Goal: Transaction & Acquisition: Subscribe to service/newsletter

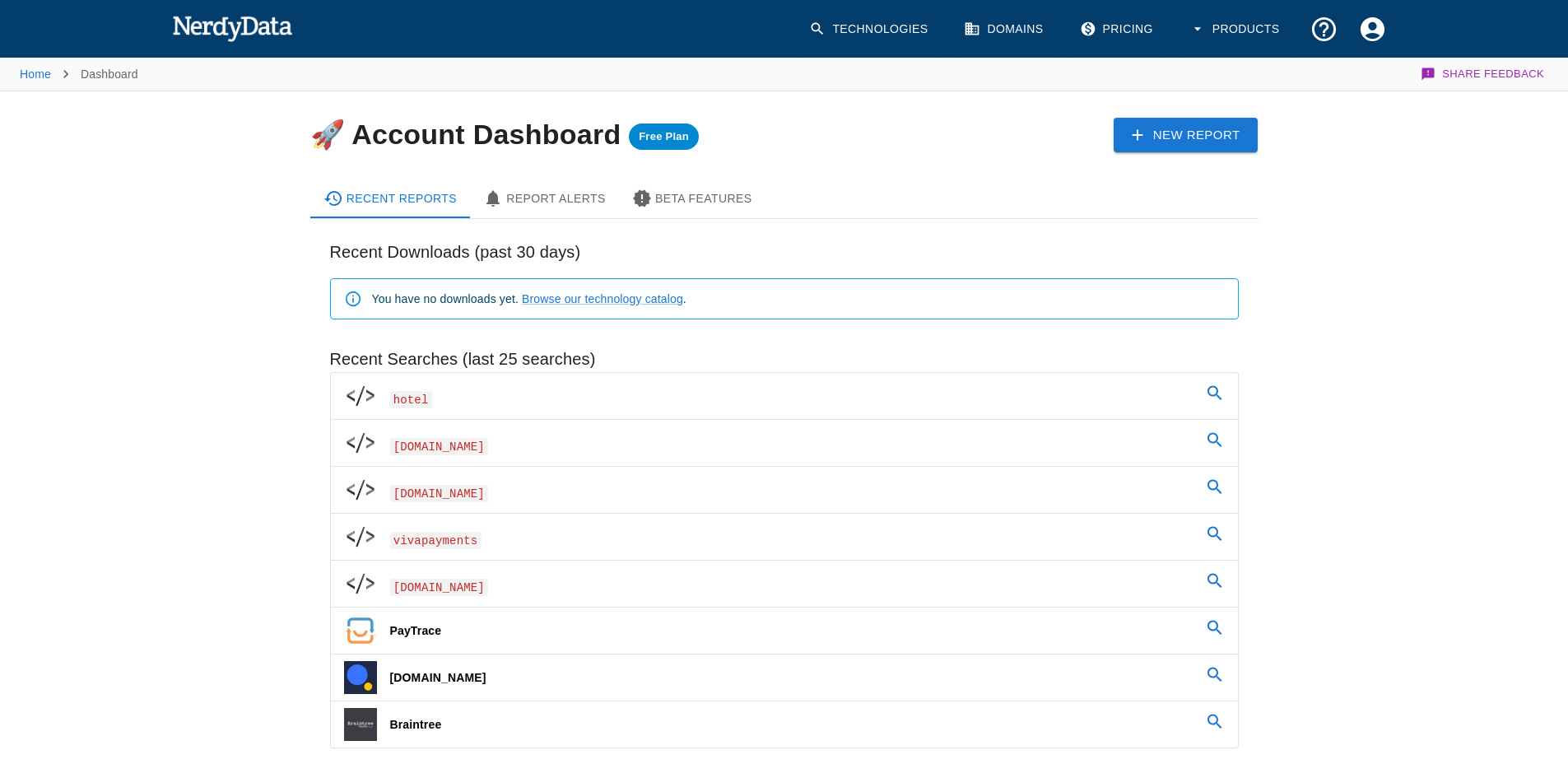
click at [209, 31] on img at bounding box center [233, 28] width 121 height 33
click at [38, 74] on link "Home" at bounding box center [36, 74] width 32 height 13
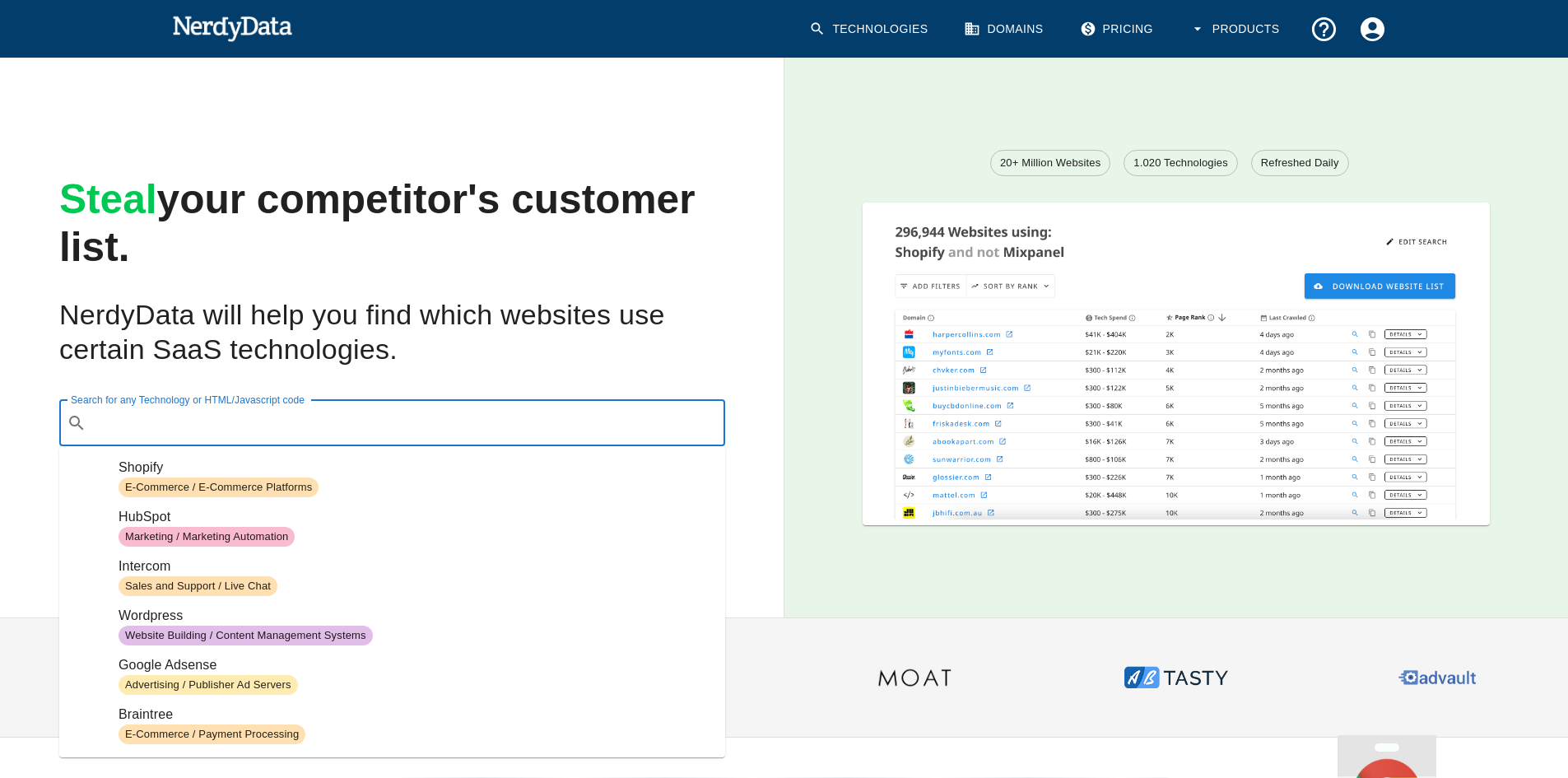
click at [163, 416] on div "Search for any Technology or HTML/Javascript code ​ Search for any Technology o…" at bounding box center [392, 423] width 666 height 46
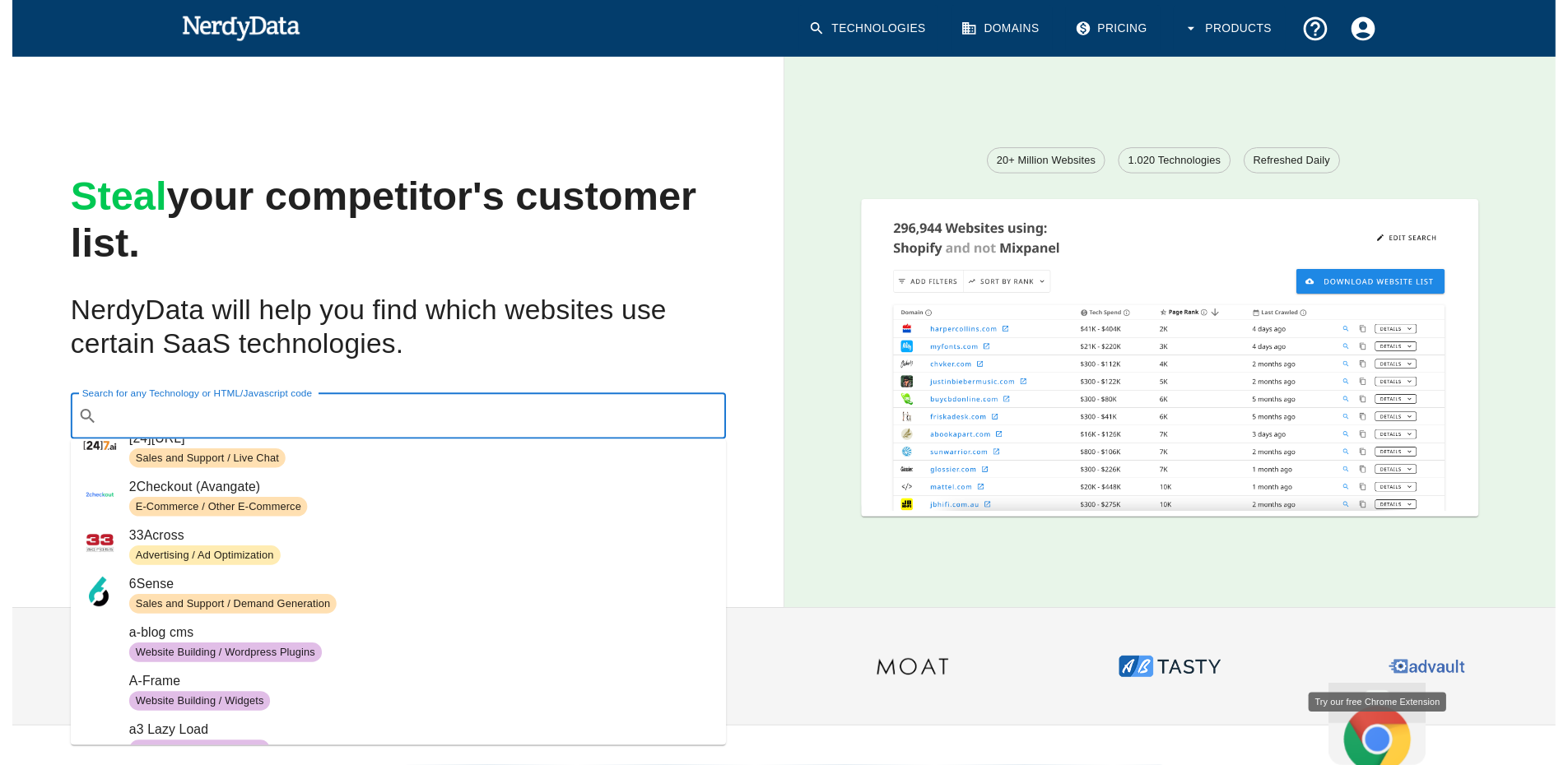
scroll to position [576, 0]
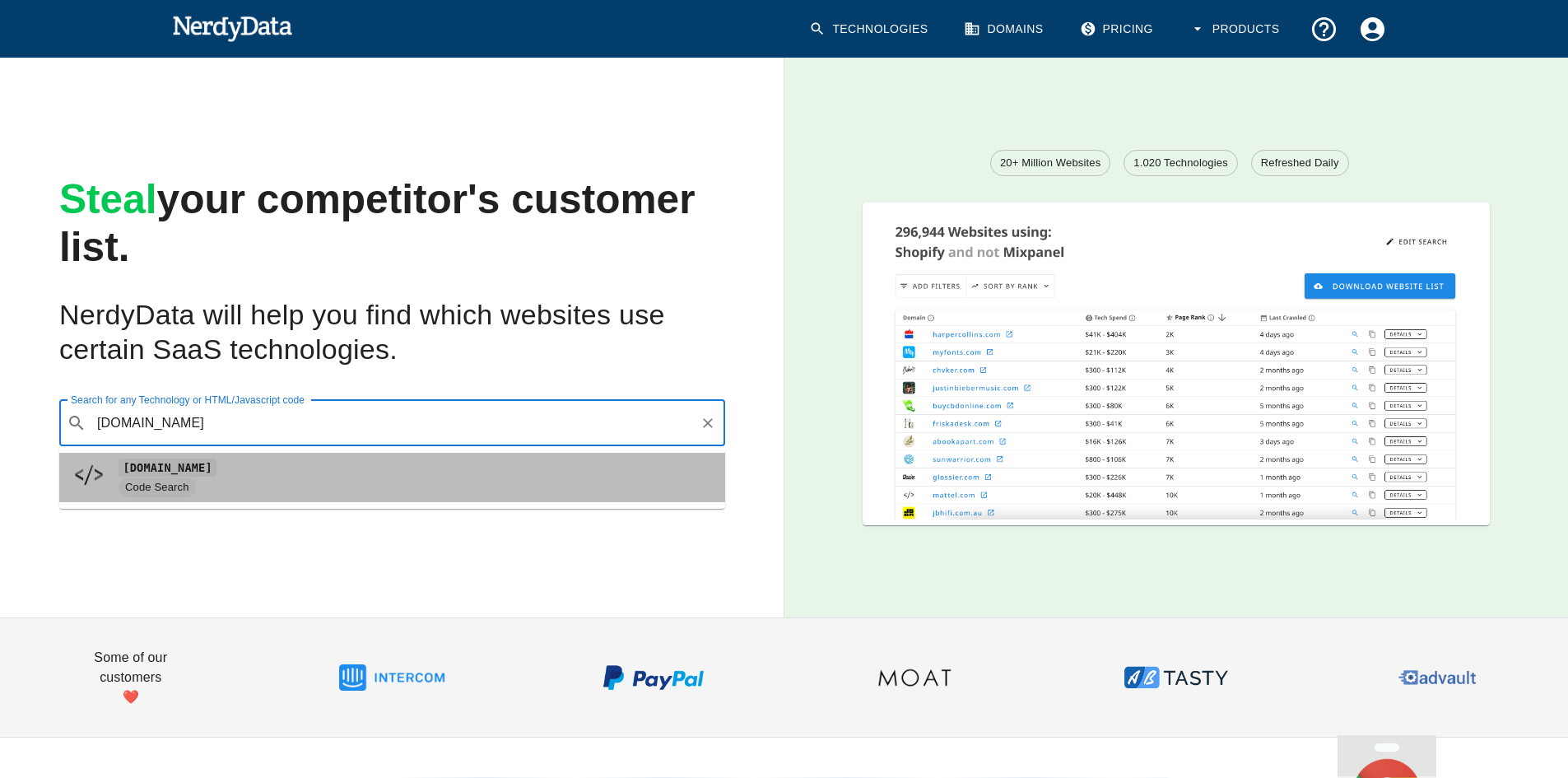
click at [168, 470] on code "[DOMAIN_NAME]" at bounding box center [167, 467] width 98 height 17
type input "[DOMAIN_NAME]"
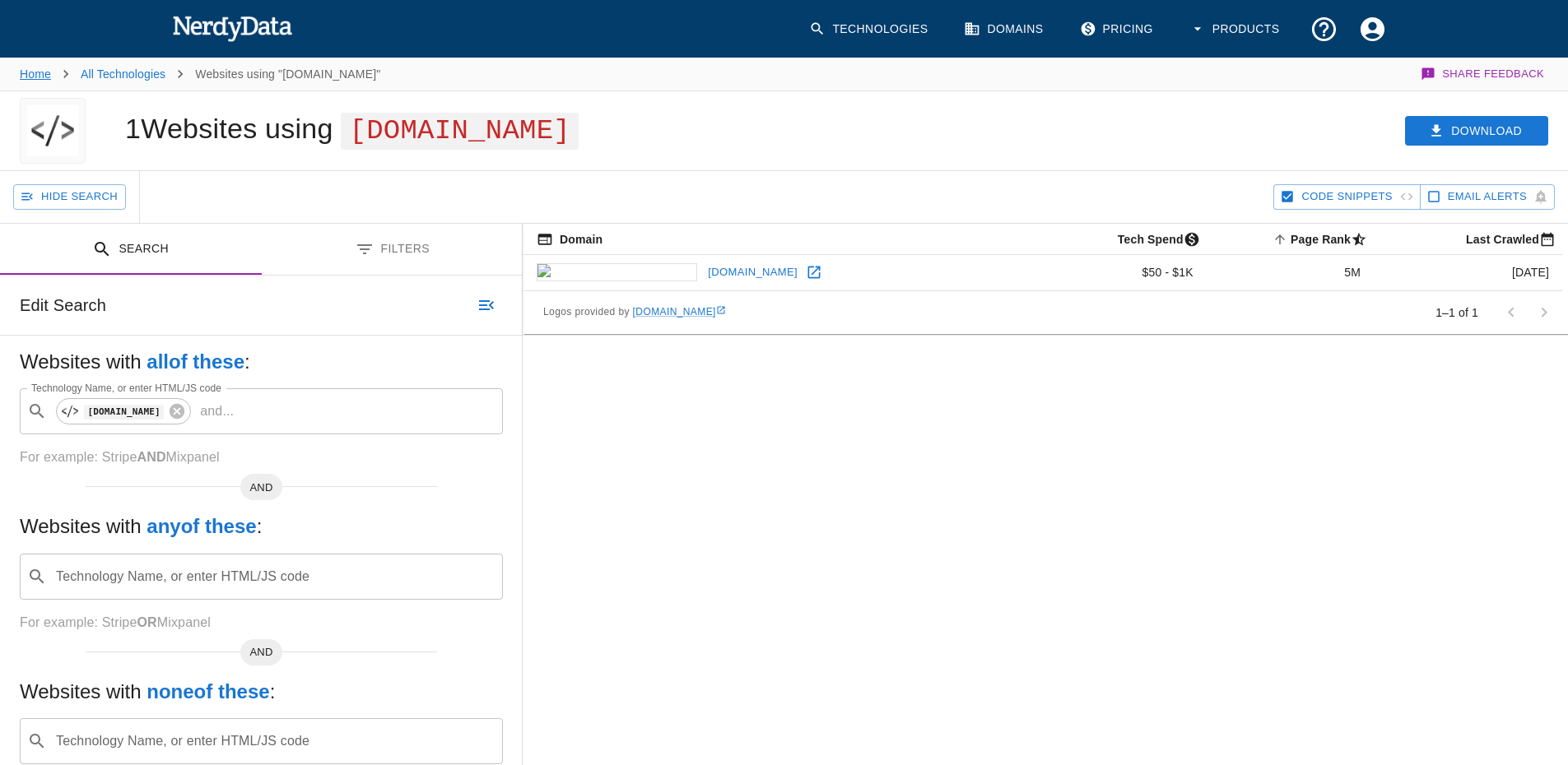
click at [32, 77] on link "Home" at bounding box center [36, 74] width 32 height 13
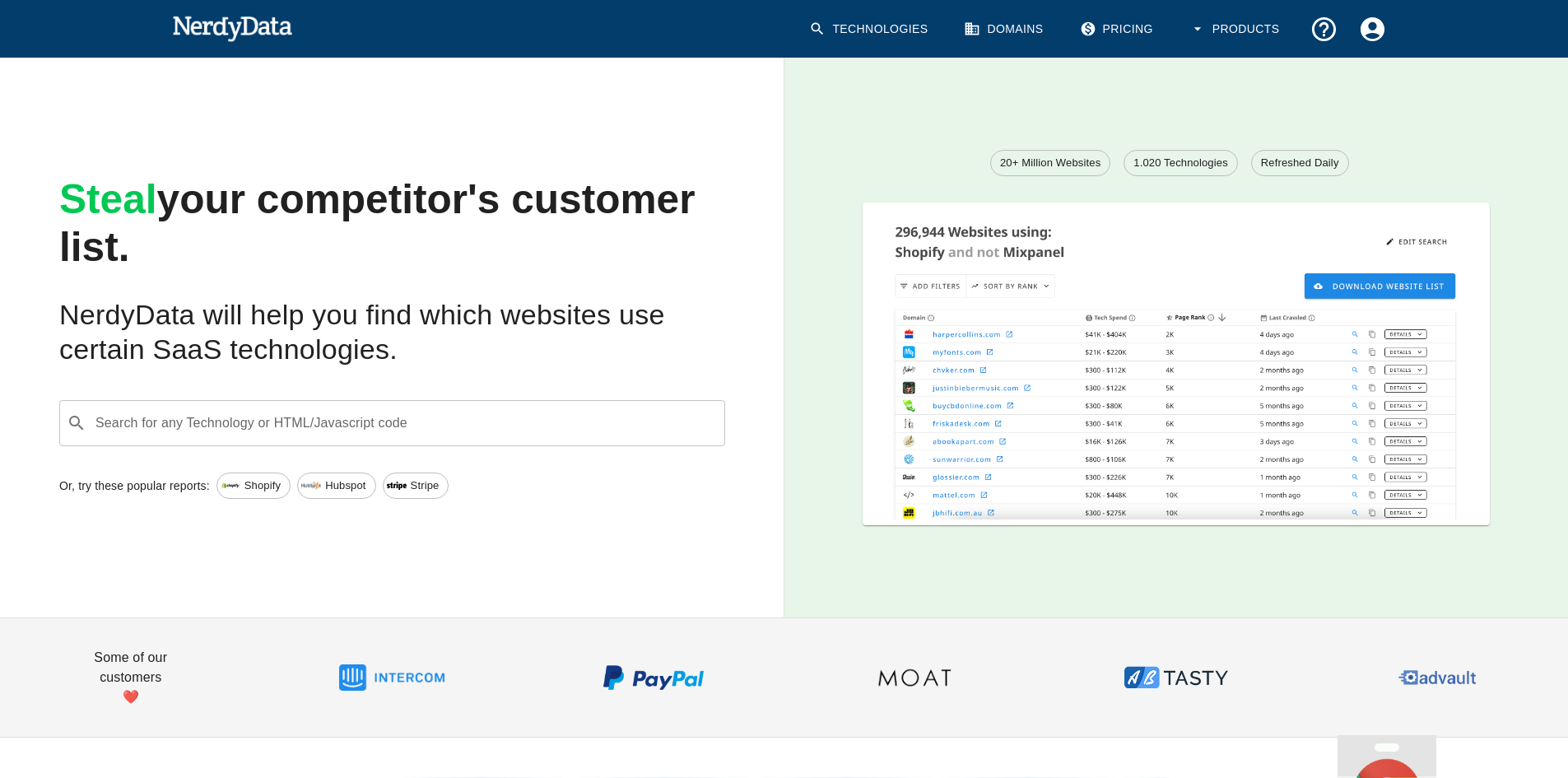
click at [196, 419] on input "Search for any Technology or HTML/Javascript code" at bounding box center [406, 423] width 625 height 32
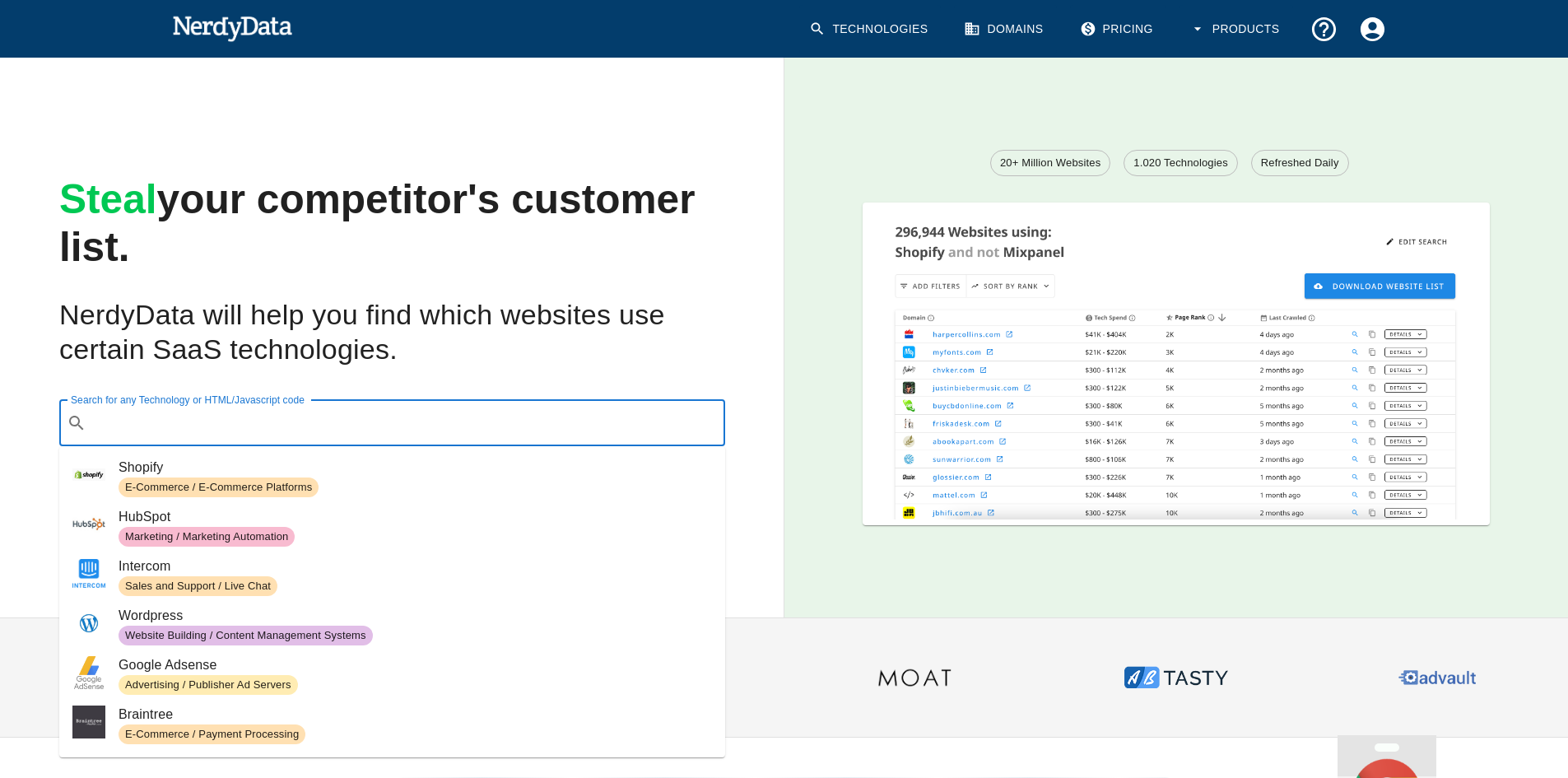
paste input "[URL][DOMAIN_NAME]"
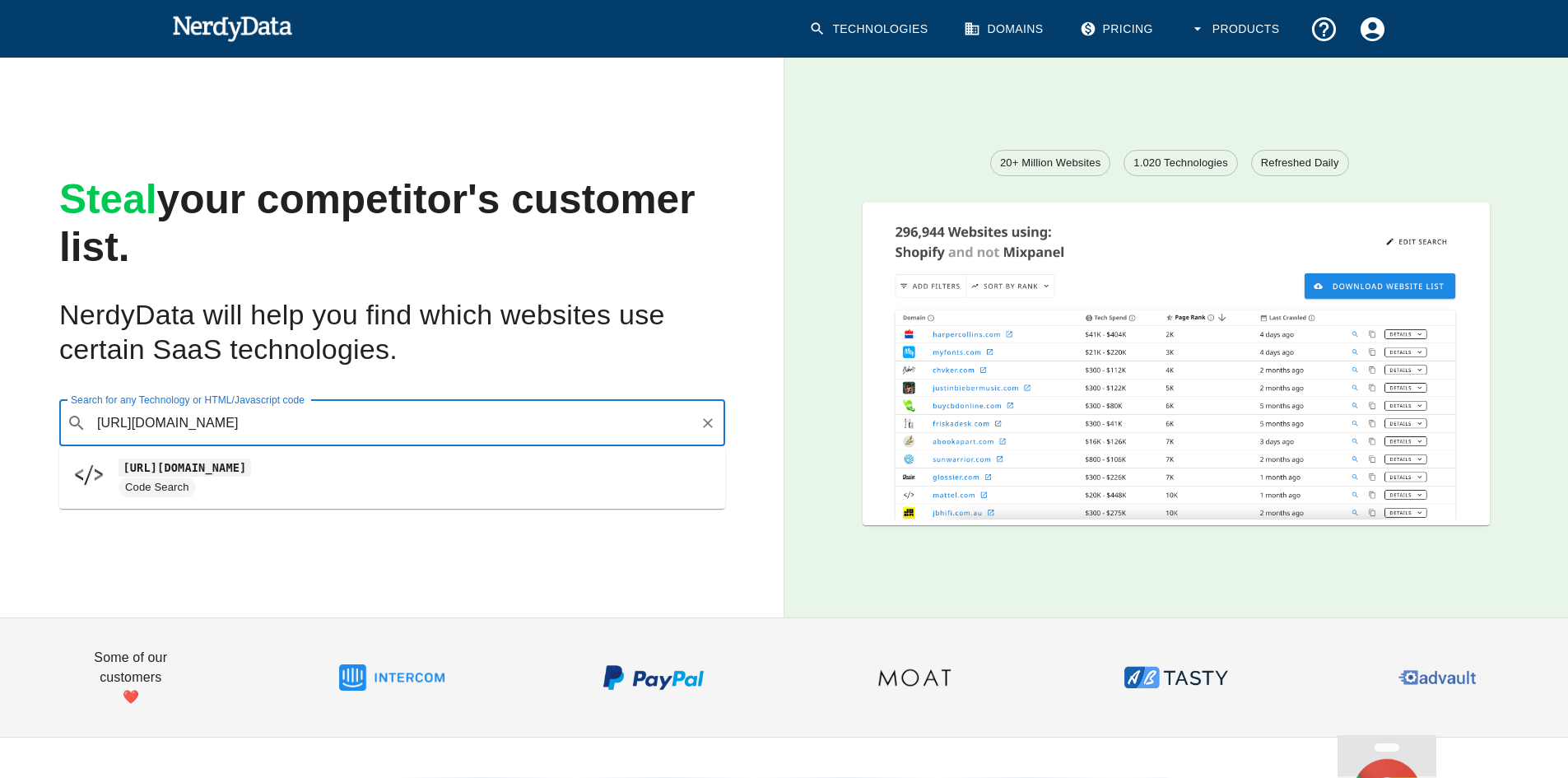
drag, startPoint x: 139, startPoint y: 418, endPoint x: 0, endPoint y: 410, distance: 139.2
click at [0, 410] on div "Steal your competitor's customer list. NerdyData will help you find which websi…" at bounding box center [379, 325] width 810 height 587
click at [280, 417] on input "[DOMAIN_NAME][URL]" at bounding box center [393, 423] width 600 height 32
drag, startPoint x: 129, startPoint y: 424, endPoint x: 0, endPoint y: 427, distance: 129.0
click at [0, 427] on div "Steal your competitor's customer list. NerdyData will help you find which websi…" at bounding box center [379, 325] width 810 height 587
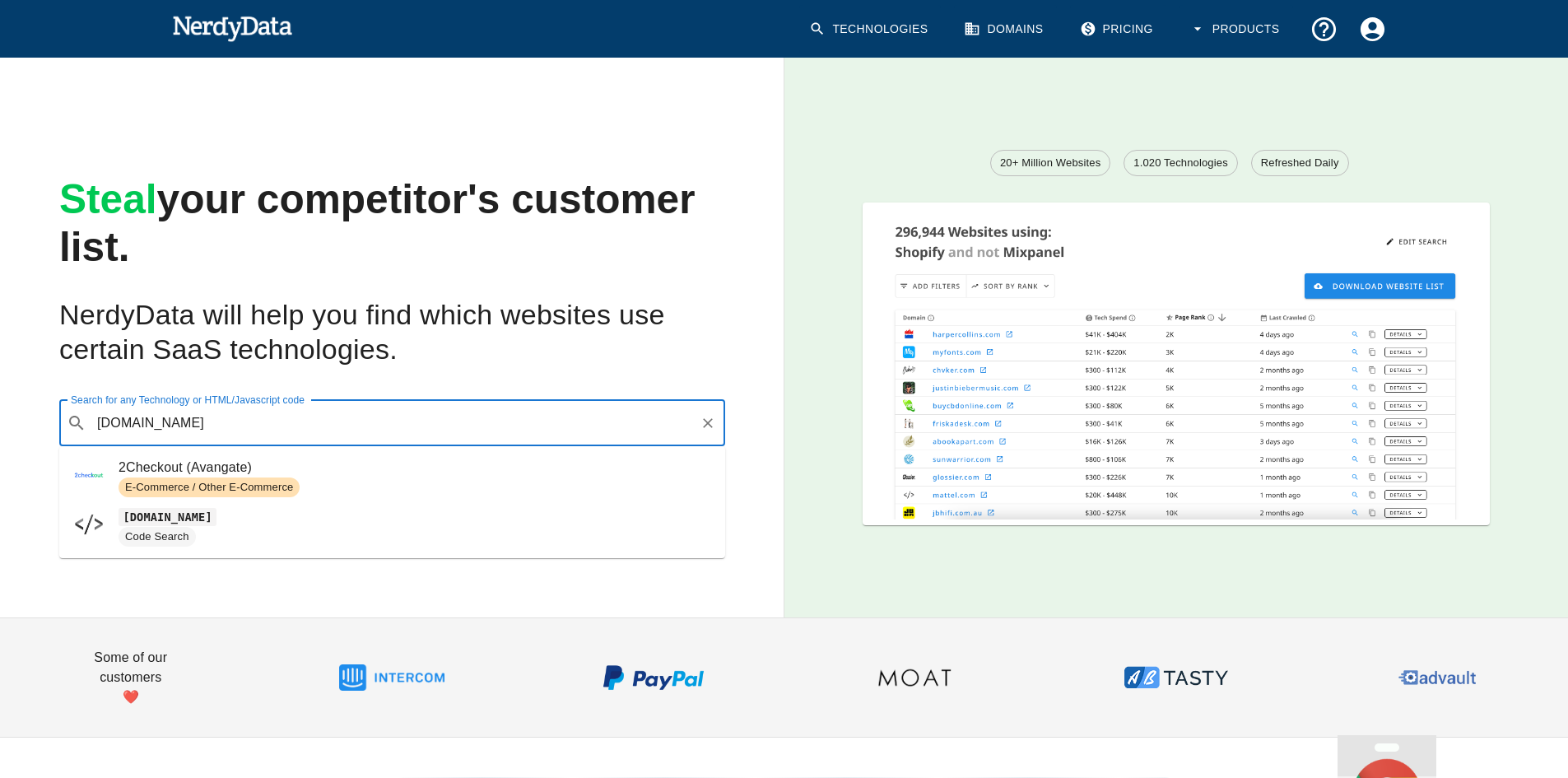
click at [175, 520] on code "[DOMAIN_NAME]" at bounding box center [167, 516] width 98 height 17
type input "[DOMAIN_NAME]"
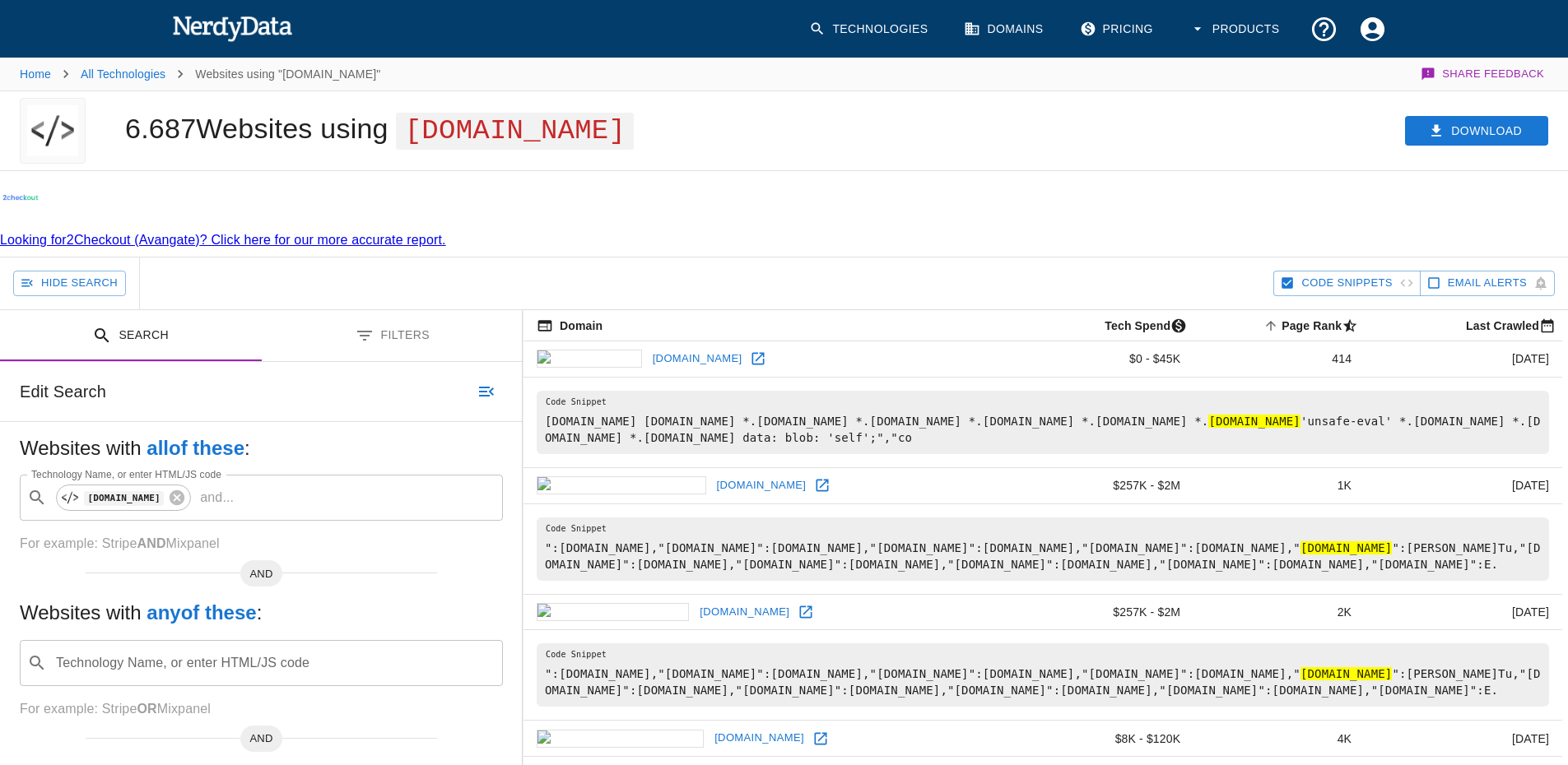
click at [387, 310] on button "Filters" at bounding box center [392, 336] width 261 height 52
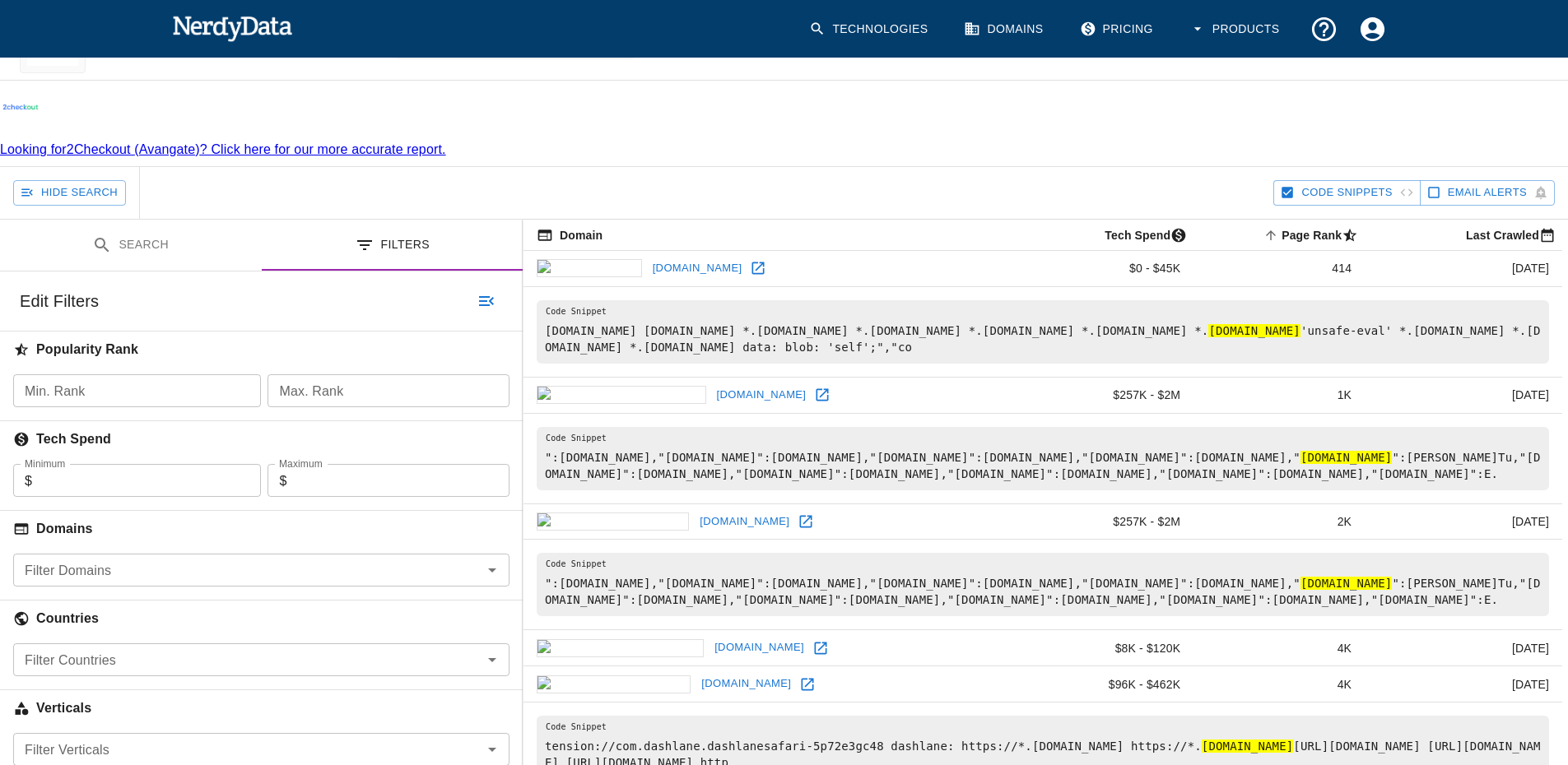
scroll to position [247, 0]
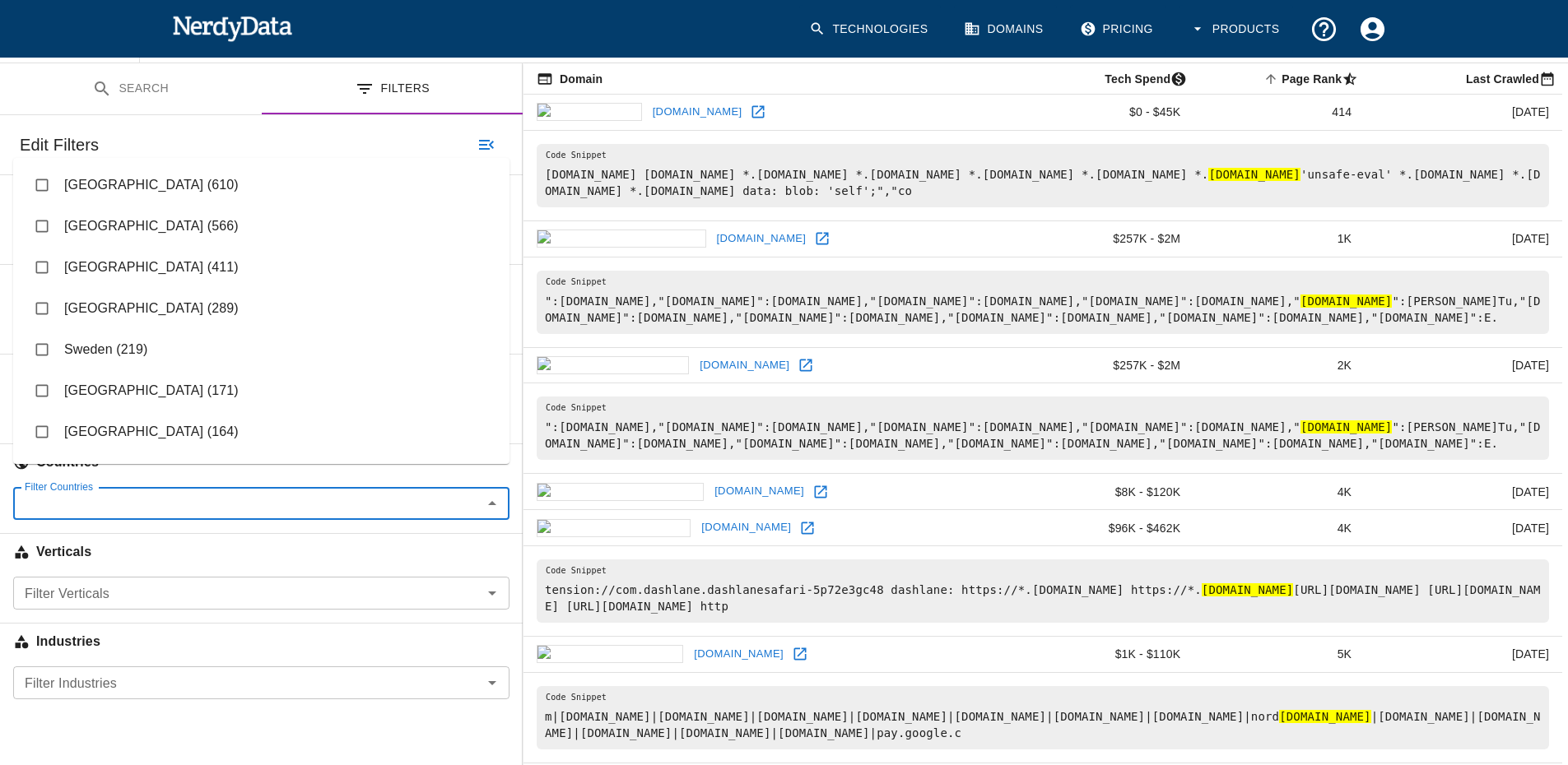
click at [100, 492] on input "Filter Countries" at bounding box center [248, 504] width 460 height 23
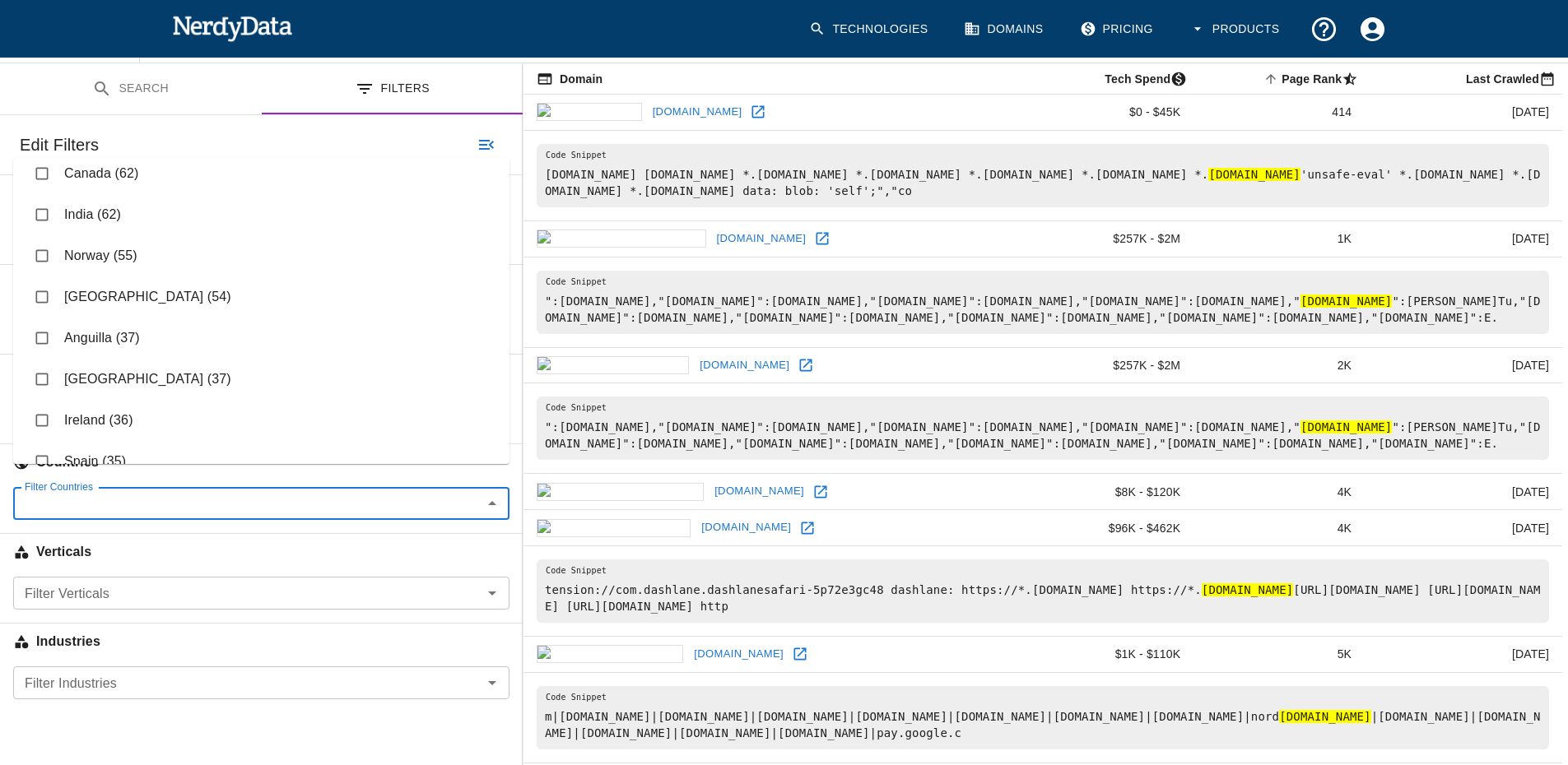
scroll to position [494, 0]
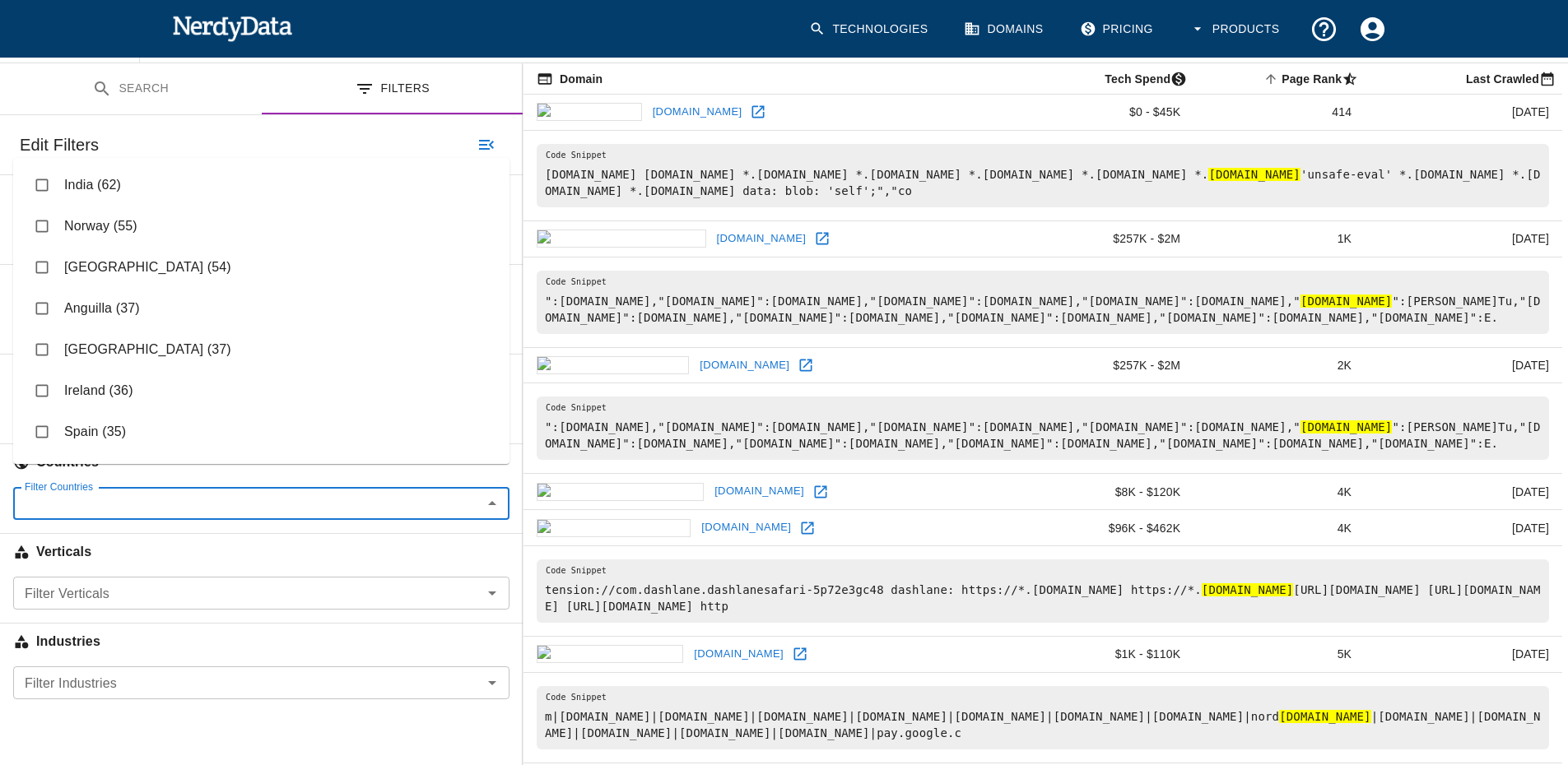
click at [44, 427] on input "checkbox" at bounding box center [41, 432] width 32 height 32
checkbox input "true"
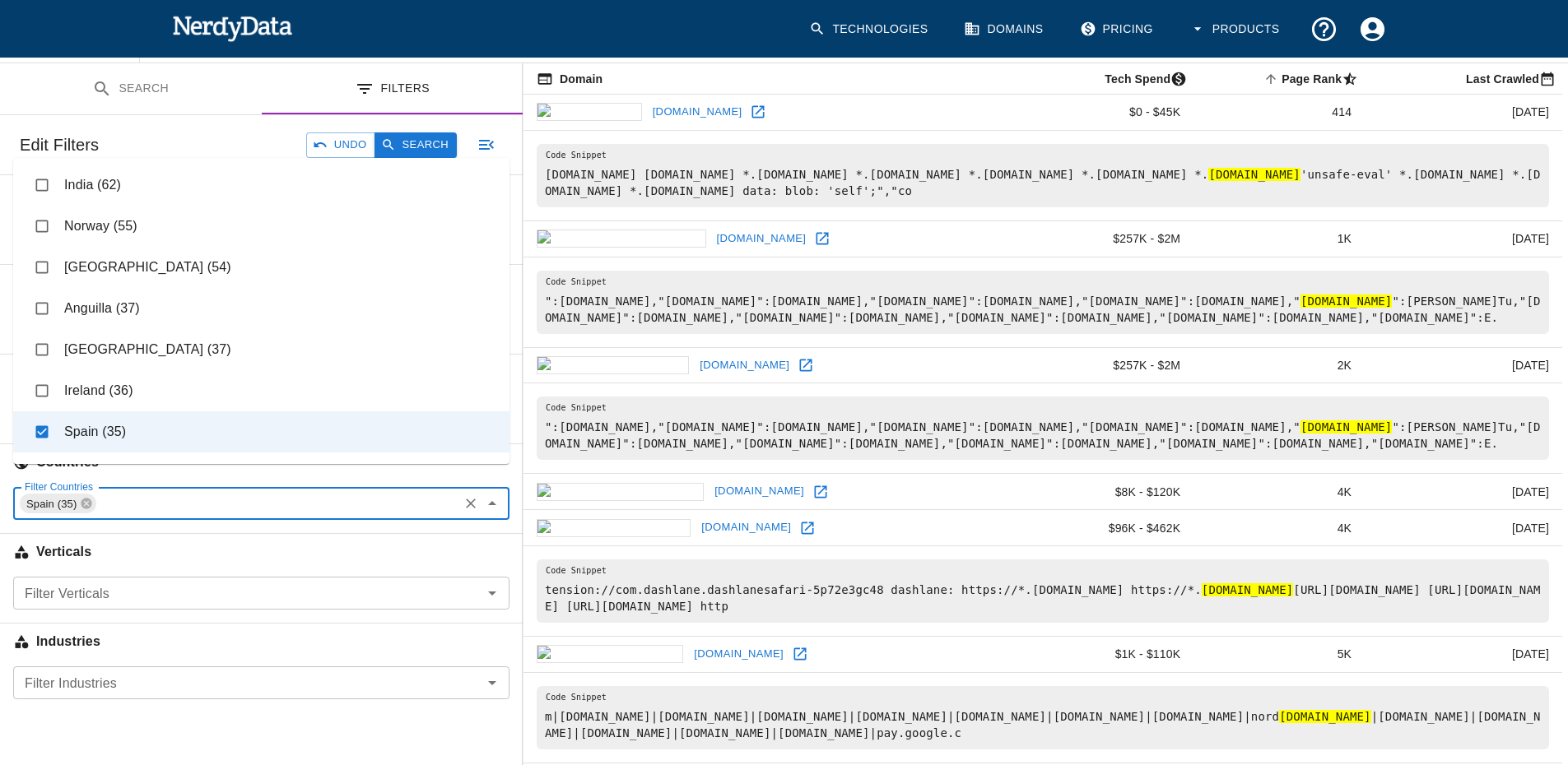
click at [421, 133] on button "Search" at bounding box center [416, 145] width 83 height 26
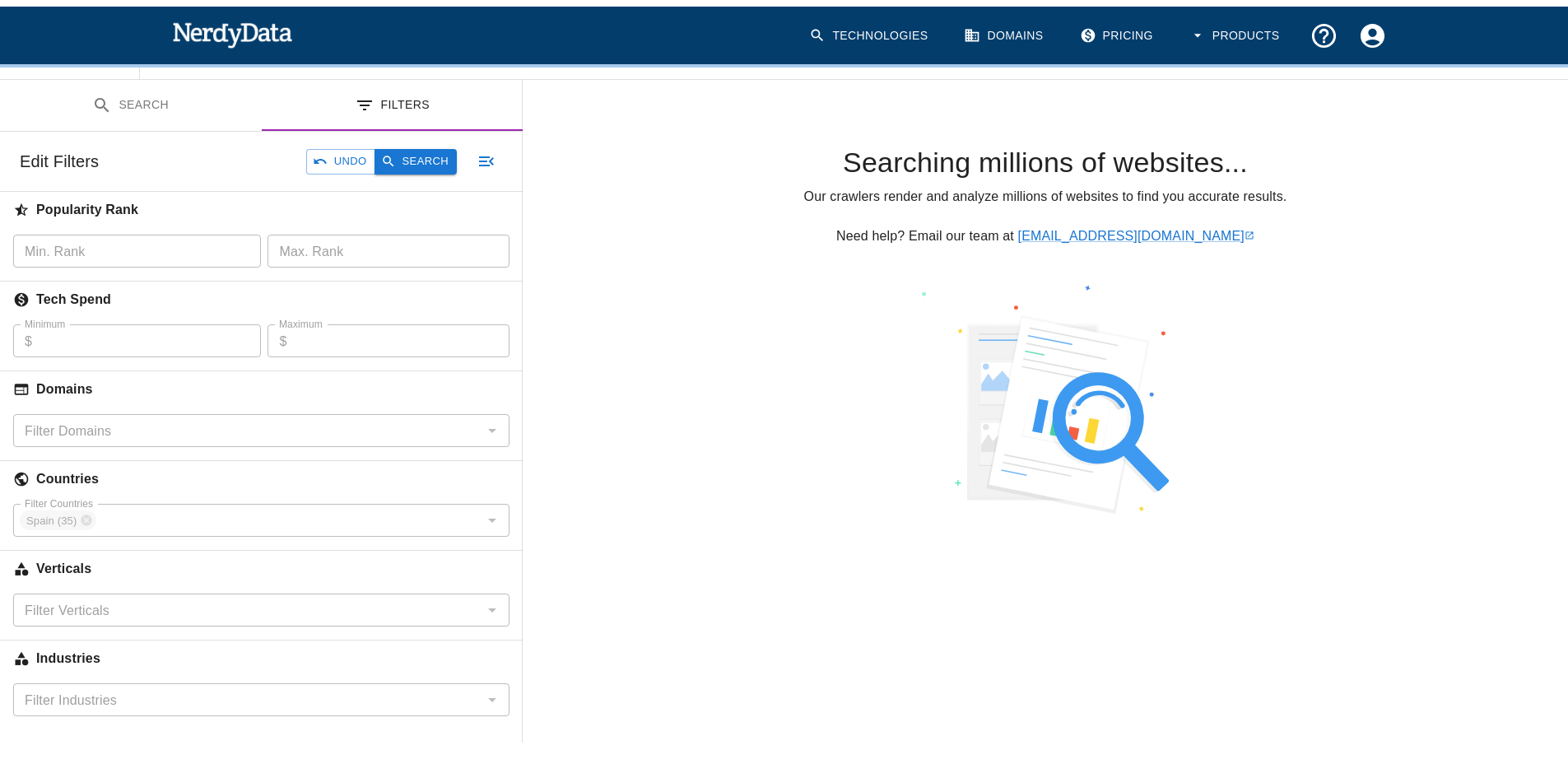
scroll to position [238, 0]
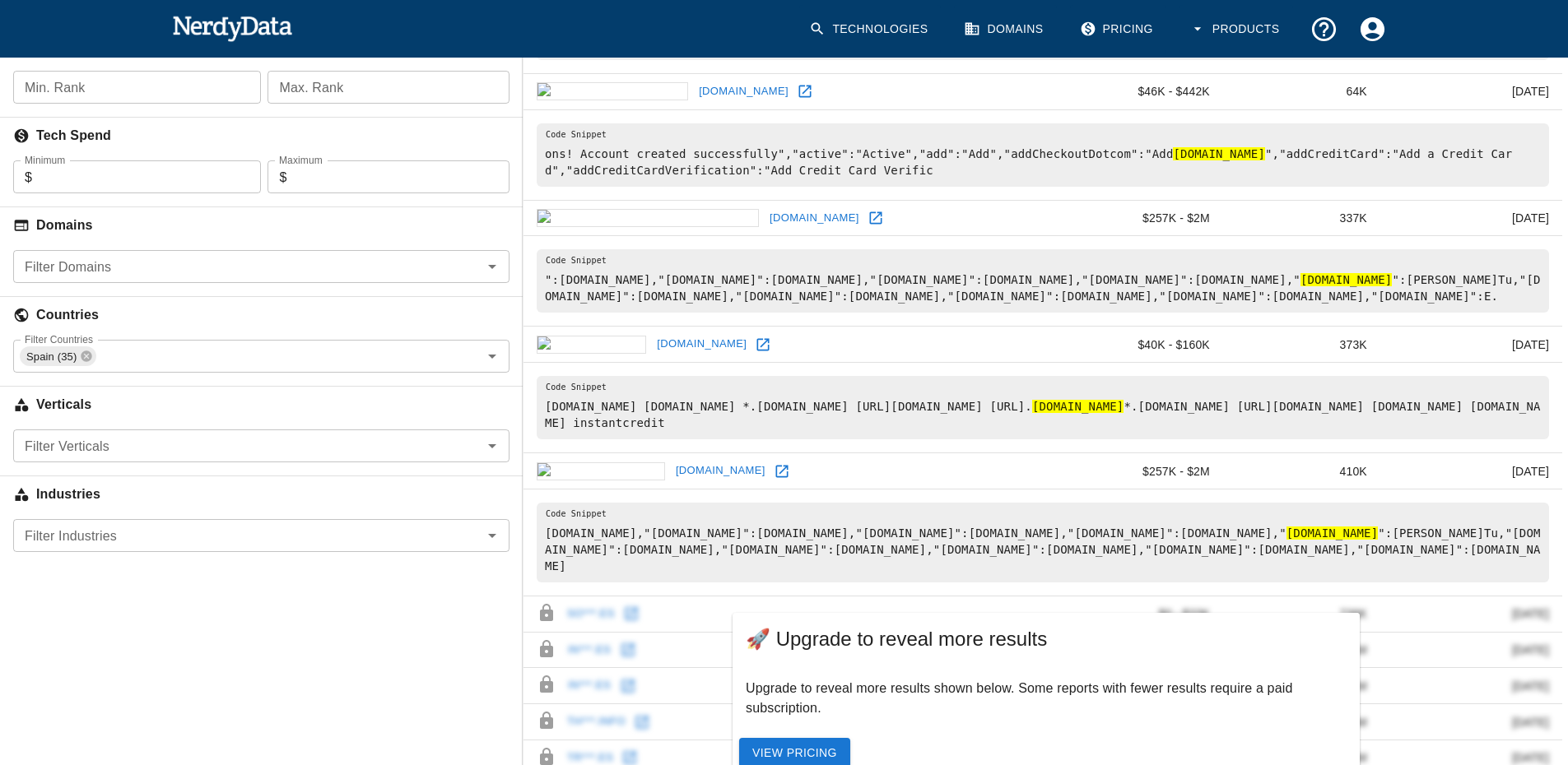
scroll to position [411, 0]
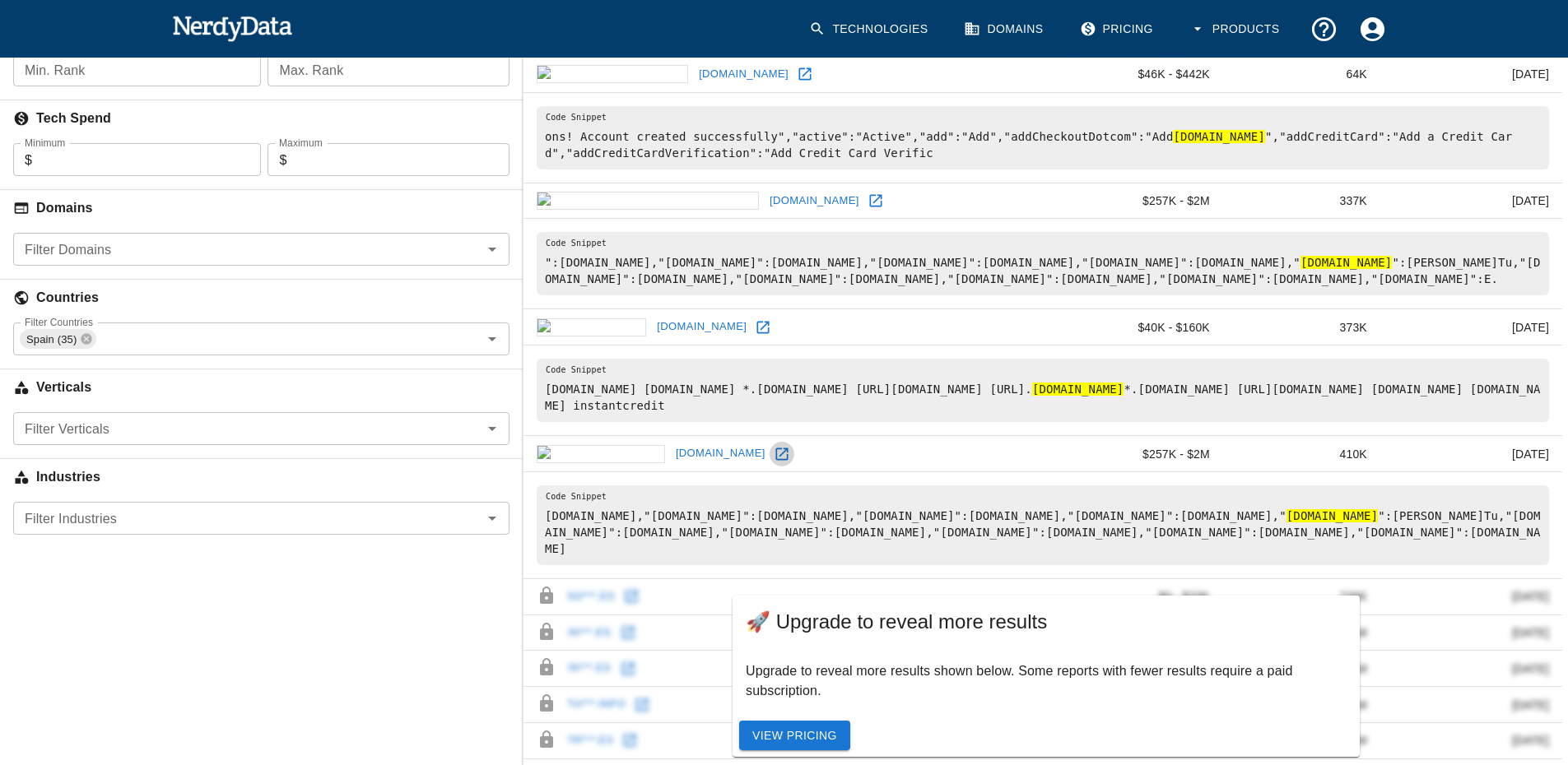
click at [776, 448] on icon at bounding box center [782, 454] width 12 height 12
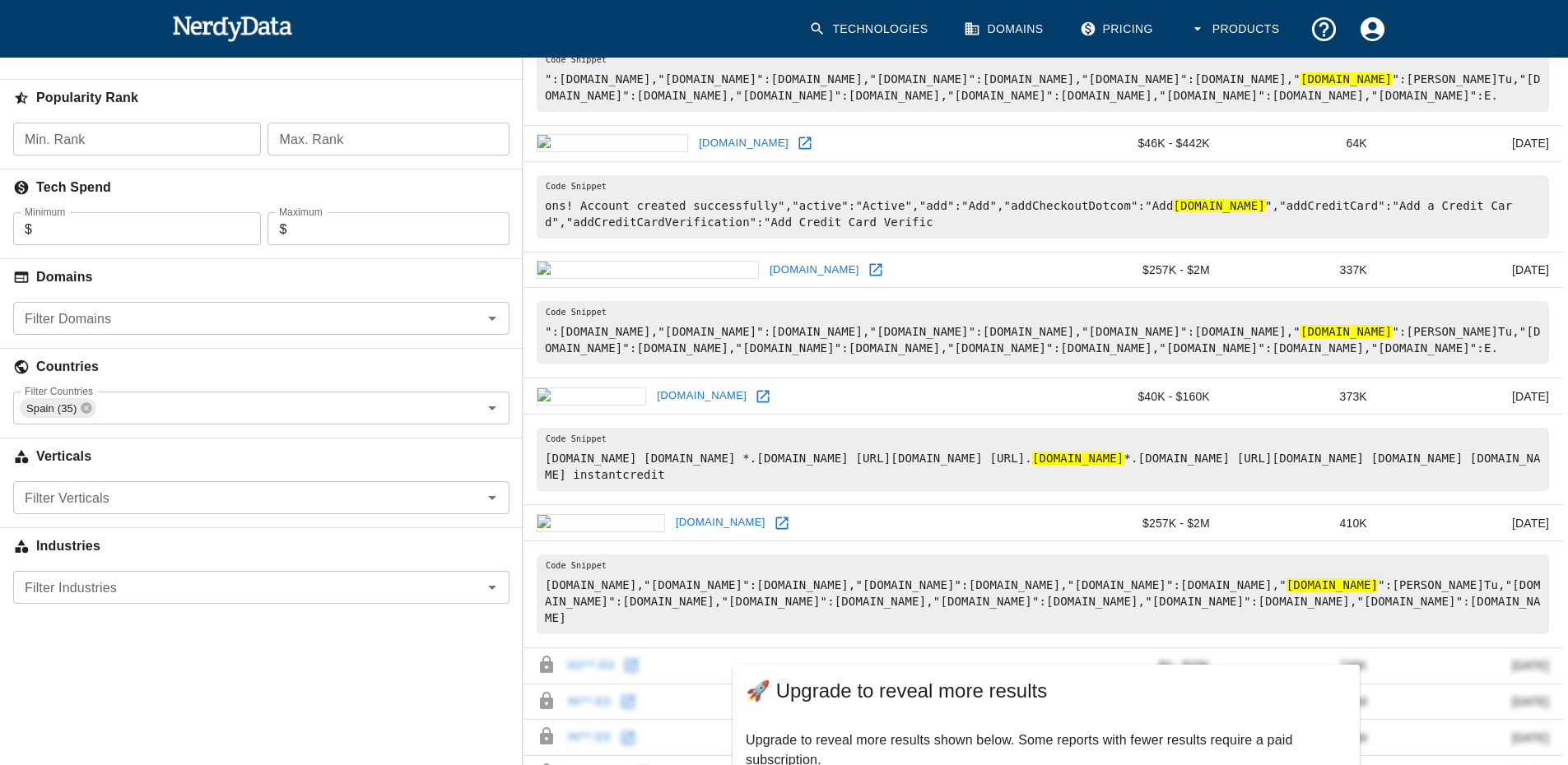
scroll to position [247, 0]
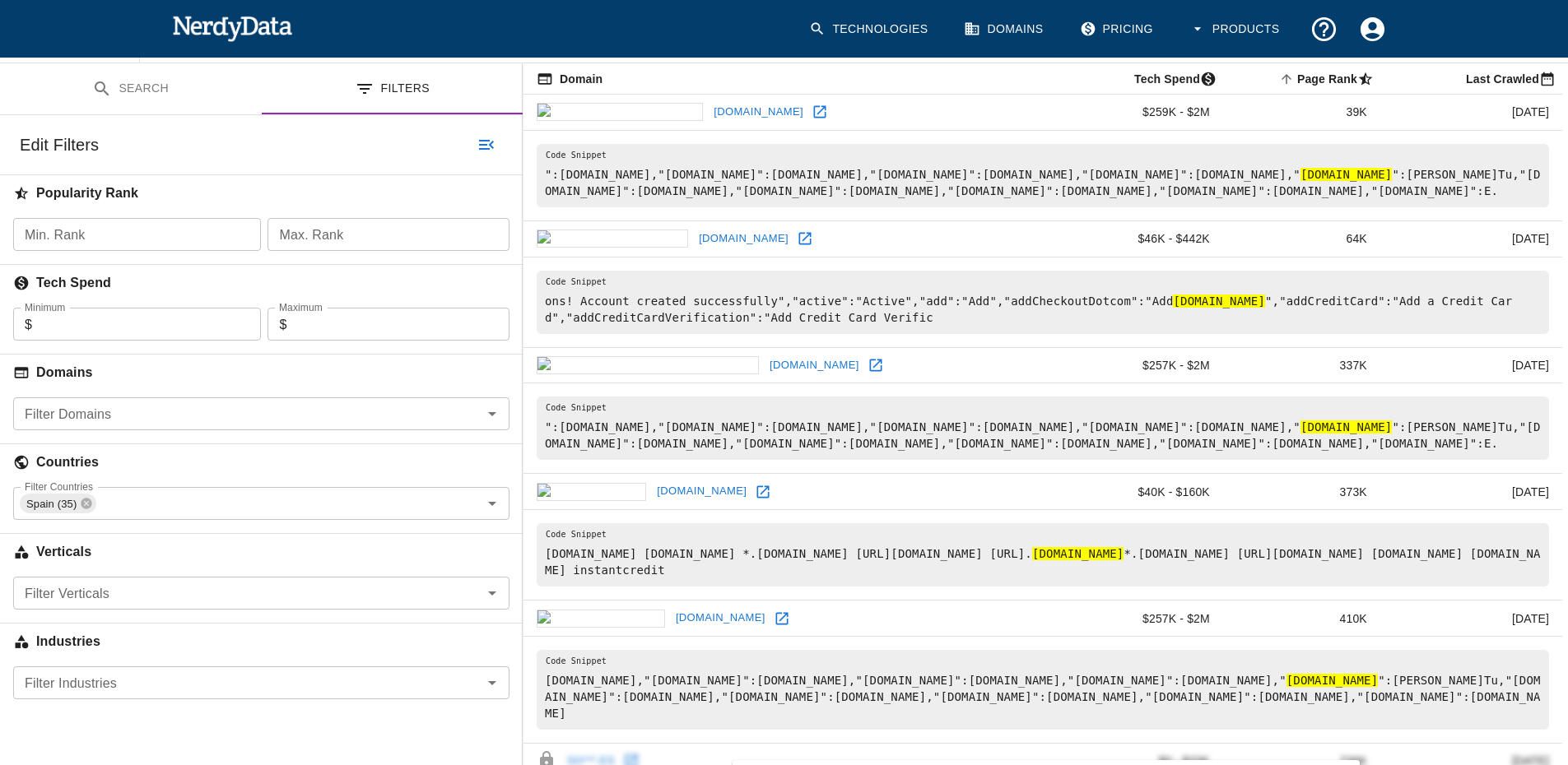
click at [758, 485] on icon at bounding box center [763, 491] width 12 height 12
click at [86, 499] on icon at bounding box center [87, 504] width 11 height 11
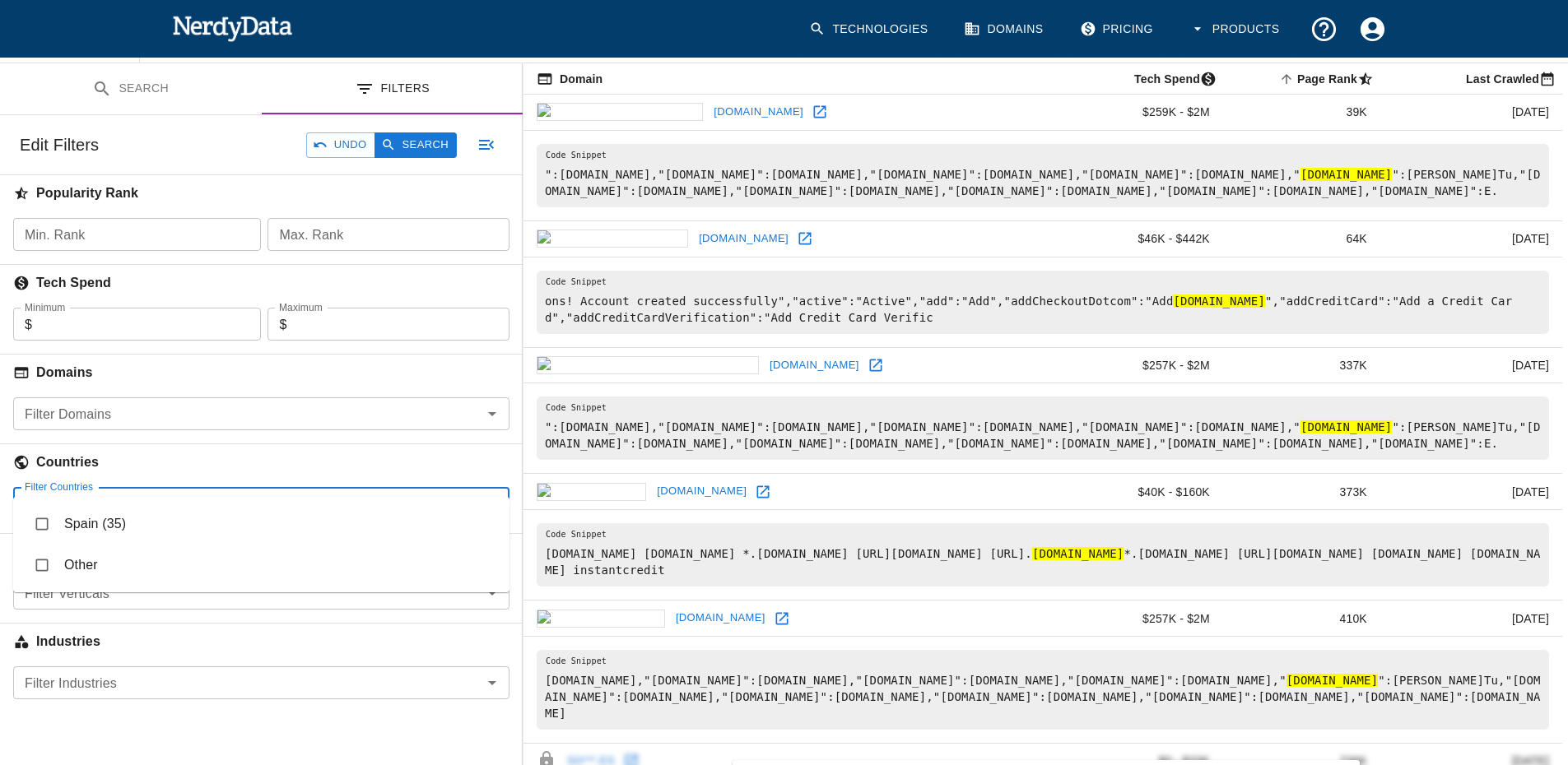
click at [118, 492] on input "Filter Countries" at bounding box center [248, 504] width 460 height 23
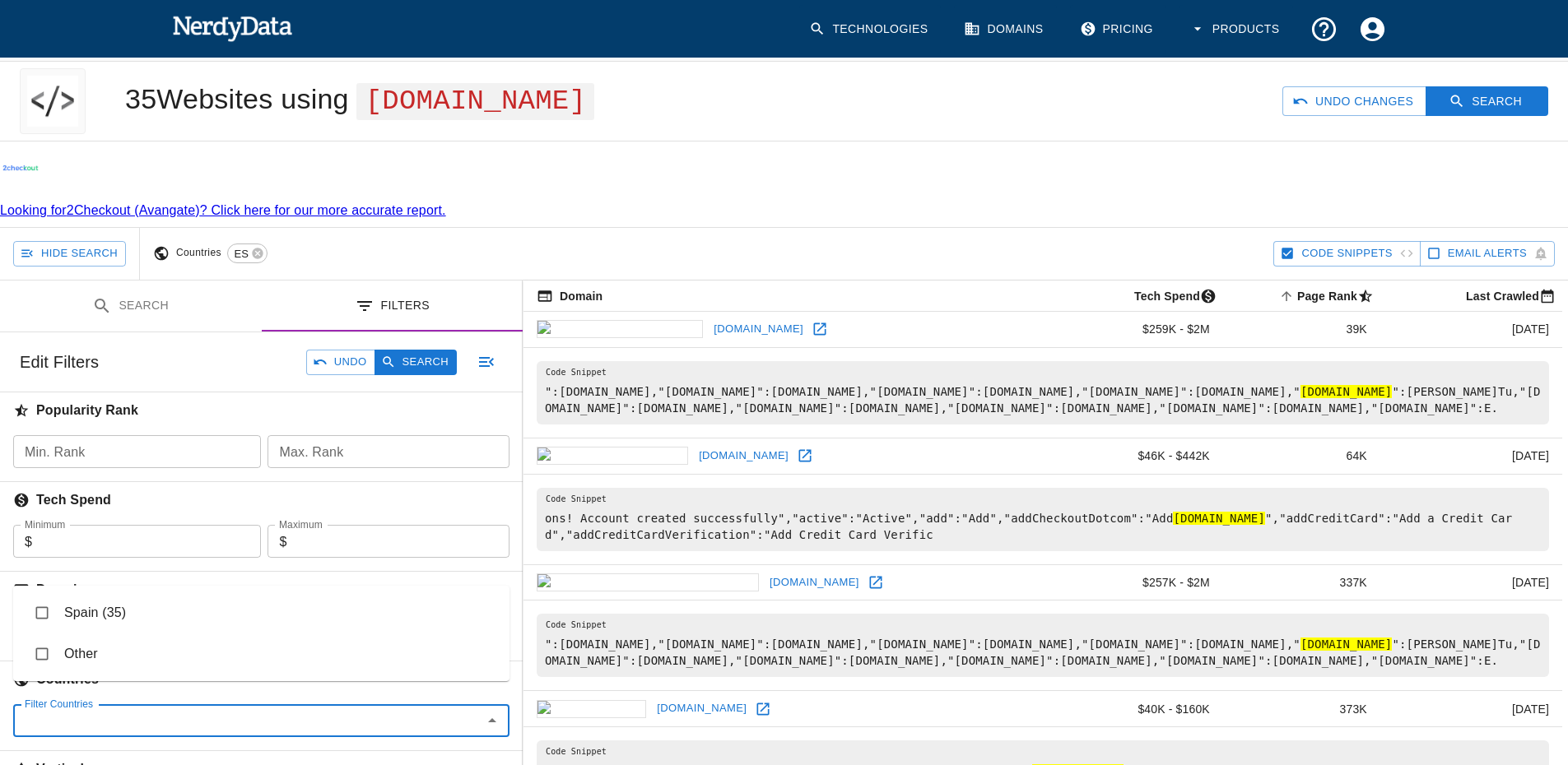
scroll to position [0, 0]
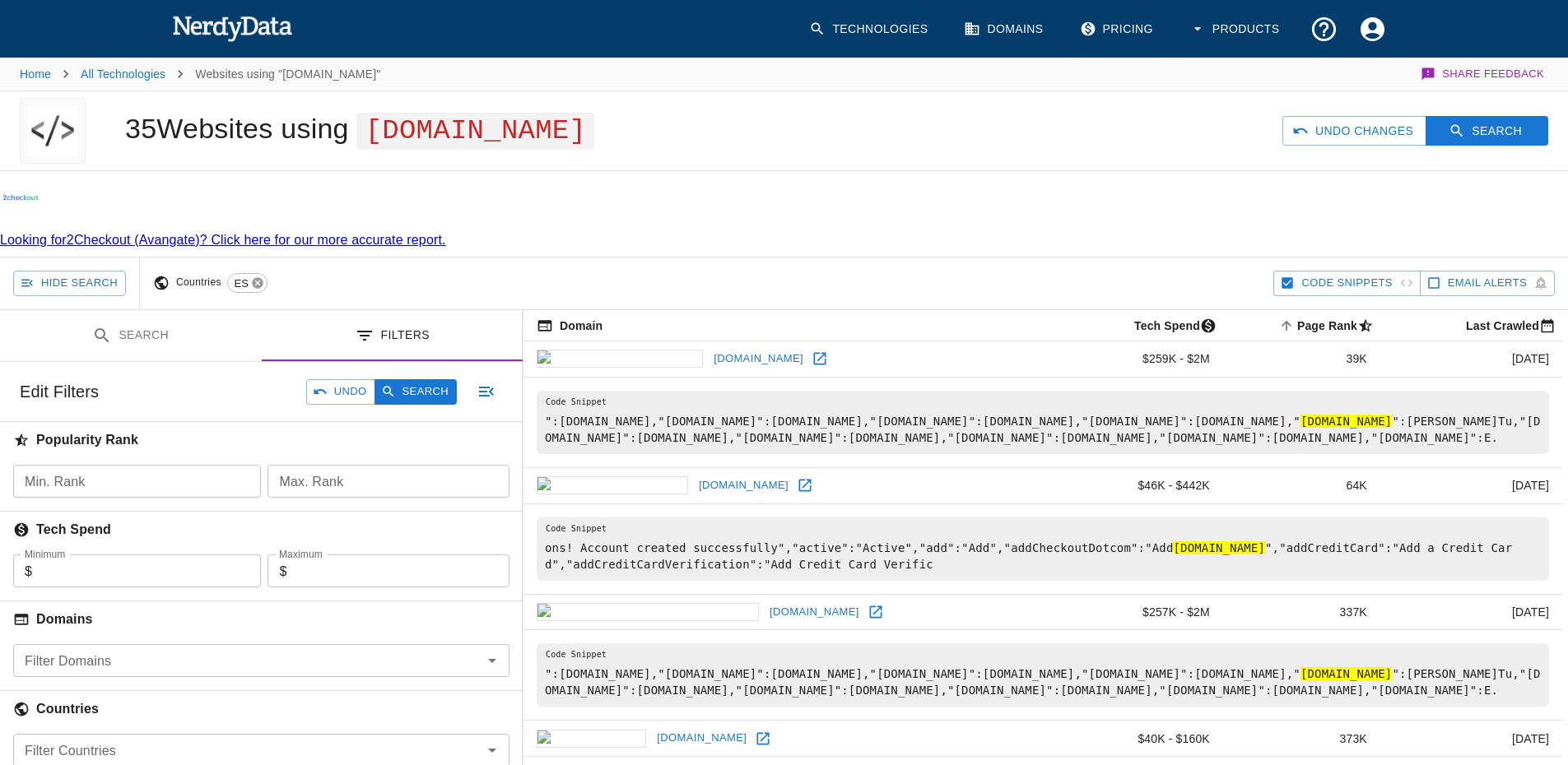
click at [256, 277] on icon at bounding box center [258, 284] width 13 height 13
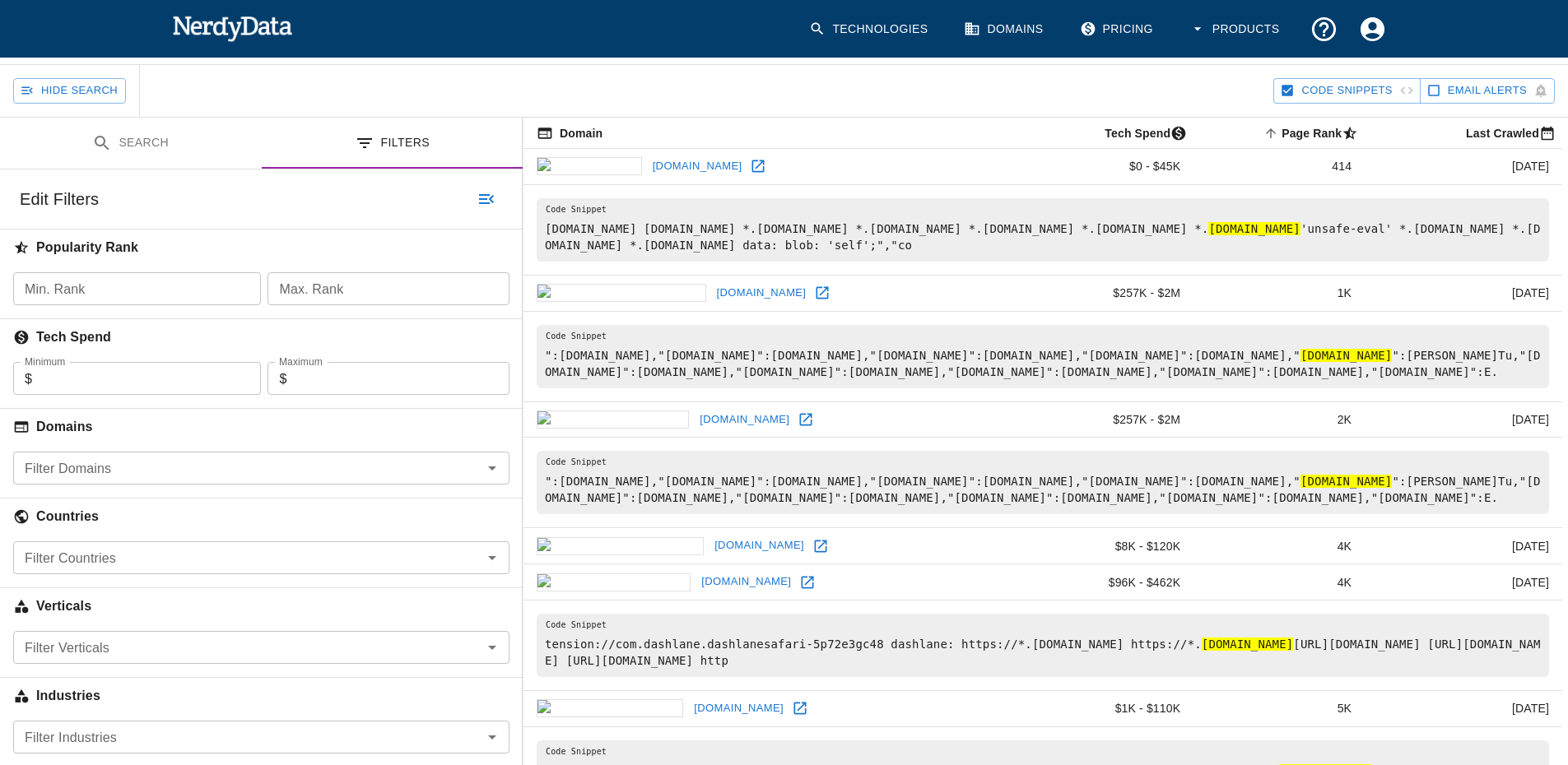
scroll to position [247, 0]
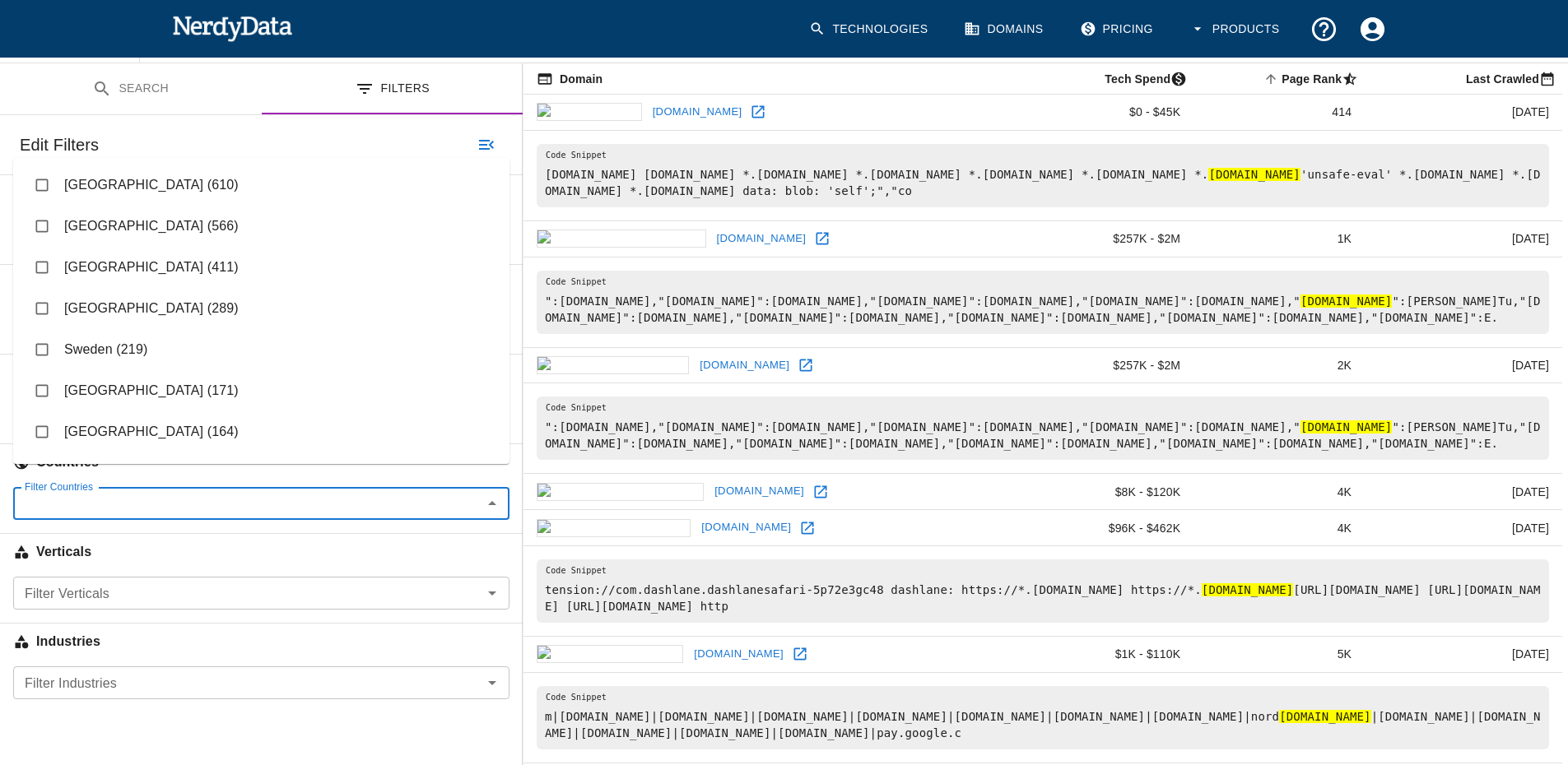
click at [61, 492] on input "Filter Countries" at bounding box center [248, 504] width 460 height 23
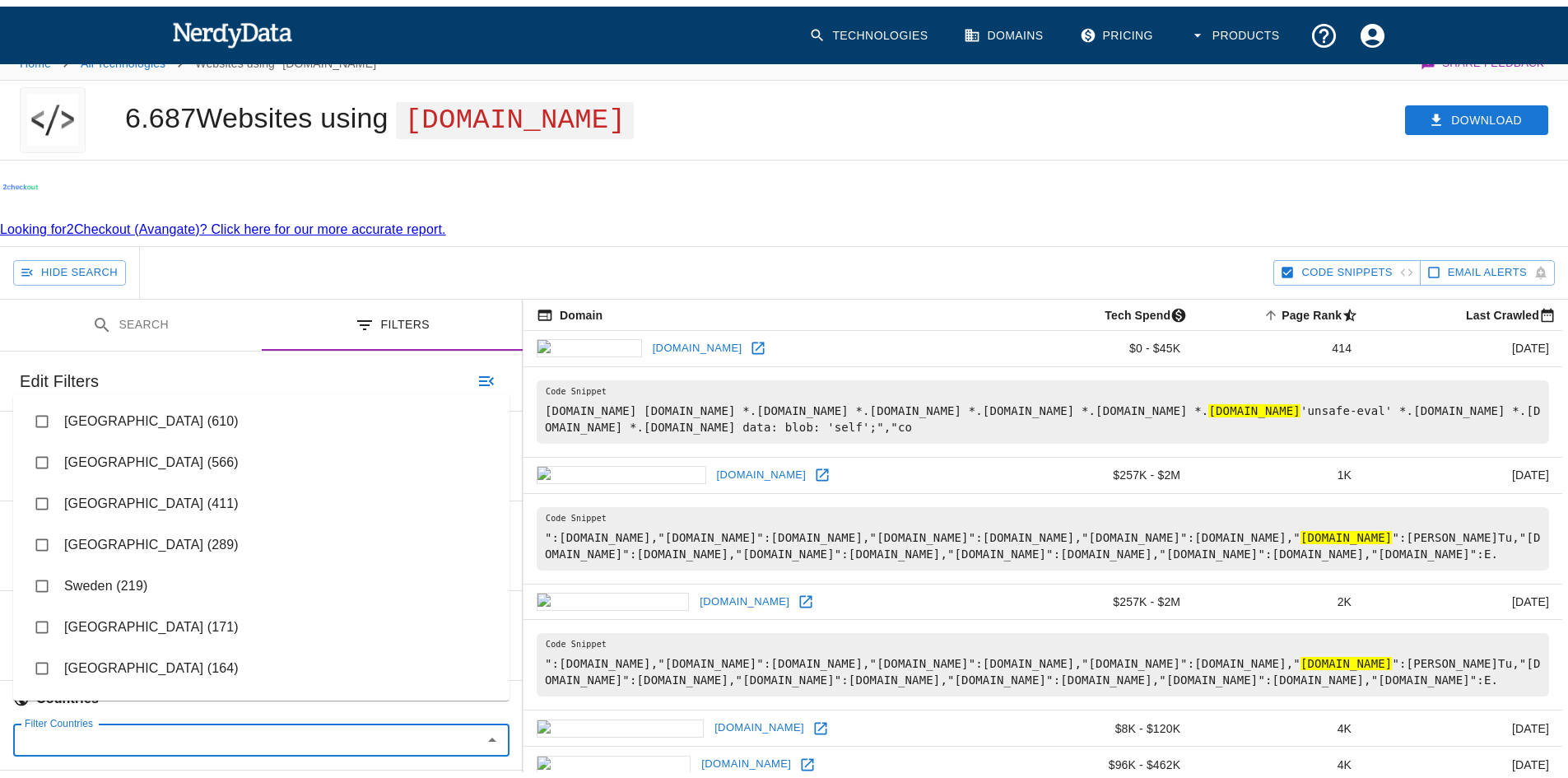
scroll to position [0, 0]
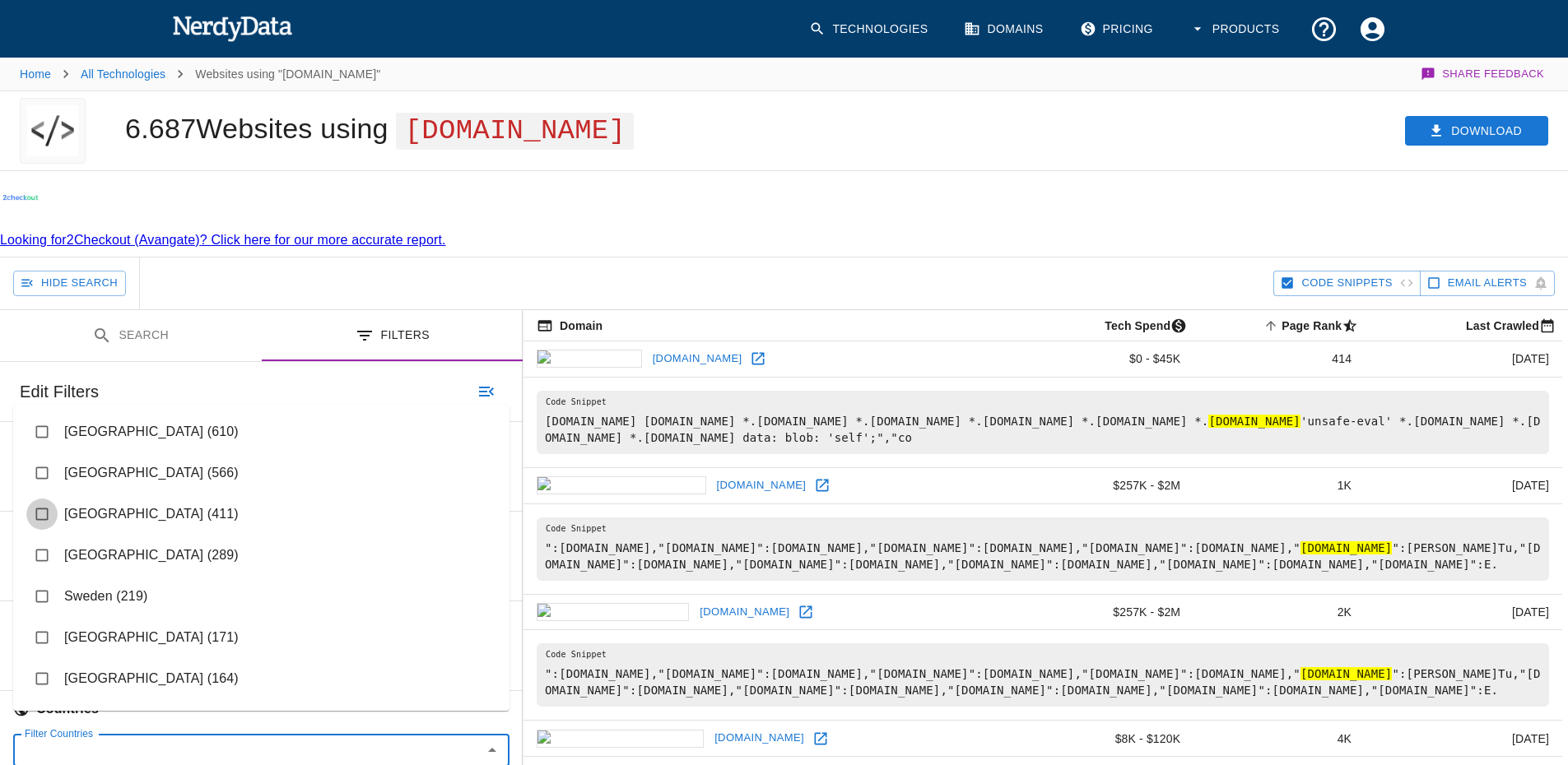
click at [36, 510] on input "checkbox" at bounding box center [41, 514] width 32 height 32
checkbox input "true"
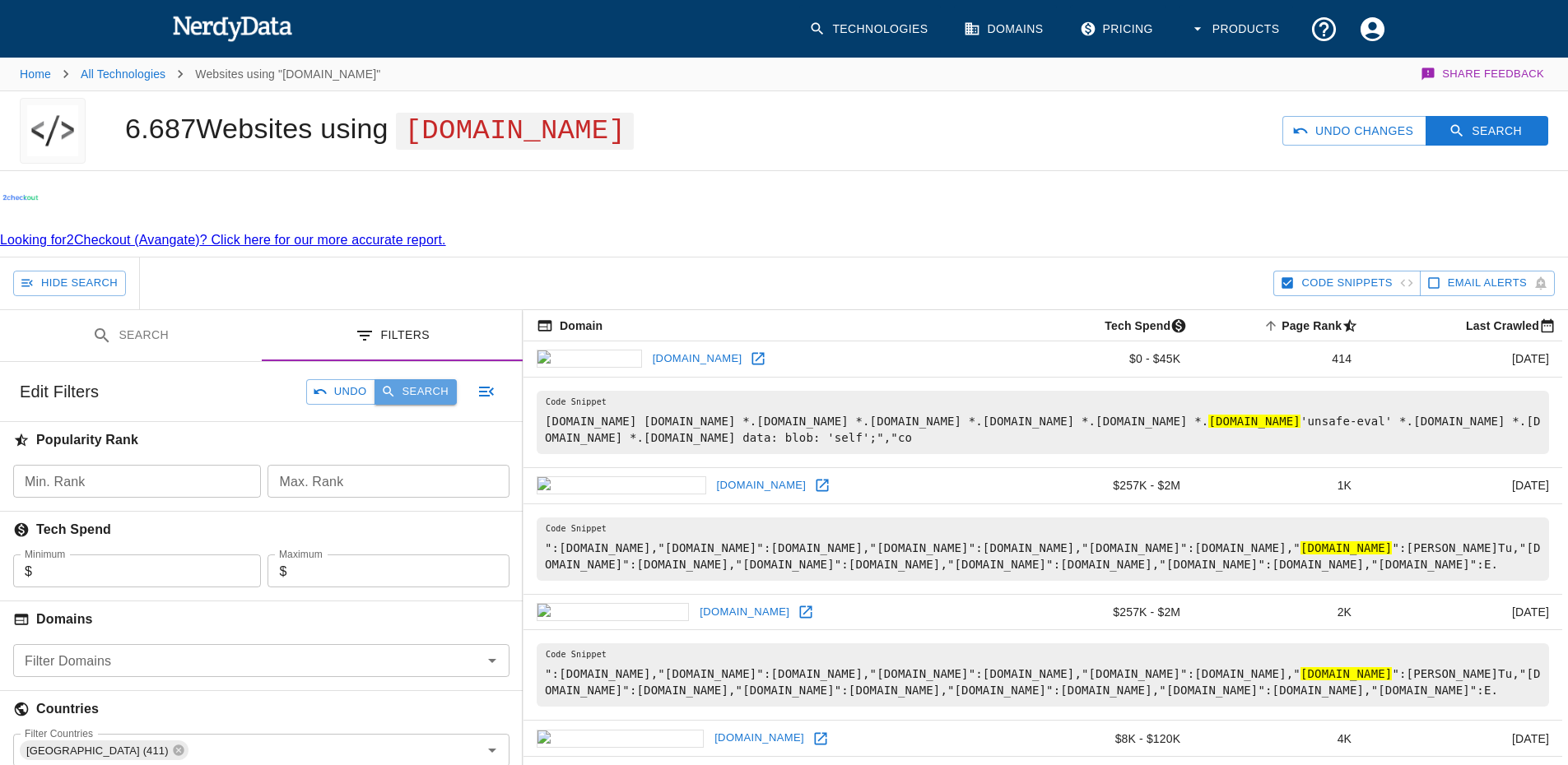
click at [428, 380] on button "Search" at bounding box center [416, 392] width 83 height 26
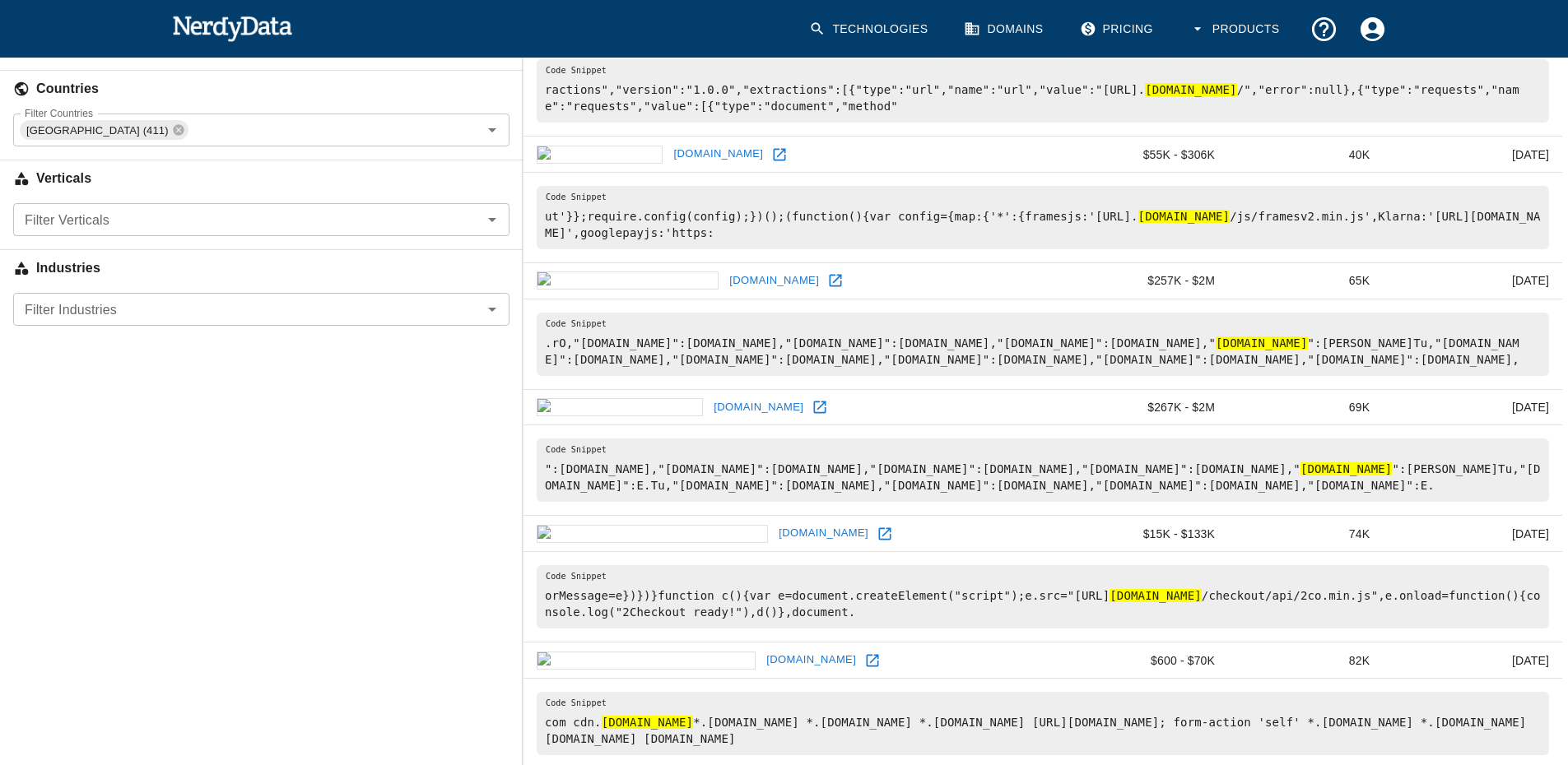
scroll to position [658, 0]
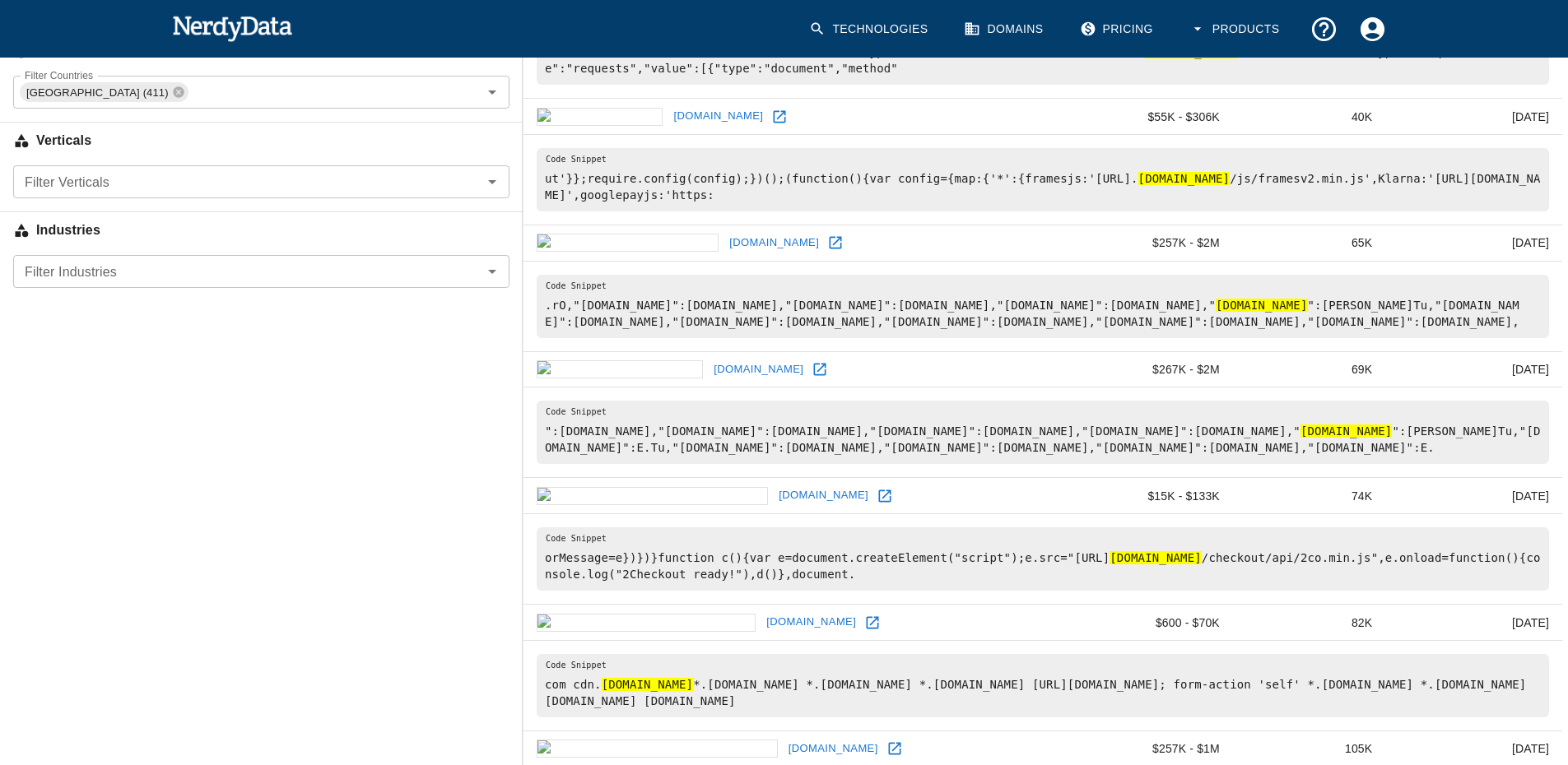
click at [867, 616] on icon at bounding box center [873, 622] width 12 height 12
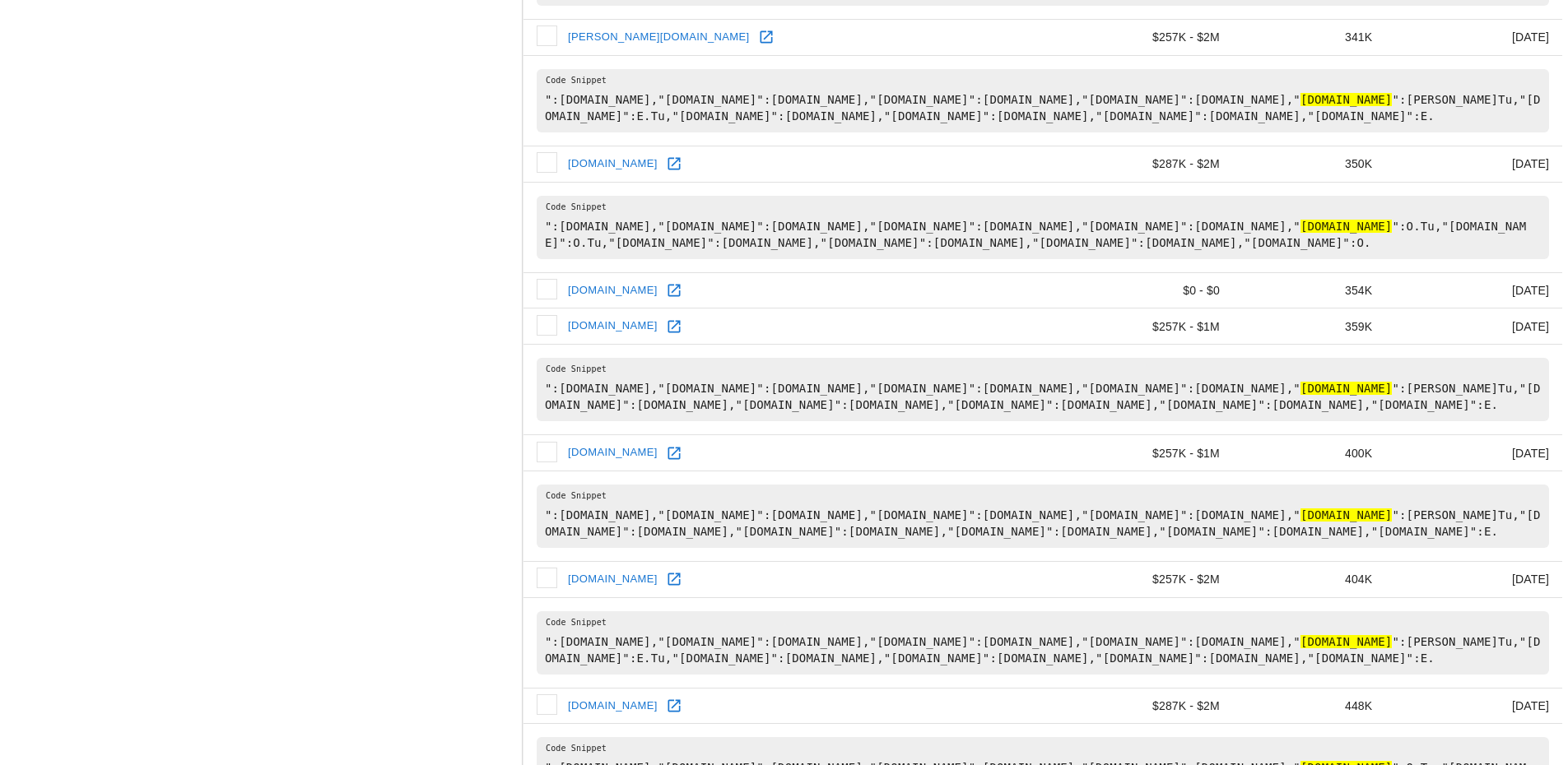
scroll to position [2469, 0]
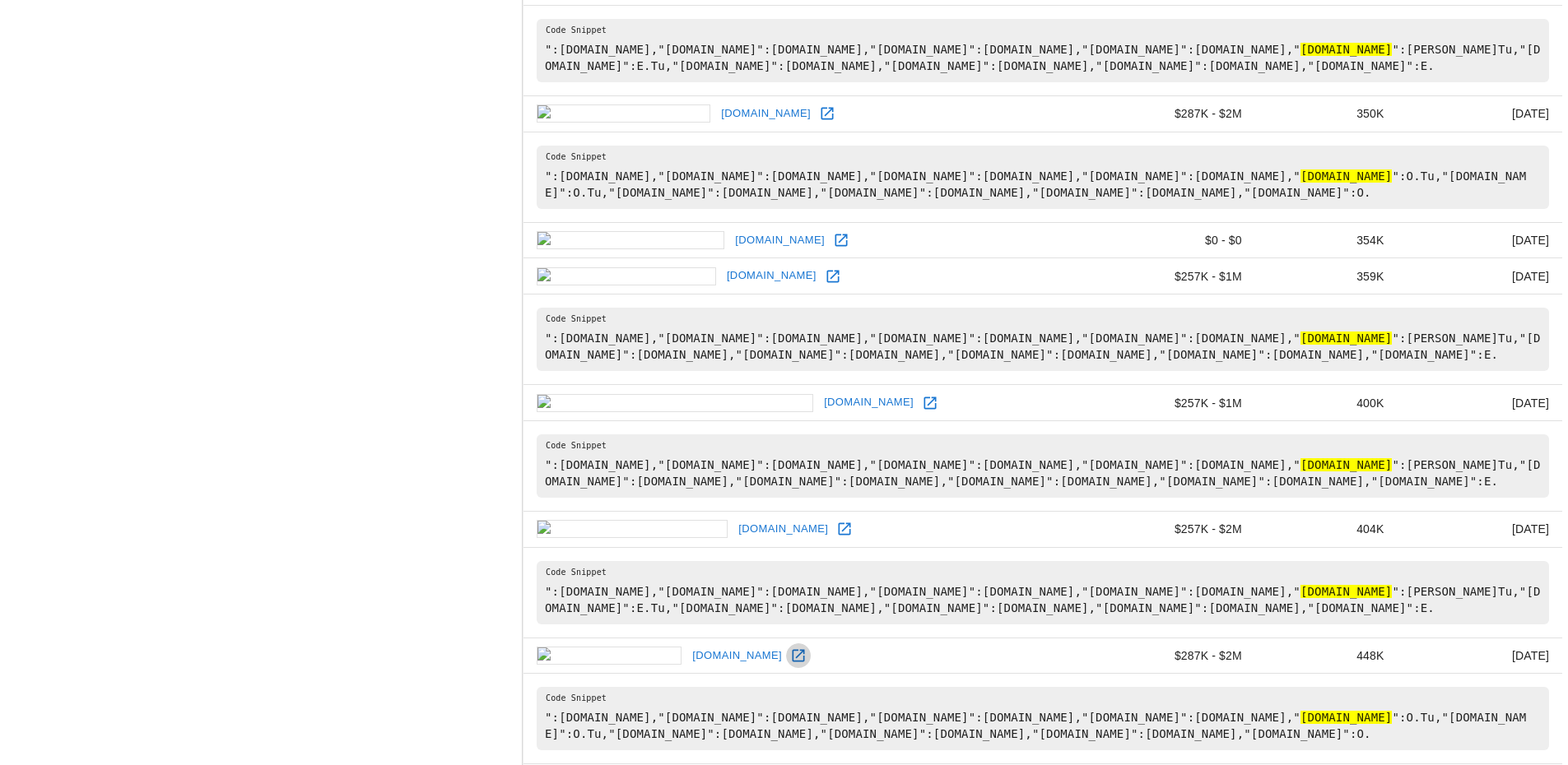
click at [790, 648] on icon at bounding box center [798, 655] width 16 height 16
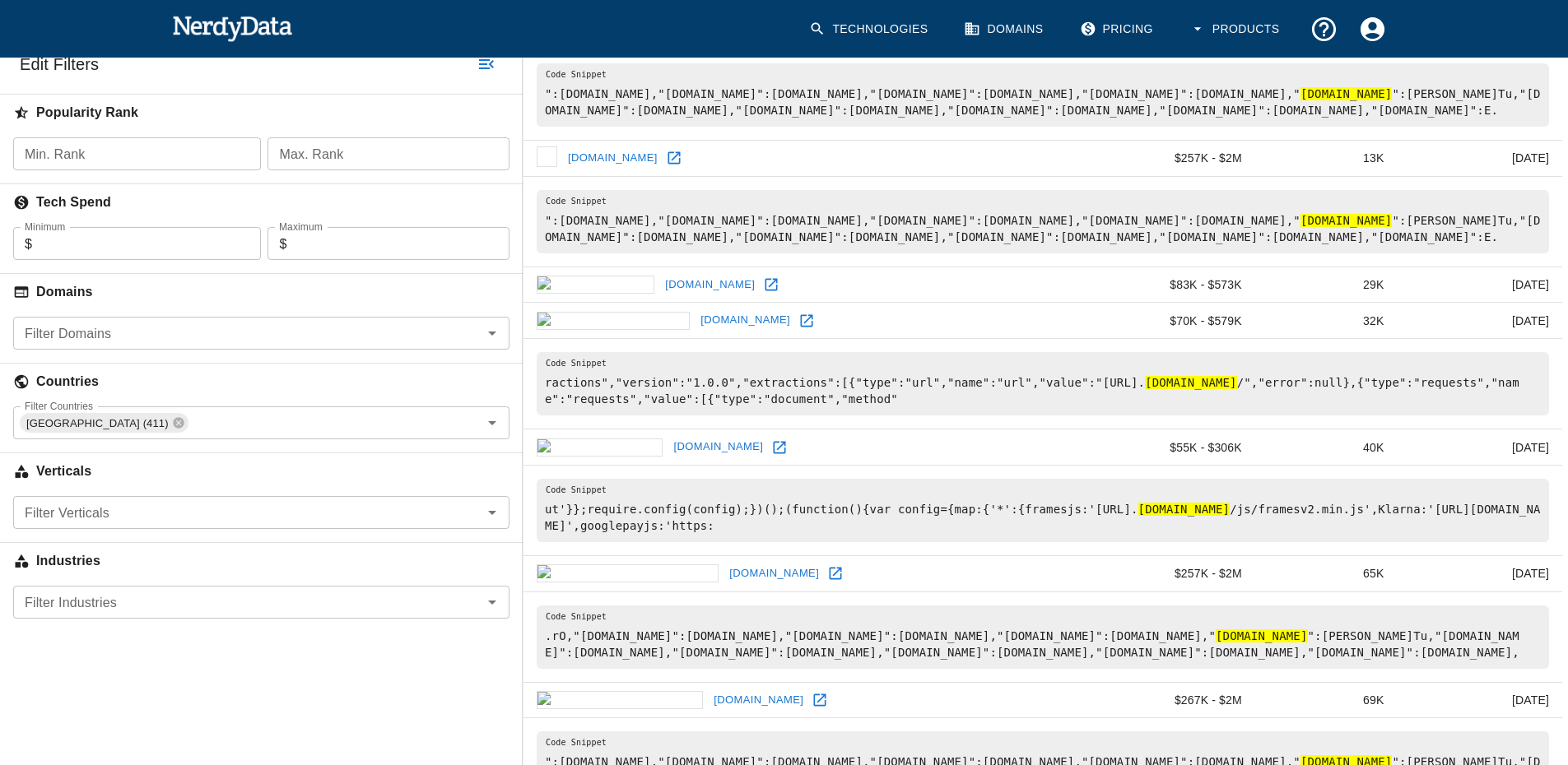
scroll to position [329, 0]
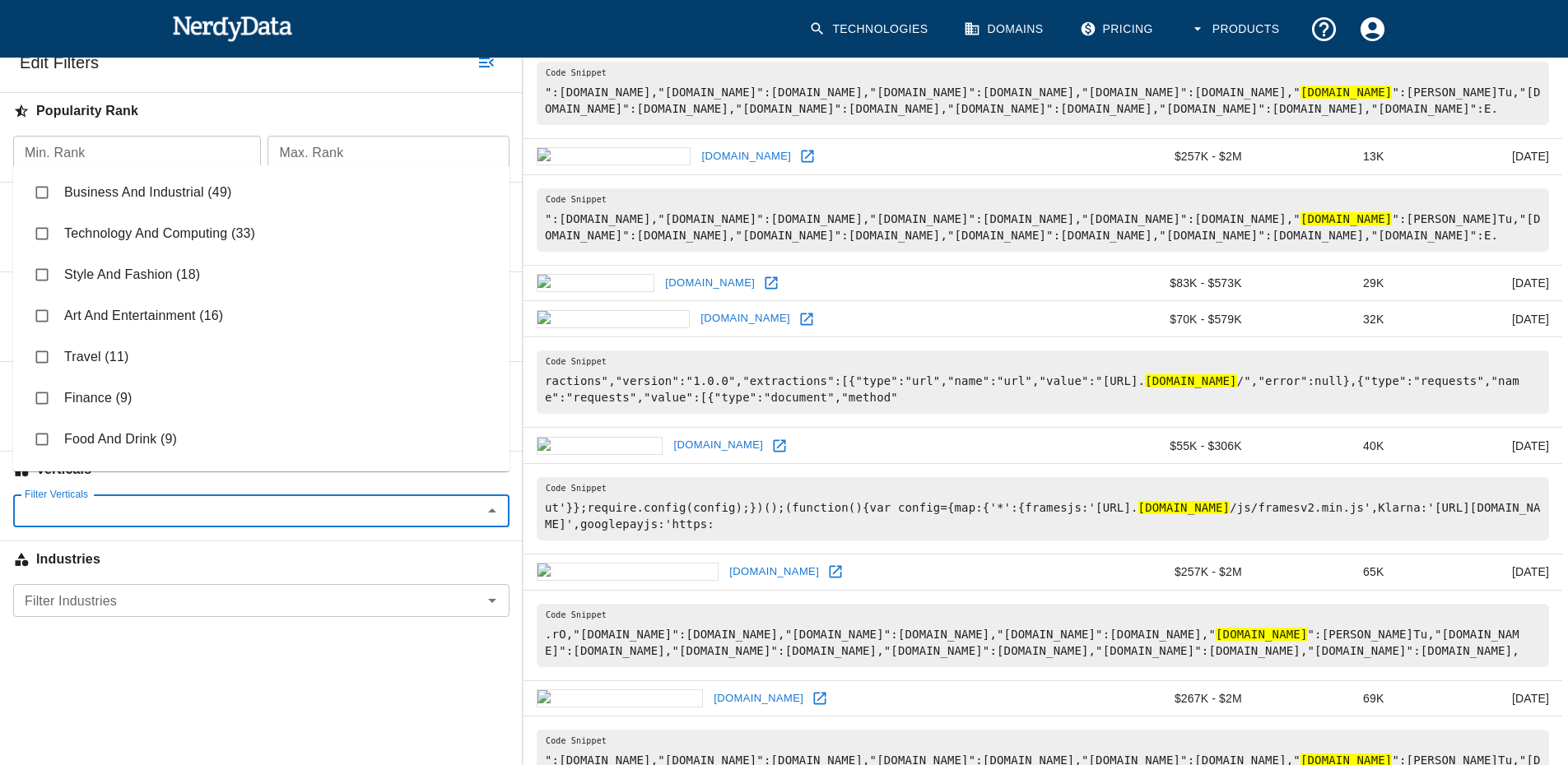
click at [126, 500] on input "Filter Verticals" at bounding box center [248, 511] width 460 height 23
click at [43, 352] on input "checkbox" at bounding box center [41, 357] width 32 height 32
checkbox input "true"
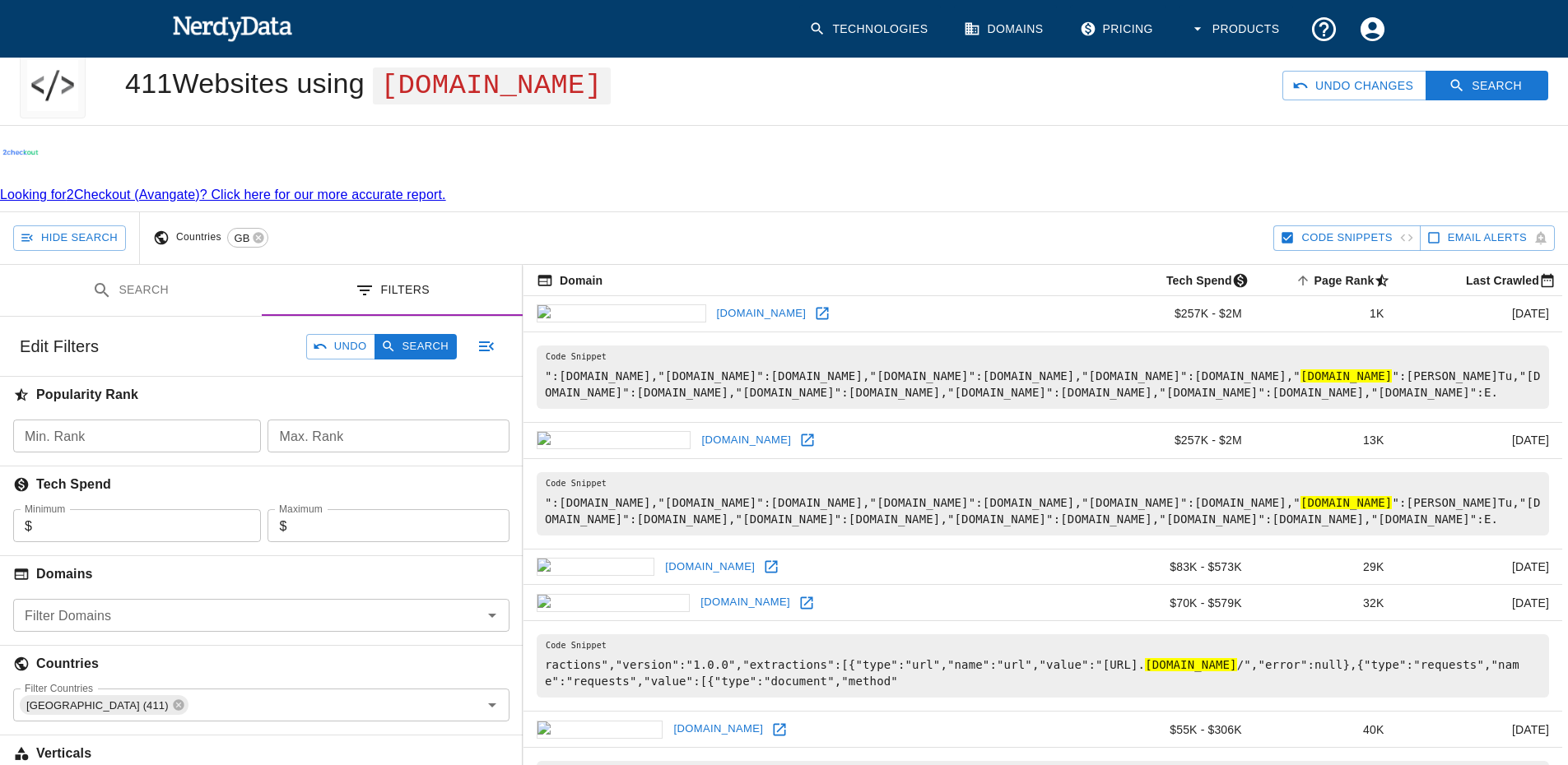
scroll to position [0, 0]
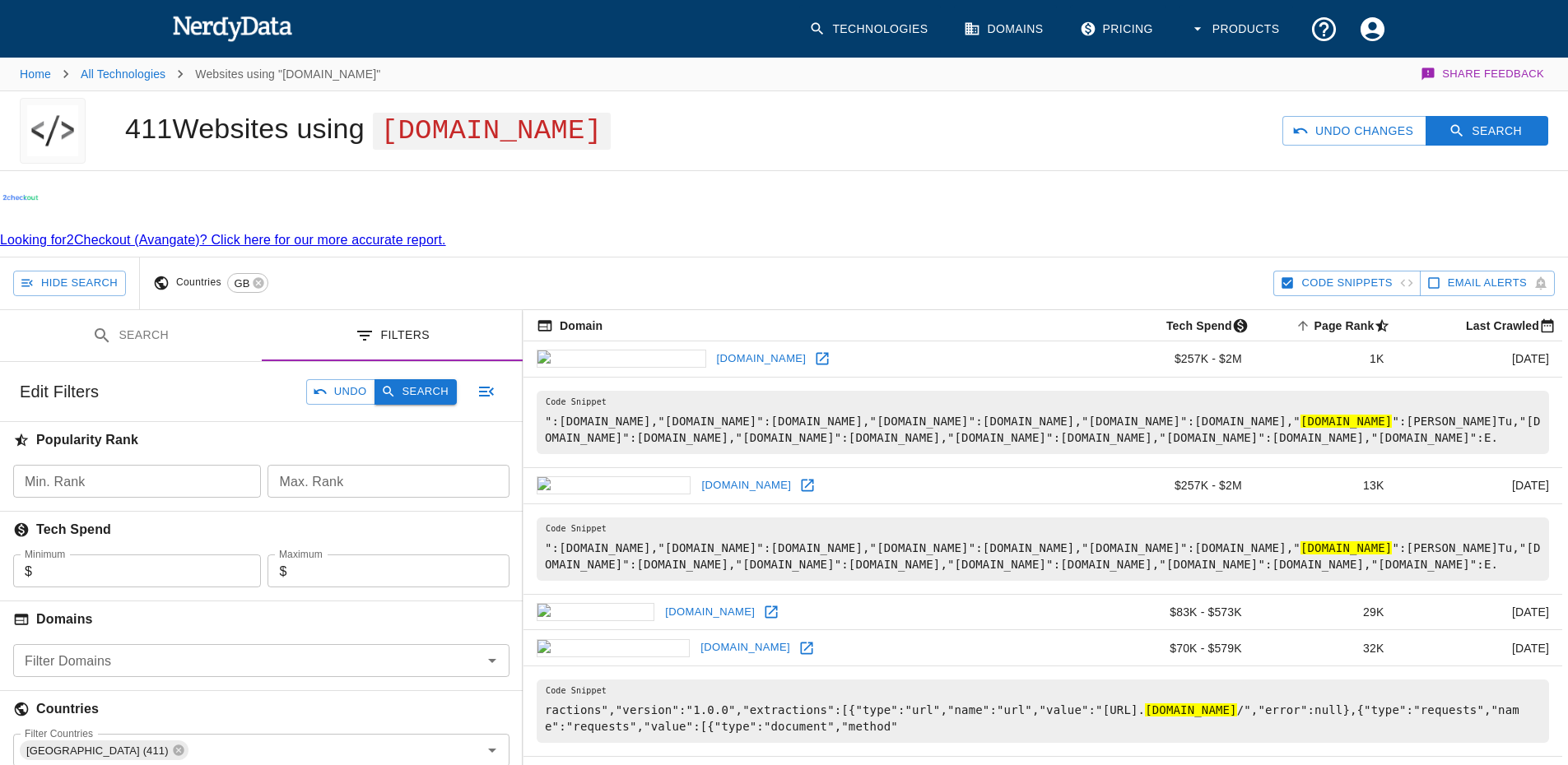
click at [430, 380] on button "Search" at bounding box center [416, 392] width 83 height 26
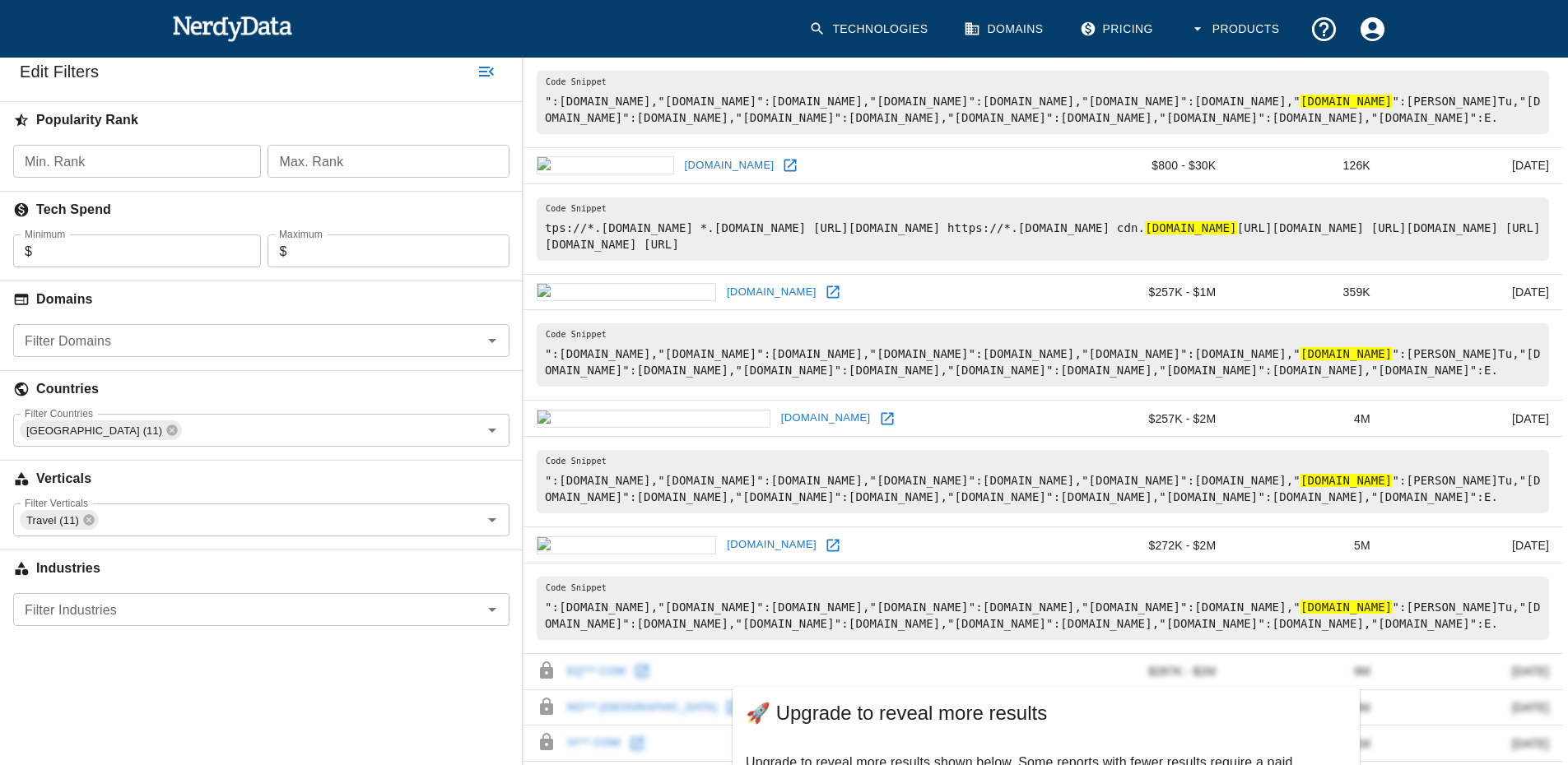
scroll to position [411, 0]
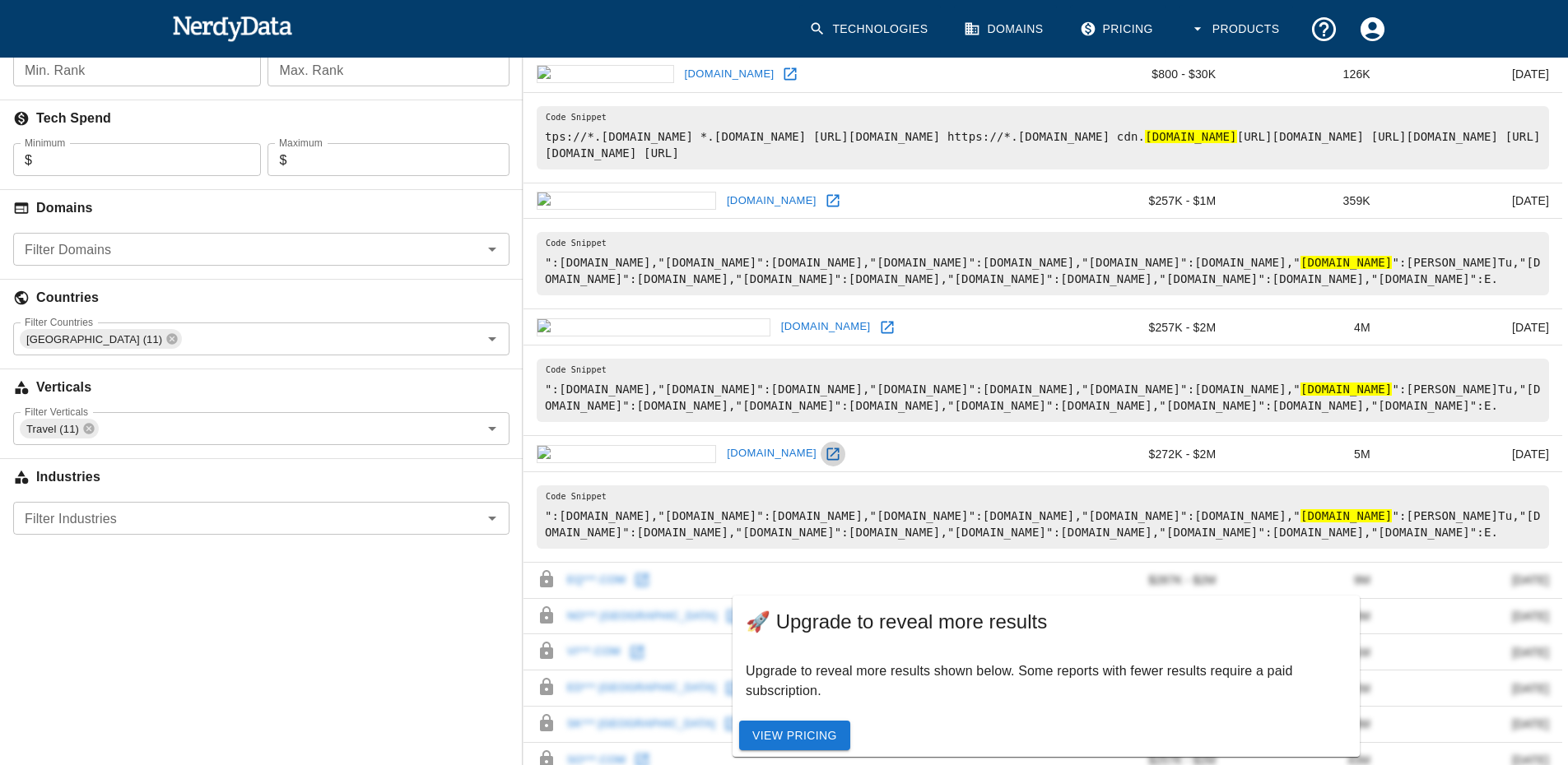
click at [828, 448] on icon at bounding box center [834, 454] width 12 height 12
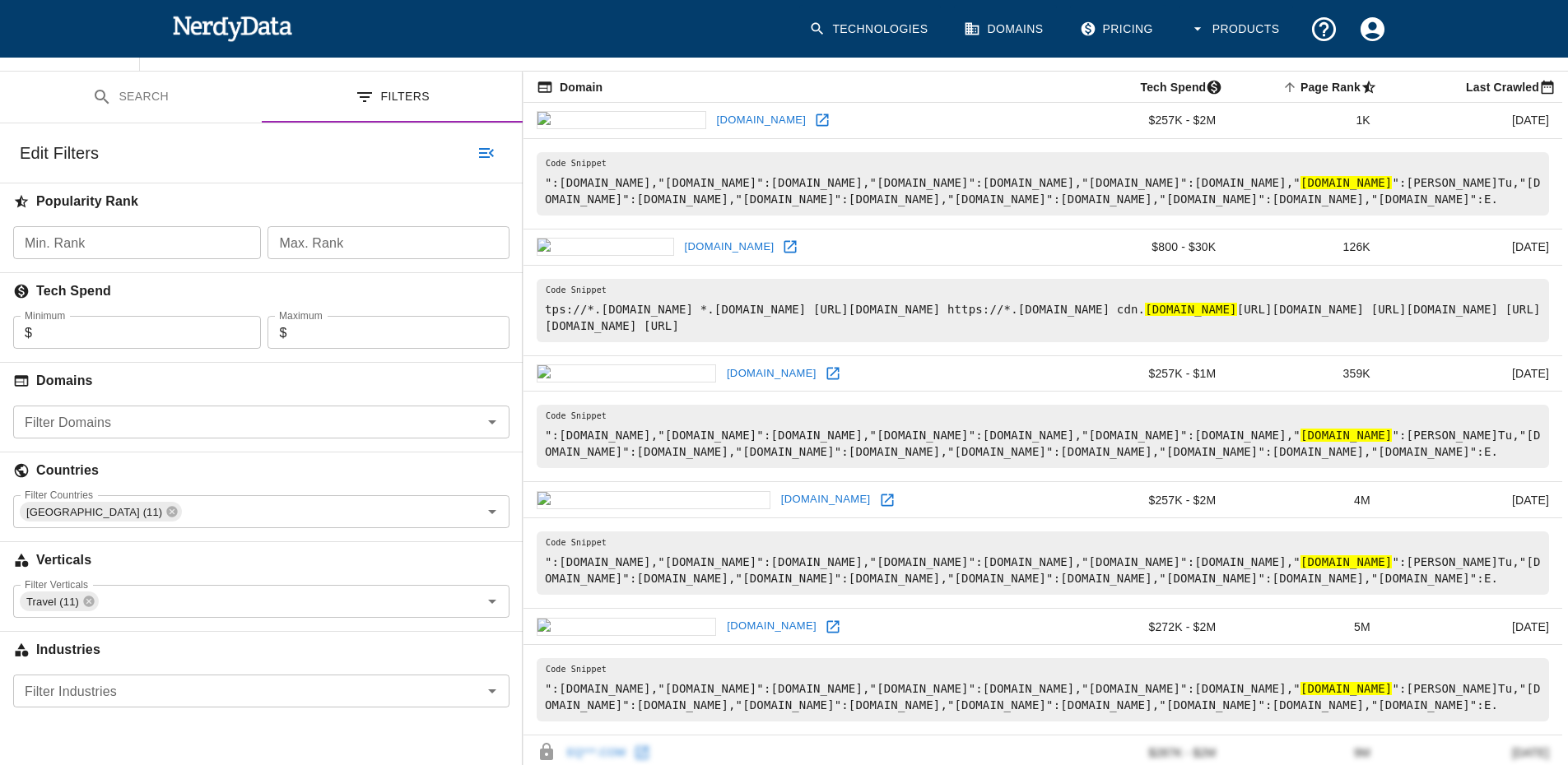
scroll to position [0, 0]
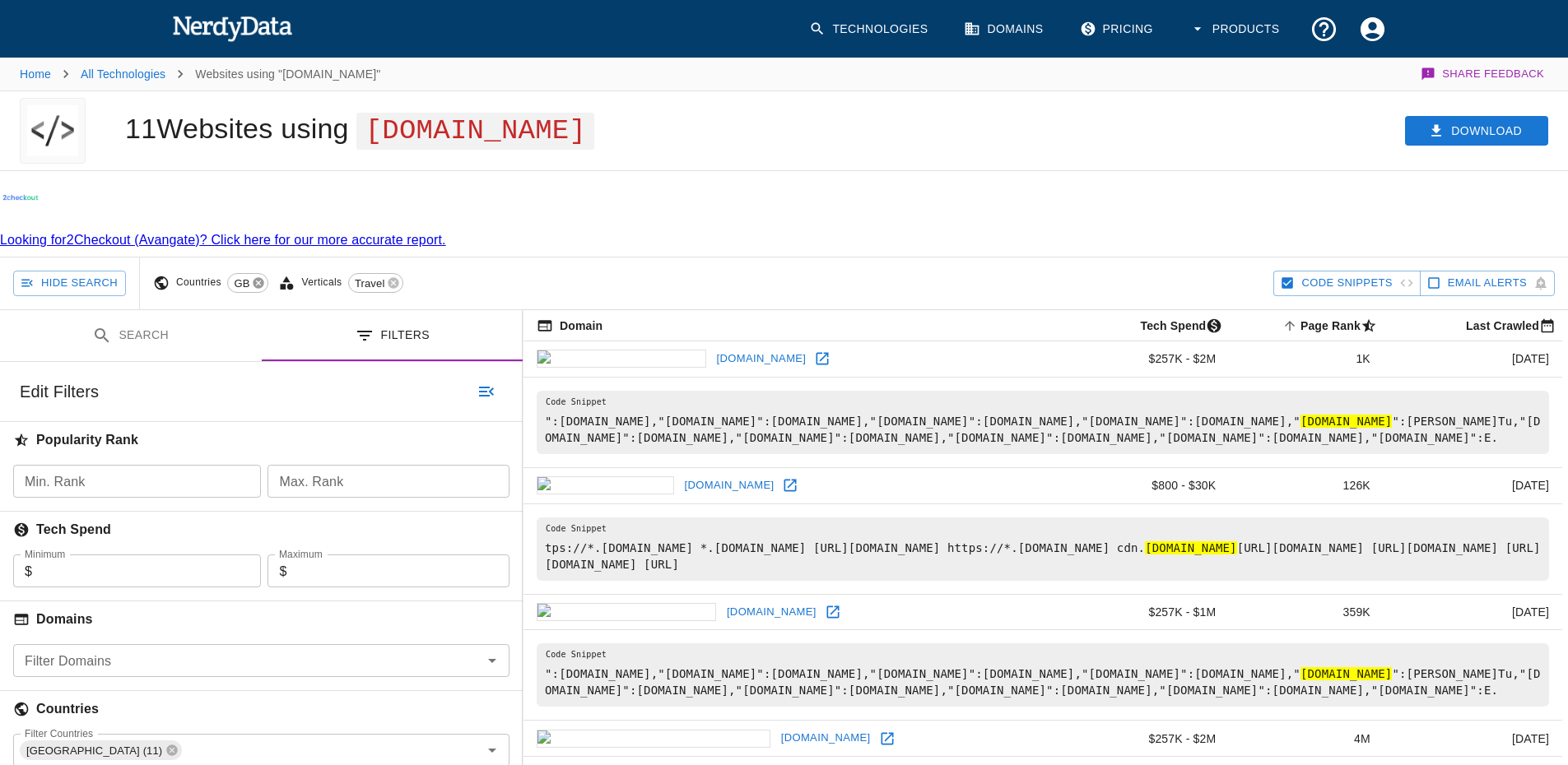
click at [258, 277] on icon at bounding box center [259, 284] width 13 height 13
click at [782, 478] on icon at bounding box center [789, 485] width 16 height 16
click at [255, 277] on icon at bounding box center [259, 284] width 13 height 13
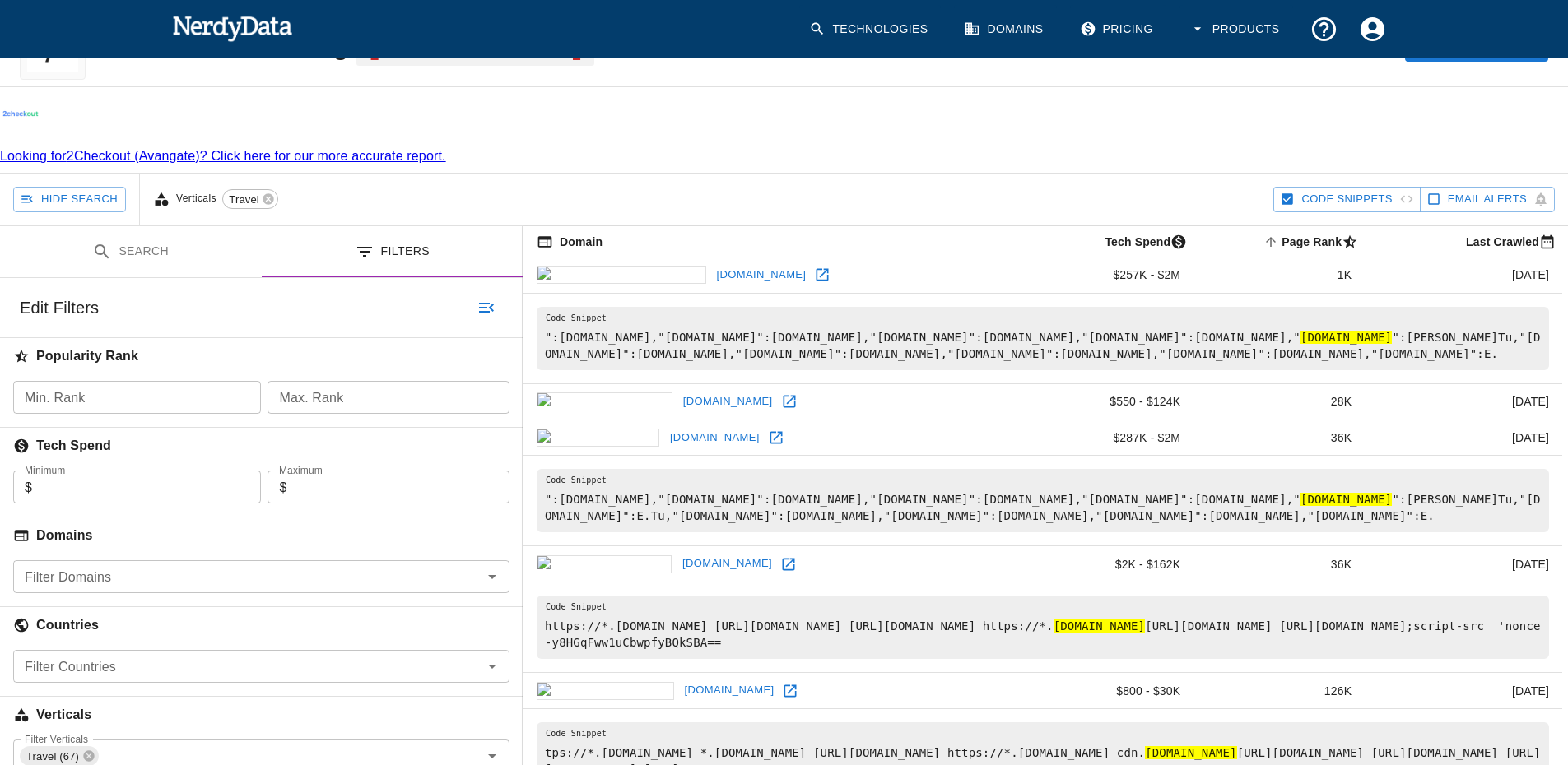
scroll to position [83, 0]
click at [768, 432] on icon at bounding box center [776, 439] width 16 height 16
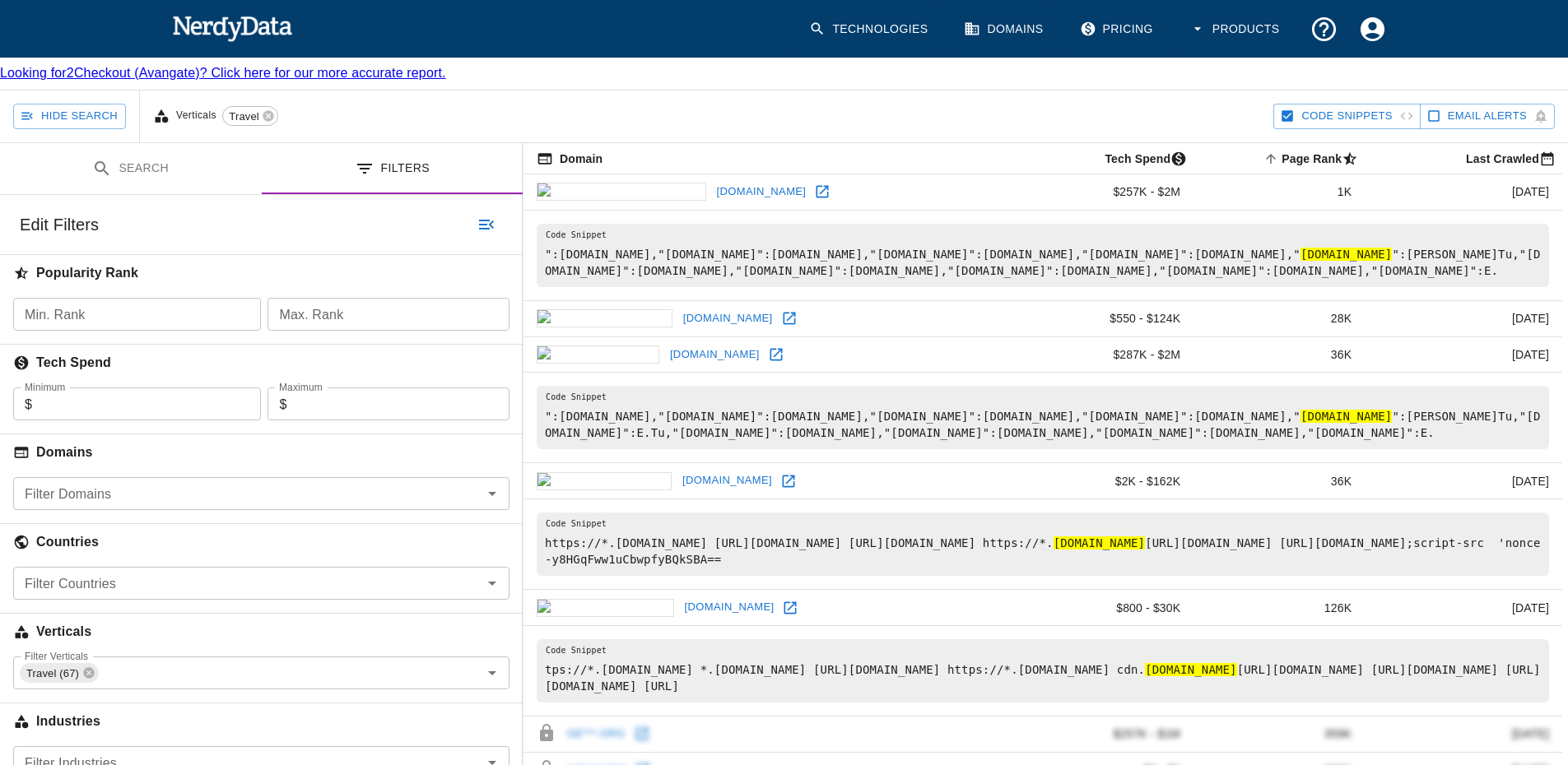
scroll to position [247, 0]
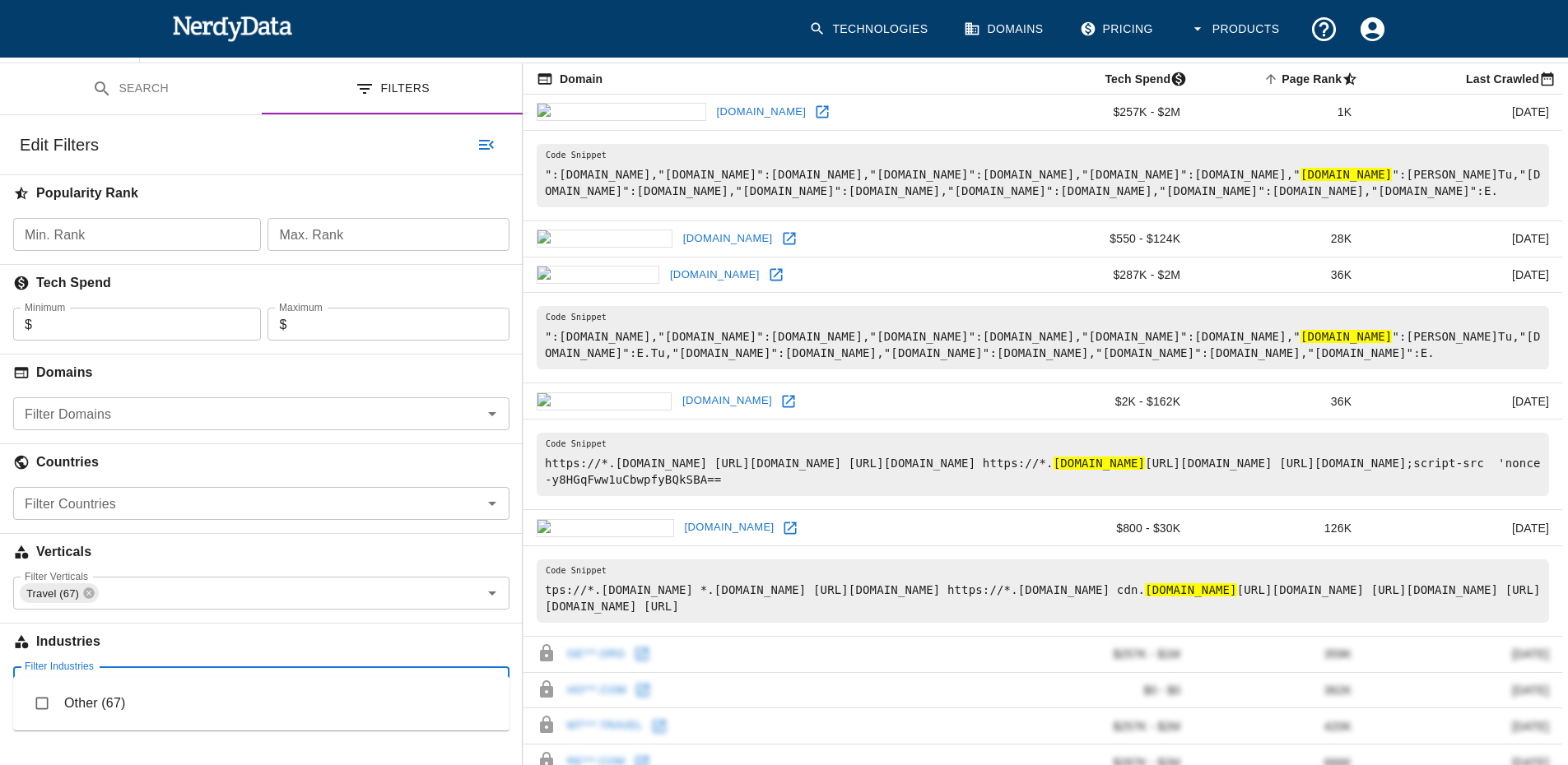
click at [62, 672] on input "Filter Industries" at bounding box center [248, 683] width 460 height 23
click at [91, 586] on icon at bounding box center [89, 593] width 13 height 13
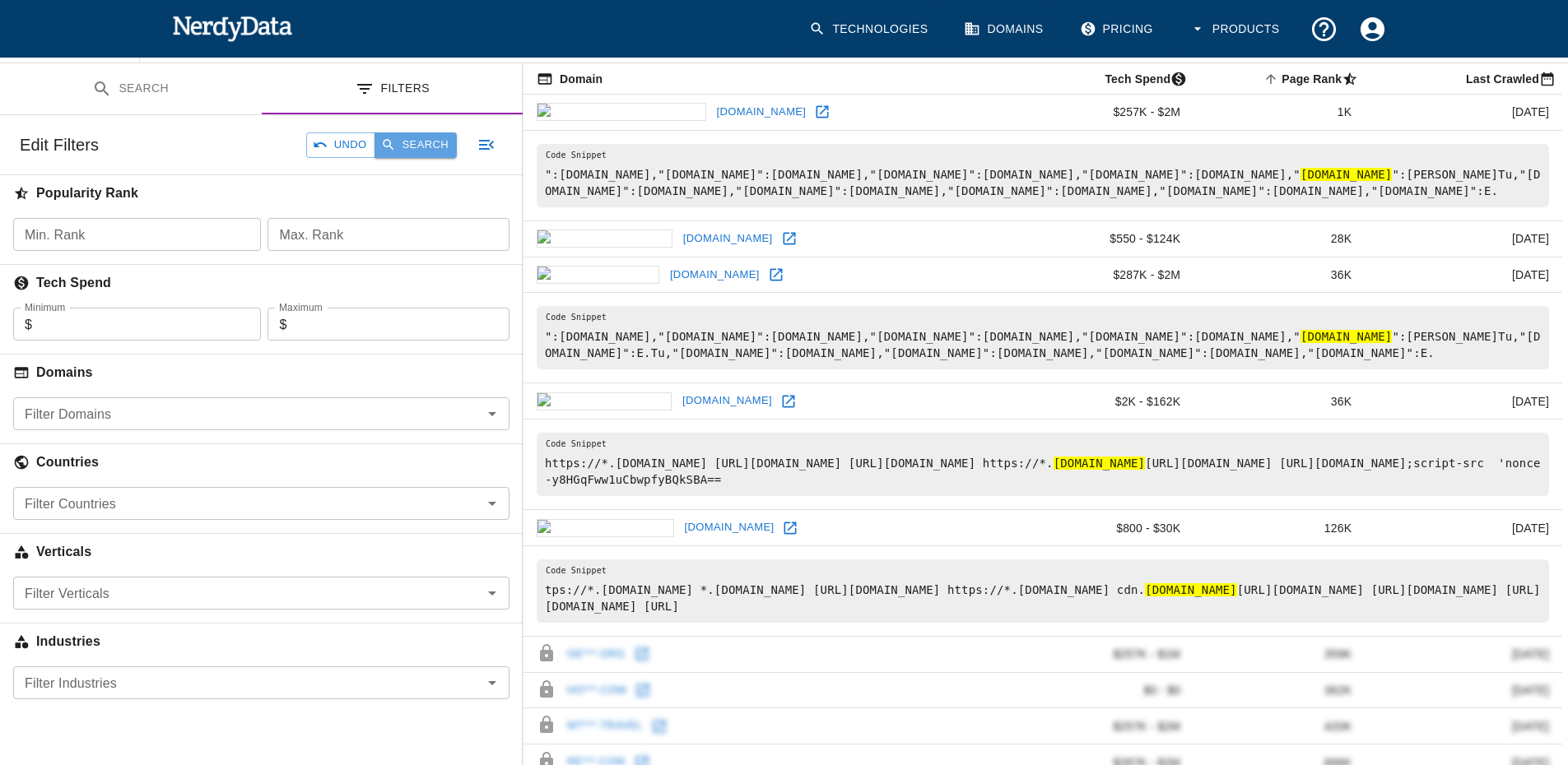
click at [444, 133] on button "Search" at bounding box center [416, 145] width 83 height 26
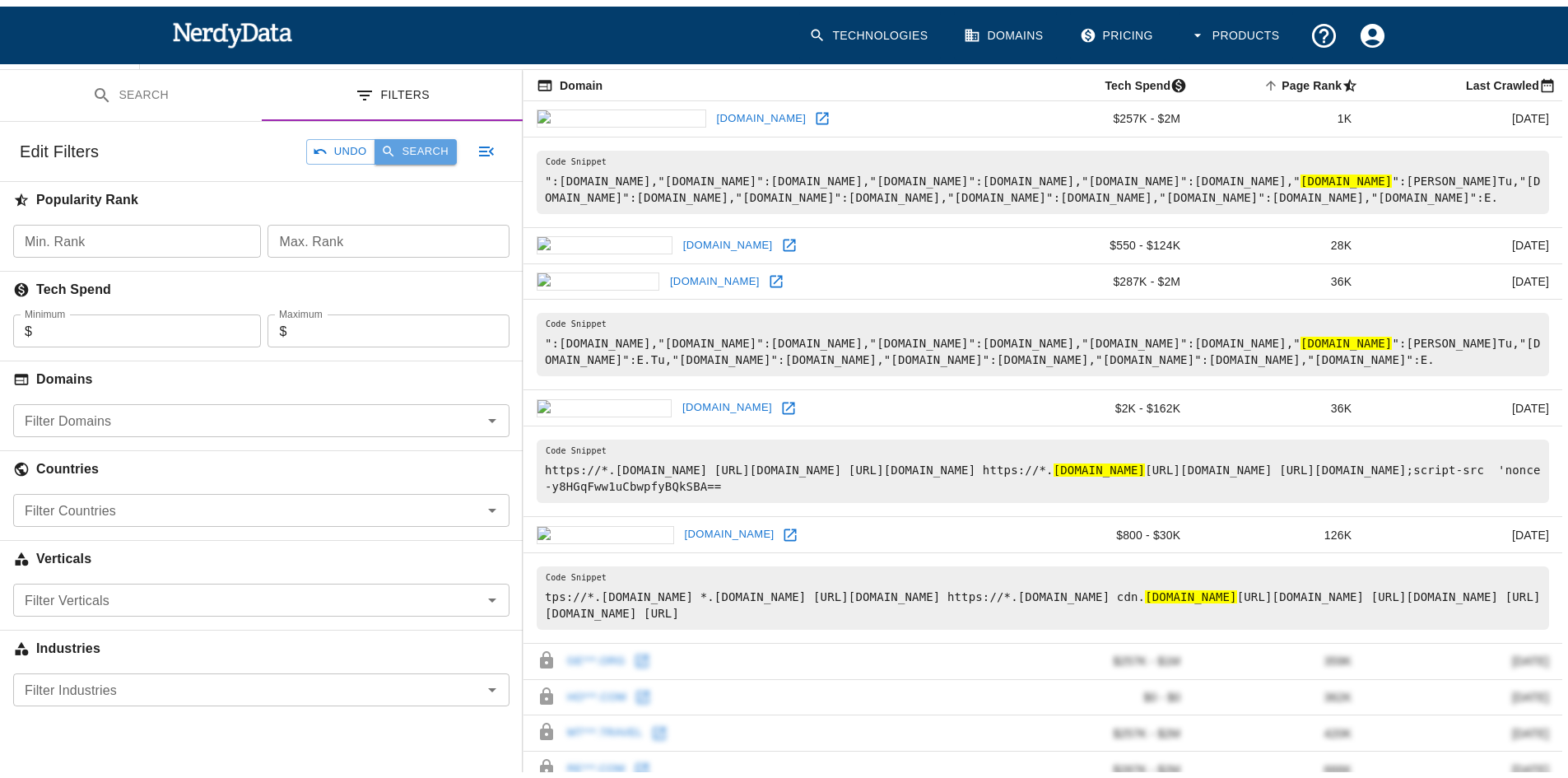
scroll to position [238, 0]
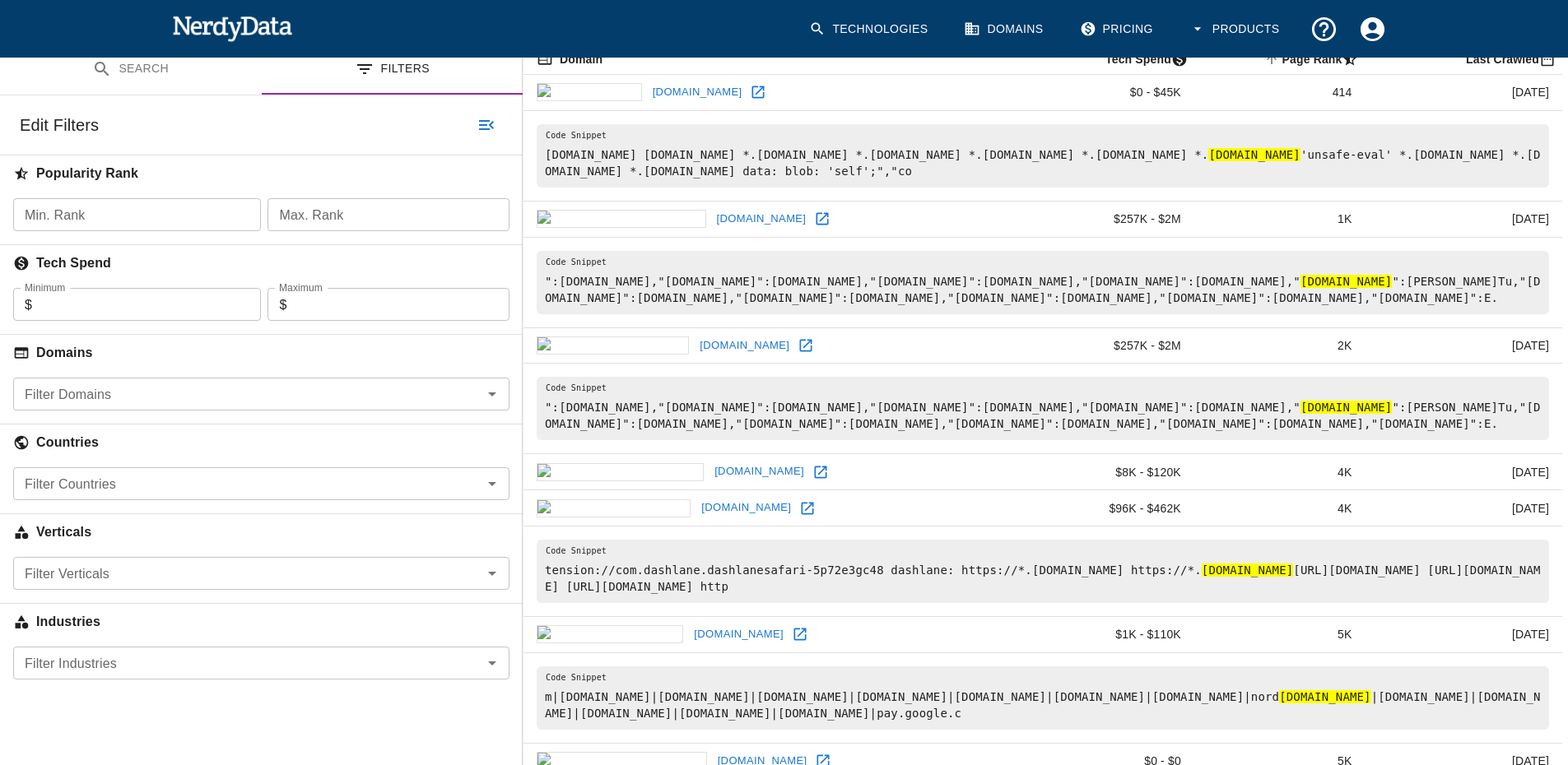
scroll to position [107, 0]
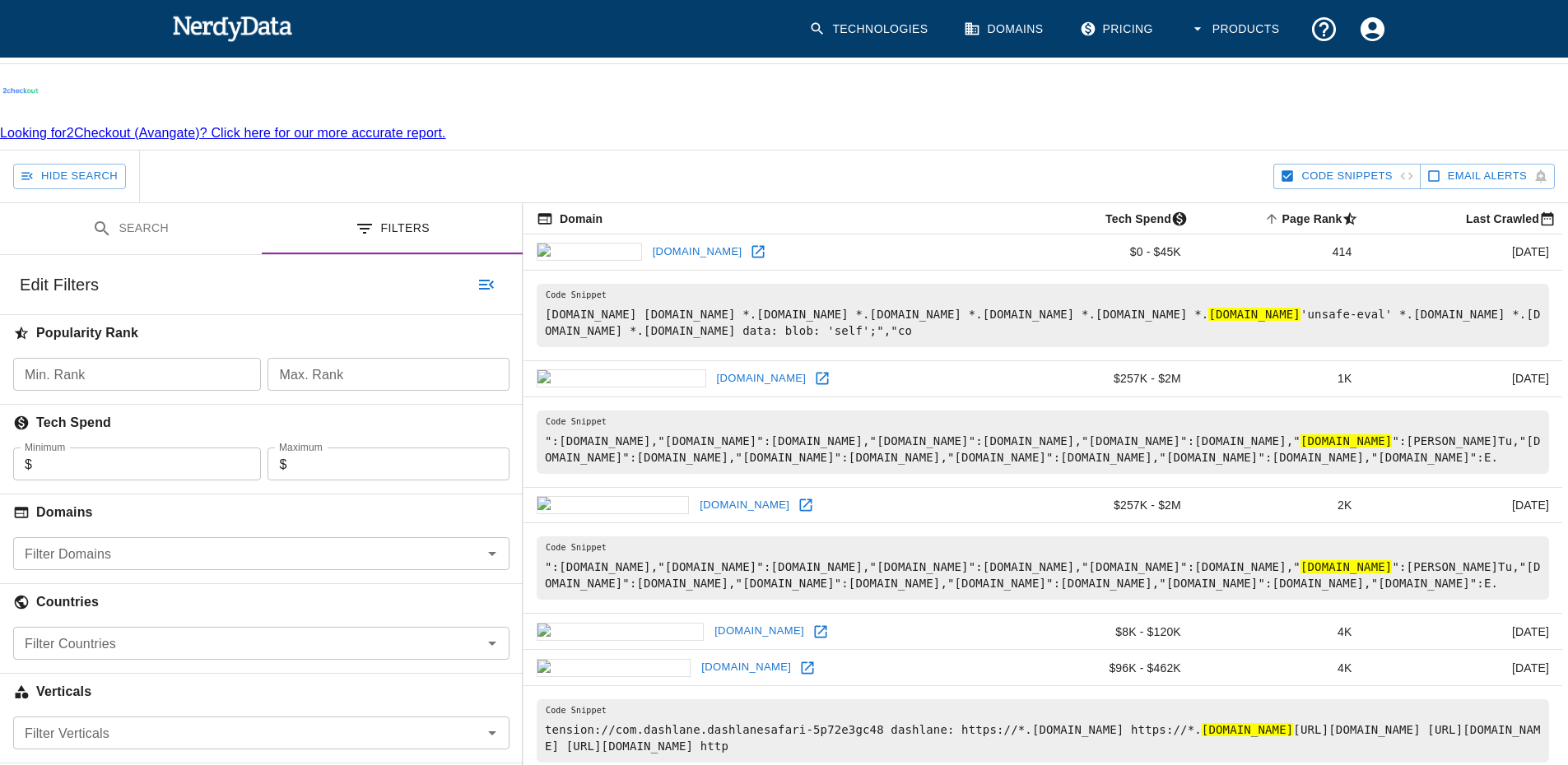
click at [115, 542] on input "Filter Domains" at bounding box center [248, 554] width 460 height 23
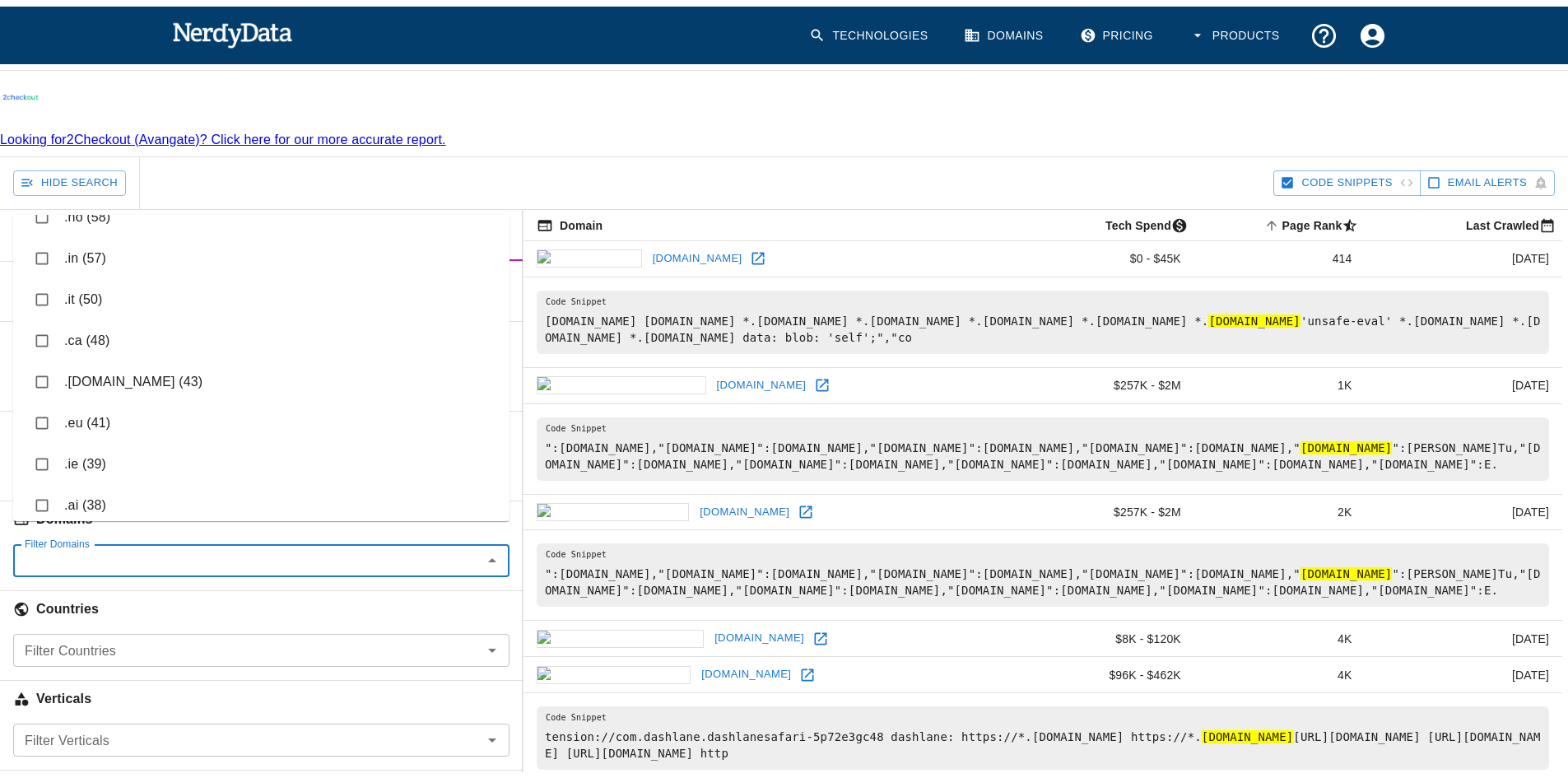
scroll to position [576, 0]
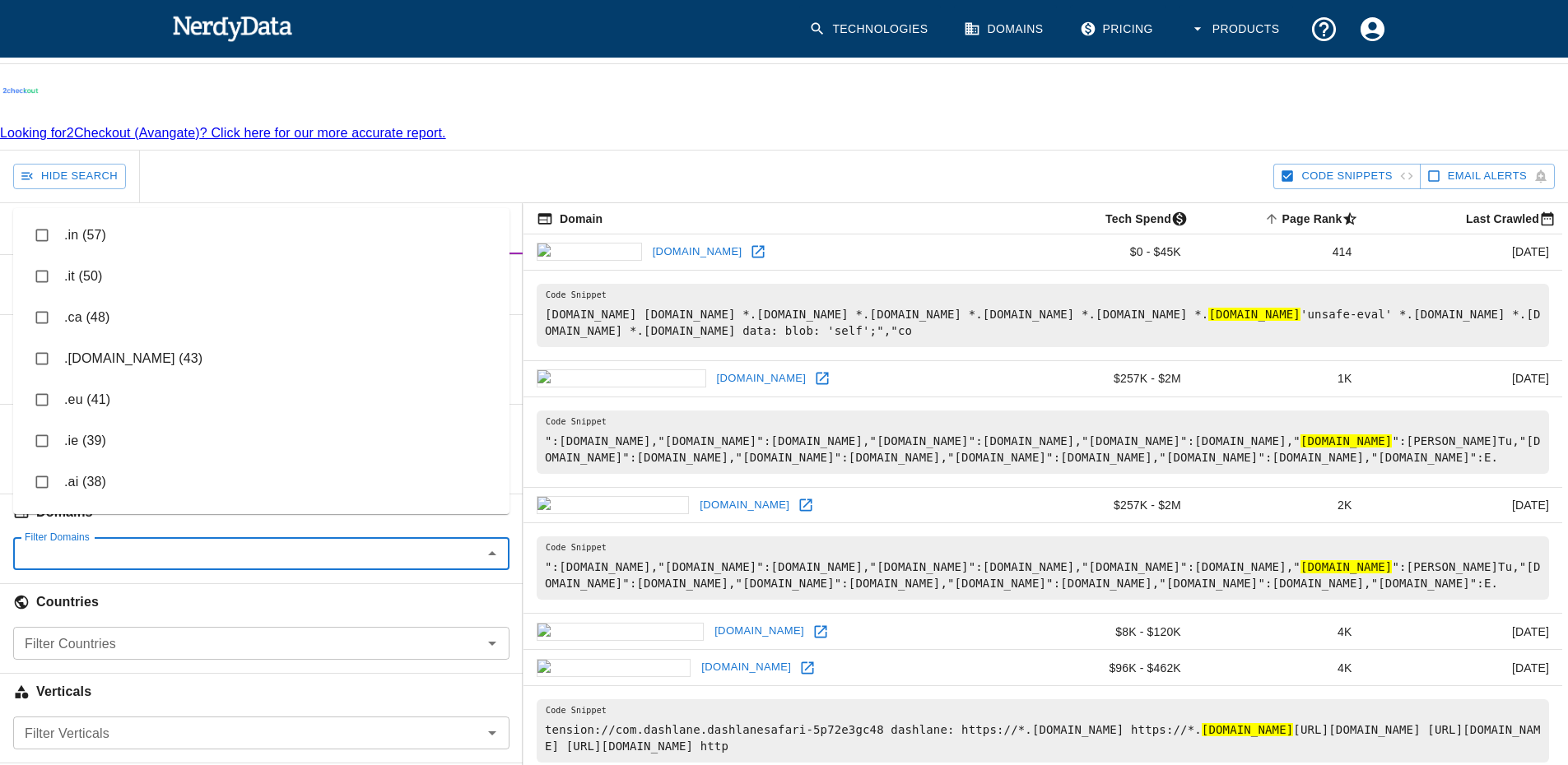
click at [39, 389] on input "checkbox" at bounding box center [41, 400] width 32 height 32
checkbox input "true"
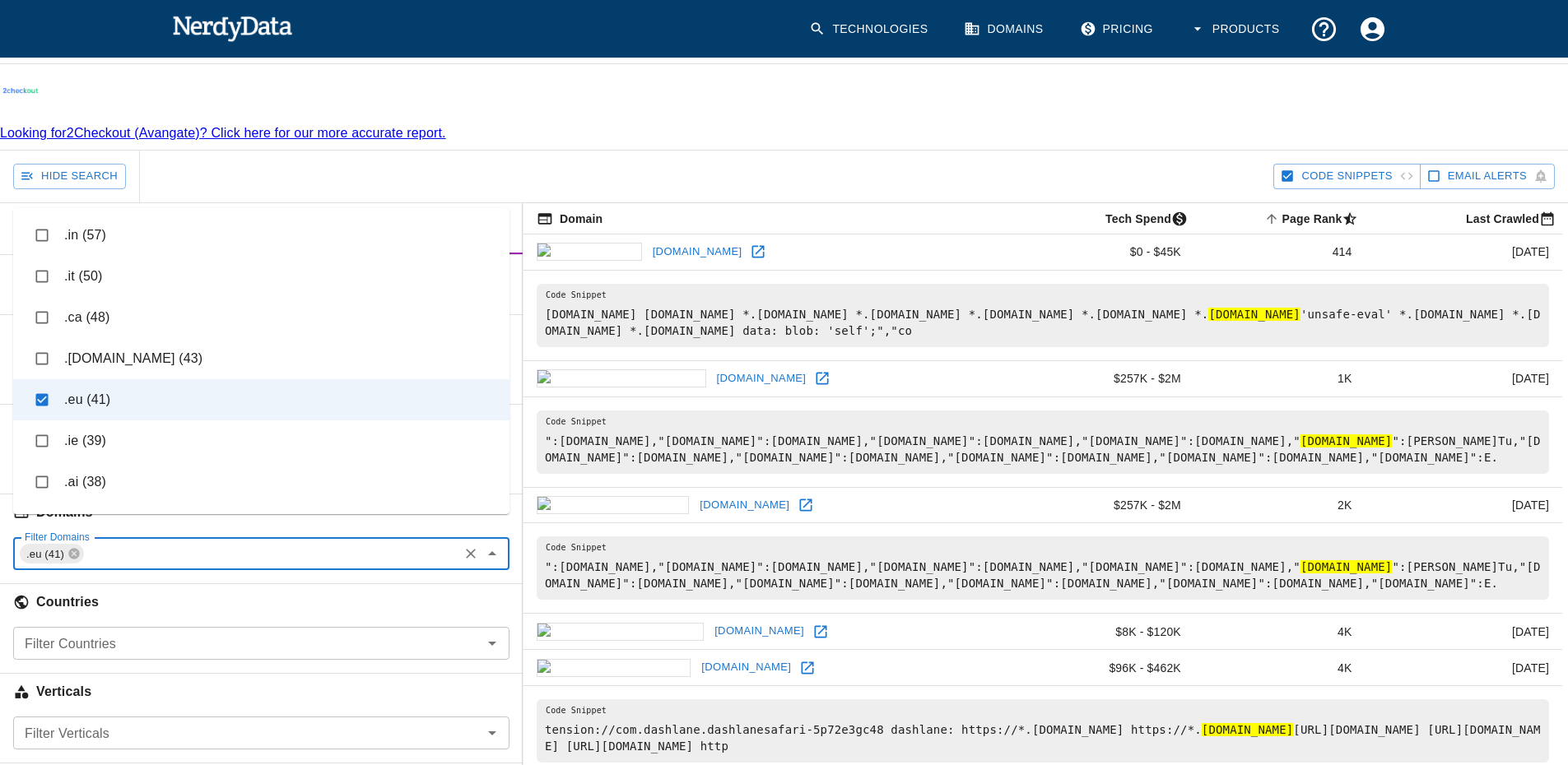
click at [0, 510] on div "Domains" at bounding box center [261, 508] width 523 height 57
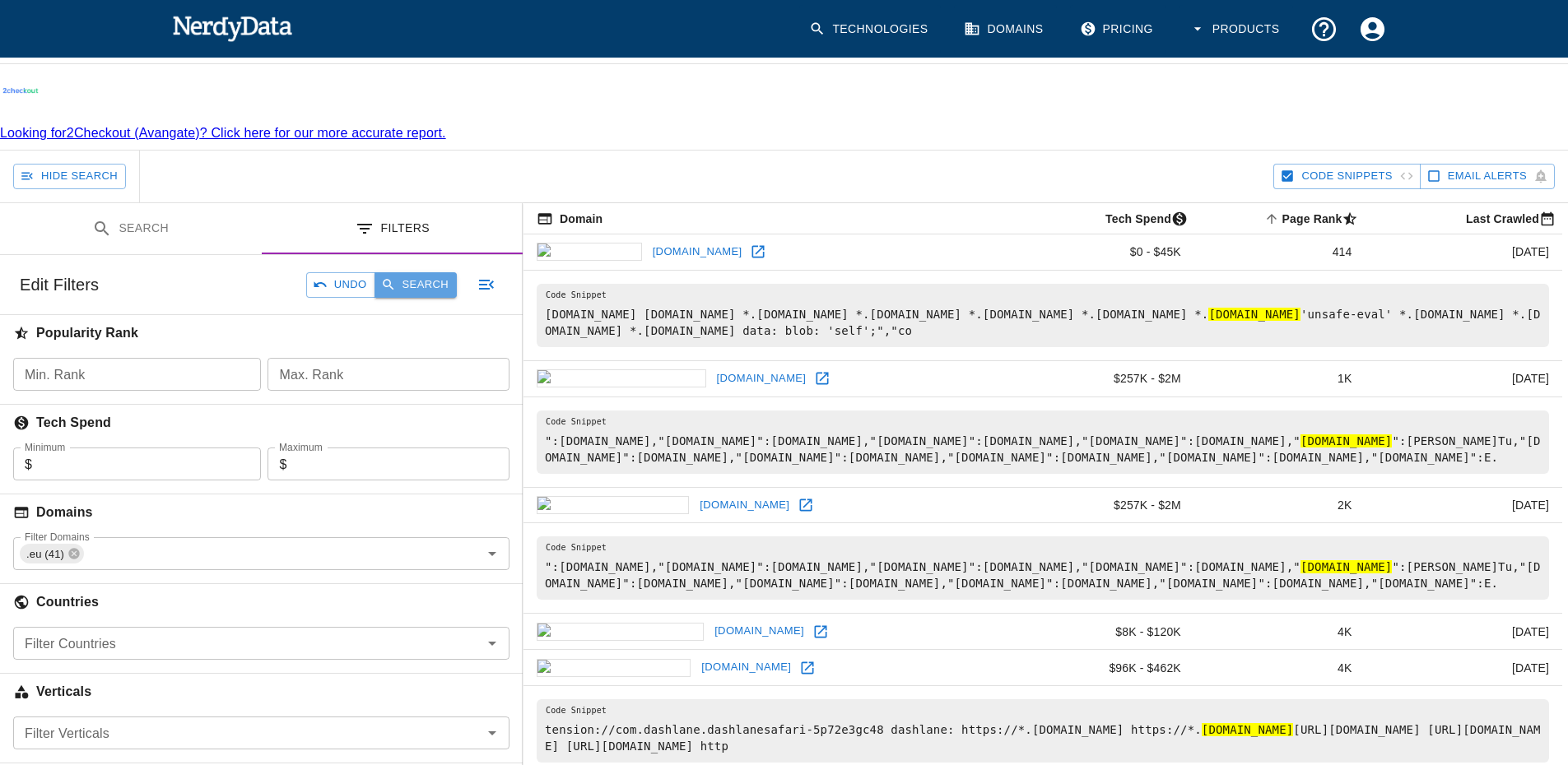
click at [422, 272] on button "Search" at bounding box center [416, 284] width 83 height 26
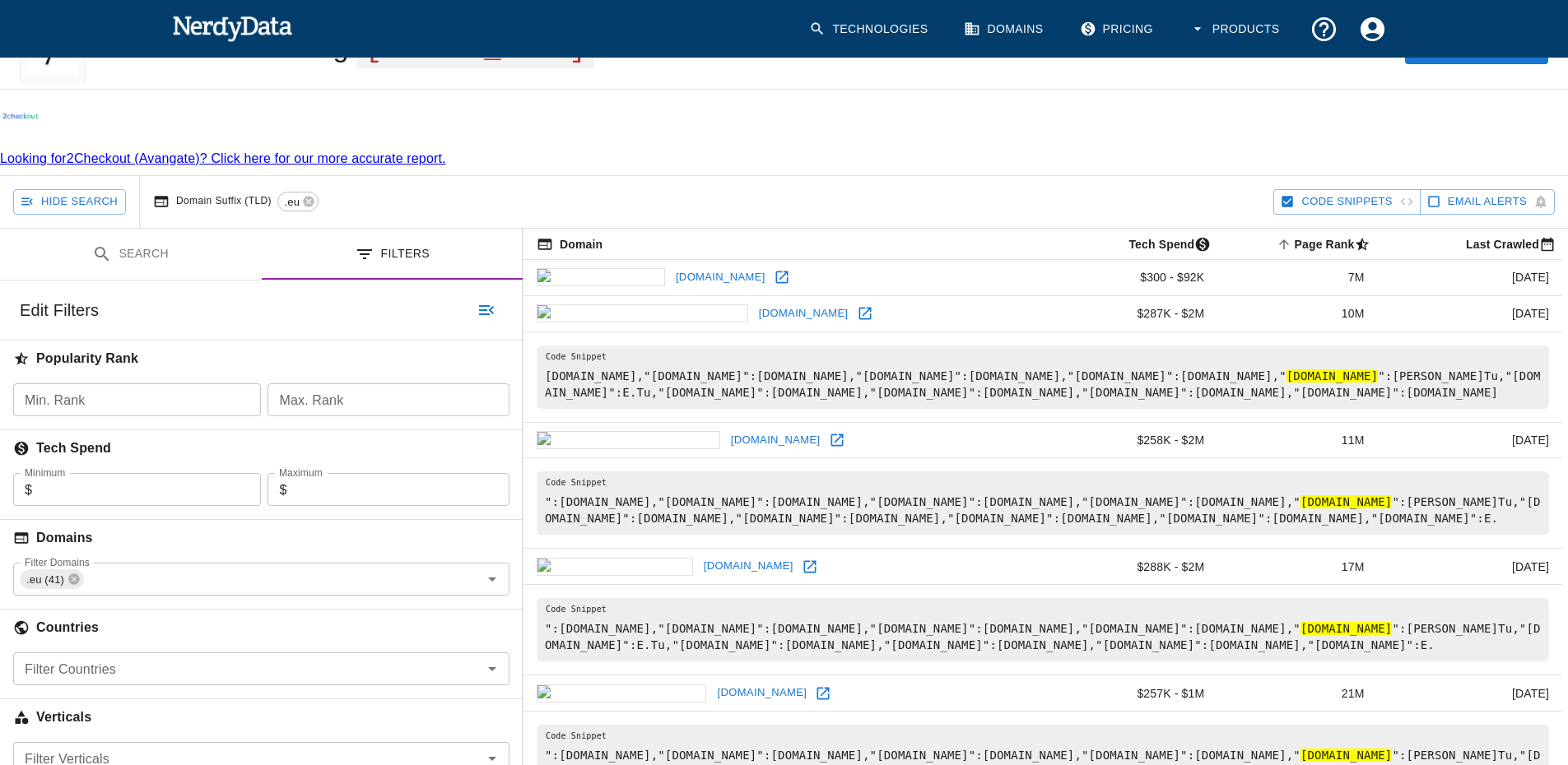
scroll to position [83, 0]
click at [829, 432] on icon at bounding box center [836, 439] width 16 height 16
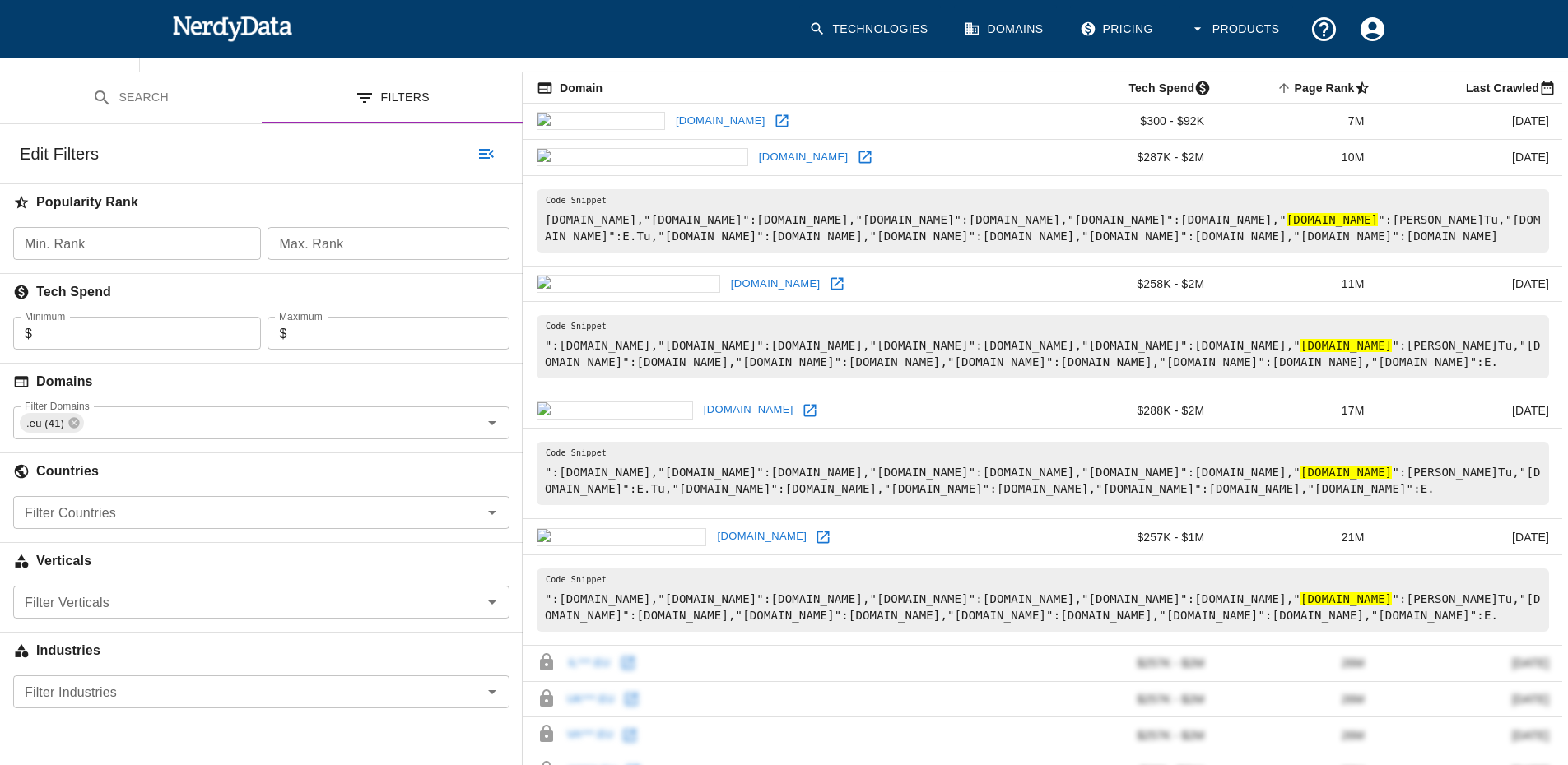
scroll to position [247, 0]
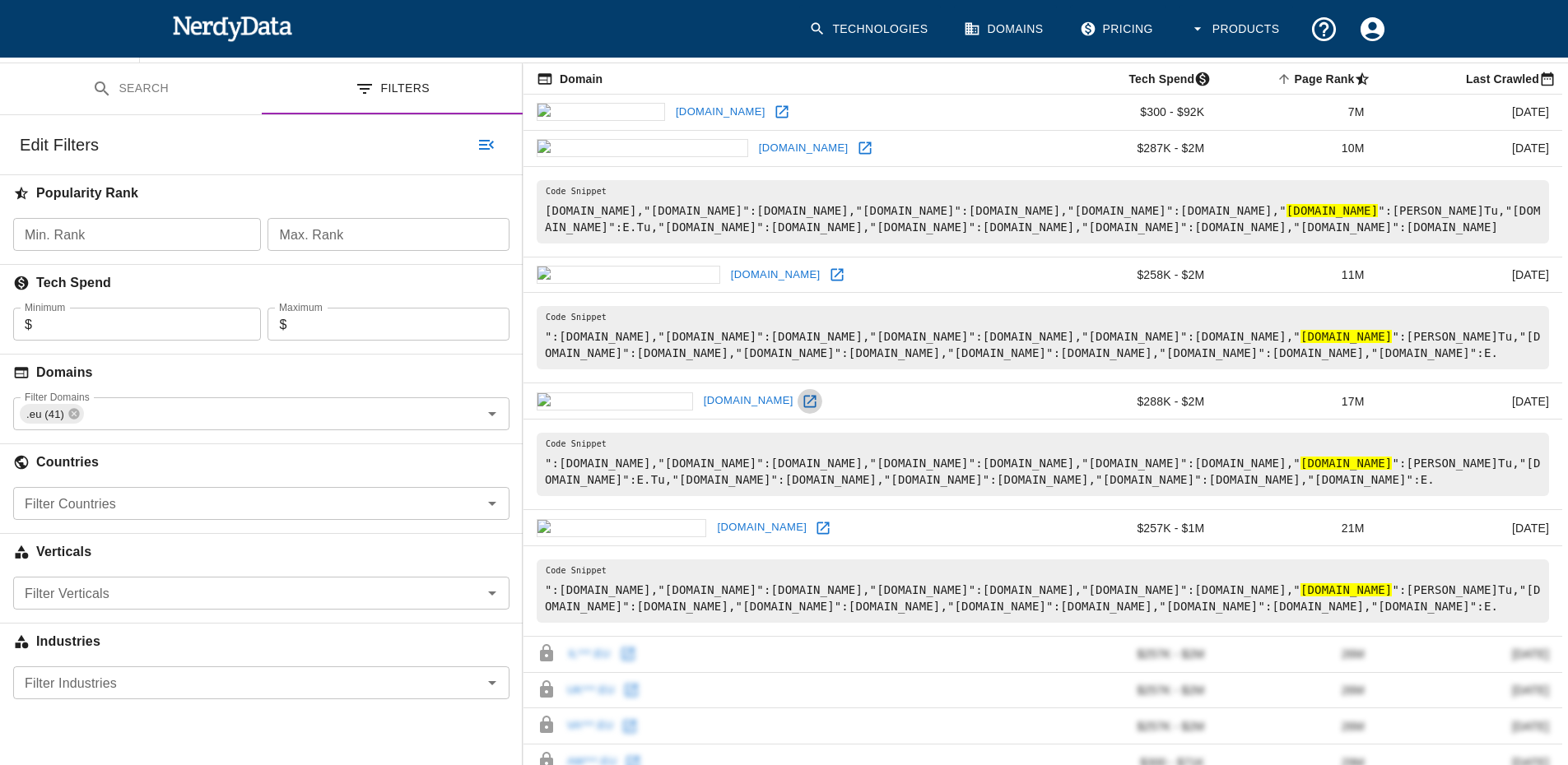
click at [804, 395] on icon at bounding box center [809, 401] width 12 height 12
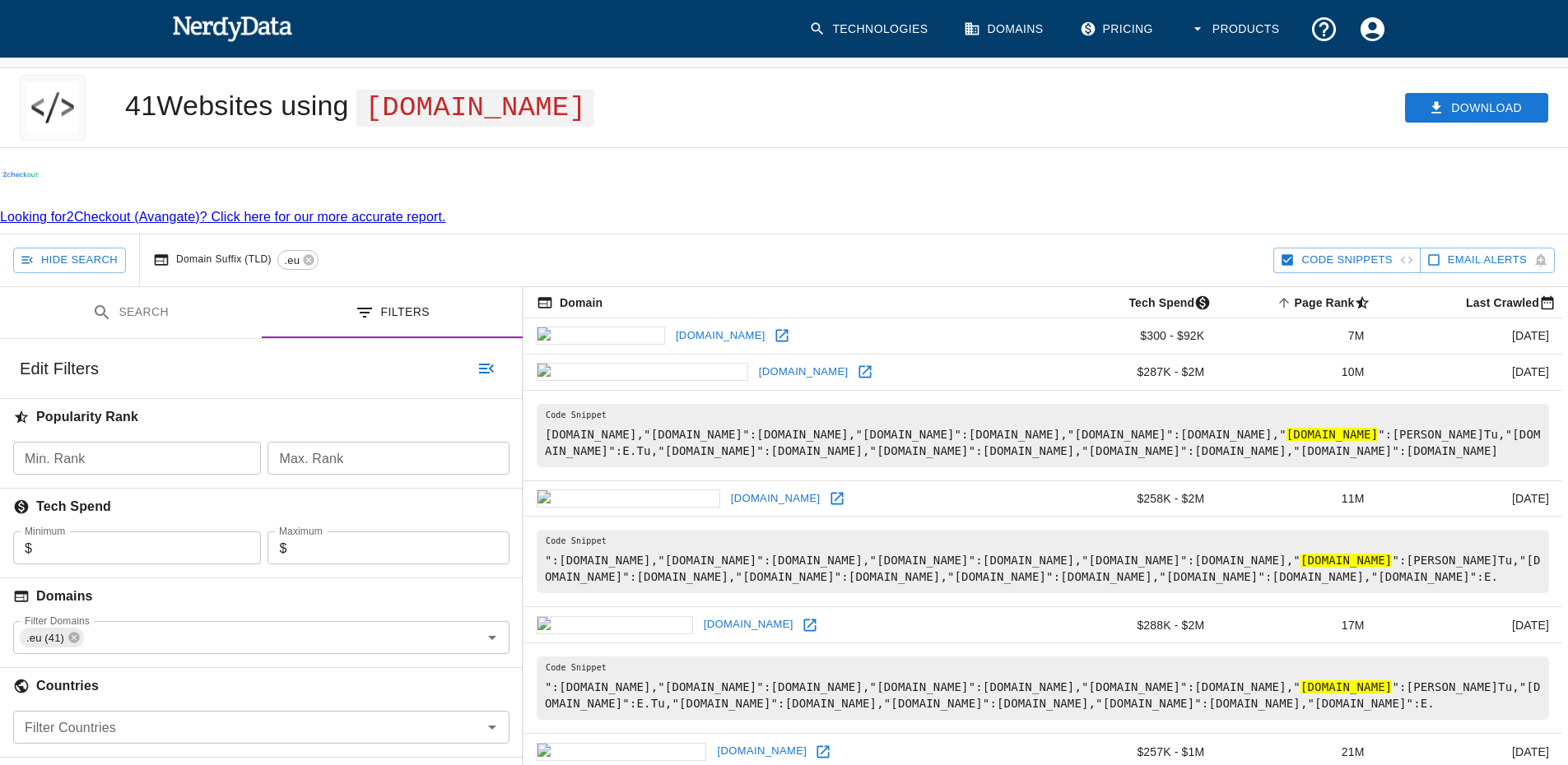
scroll to position [0, 0]
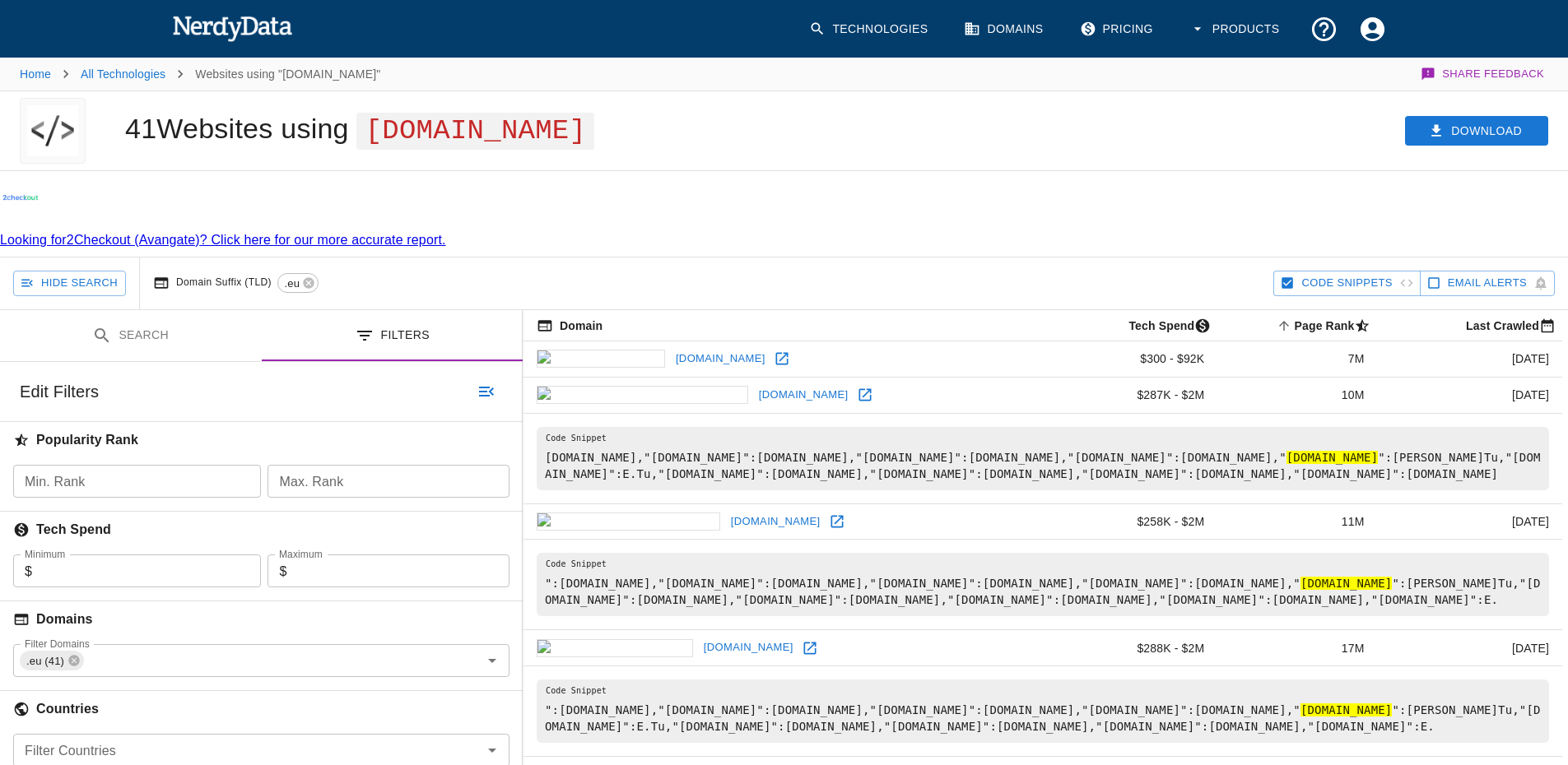
click at [776, 353] on icon at bounding box center [782, 358] width 12 height 12
click at [307, 277] on icon at bounding box center [309, 284] width 13 height 13
click at [413, 380] on button "Search" at bounding box center [416, 392] width 83 height 26
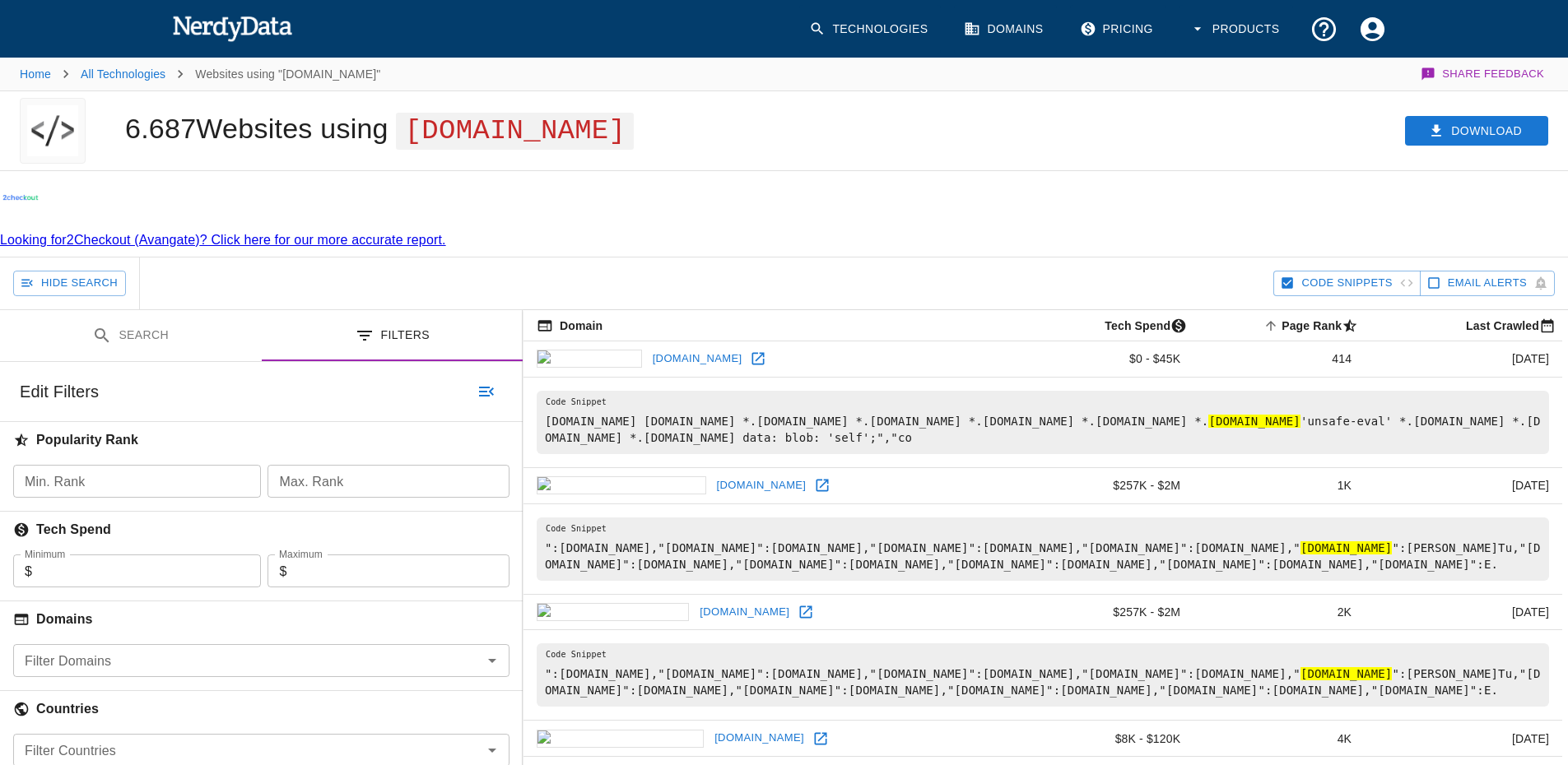
scroll to position [329, 0]
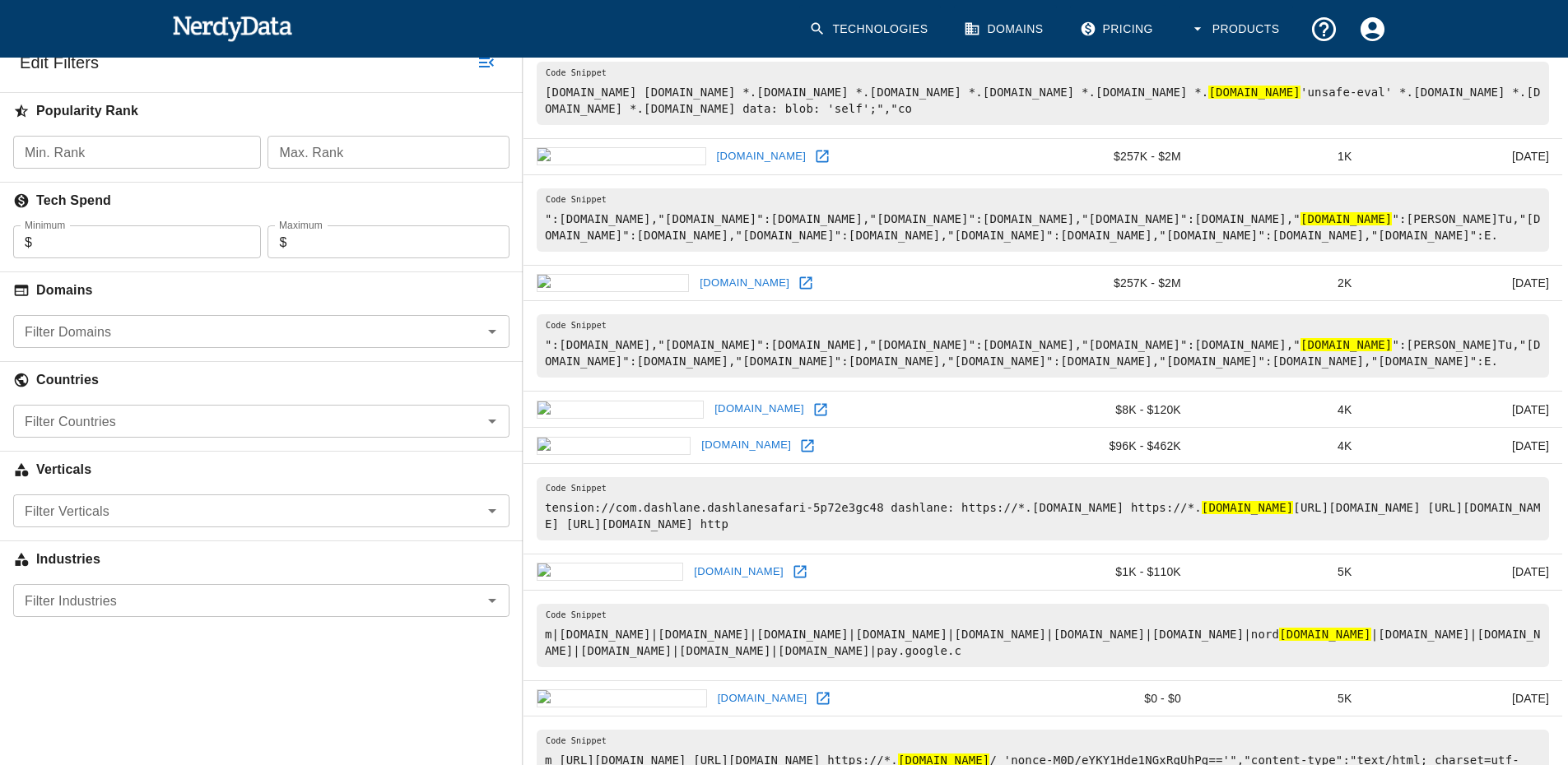
click at [125, 320] on input "Filter Domains" at bounding box center [248, 332] width 460 height 23
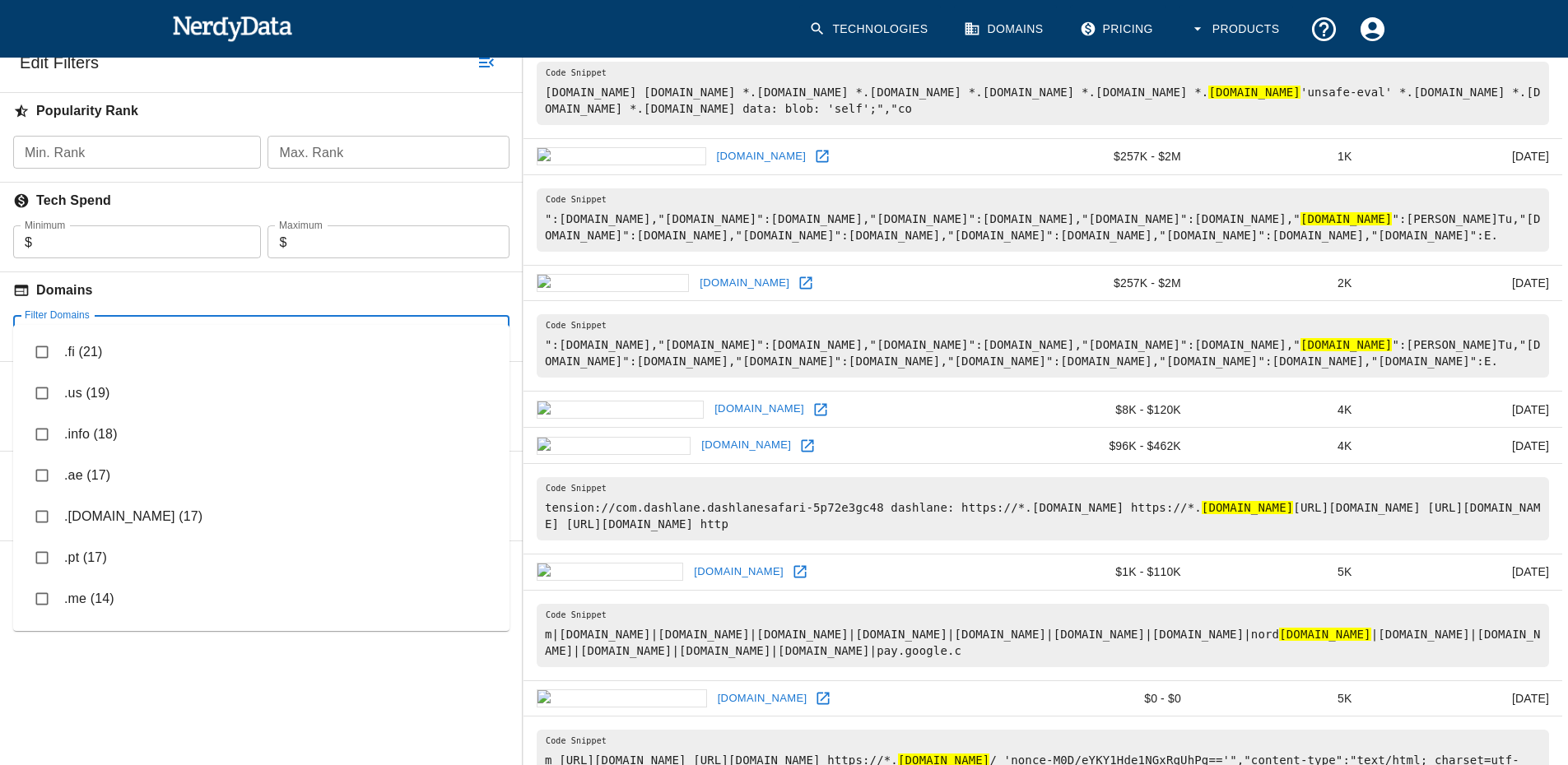
scroll to position [1152, 0]
click at [49, 477] on input "checkbox" at bounding box center [41, 476] width 32 height 32
checkbox input "true"
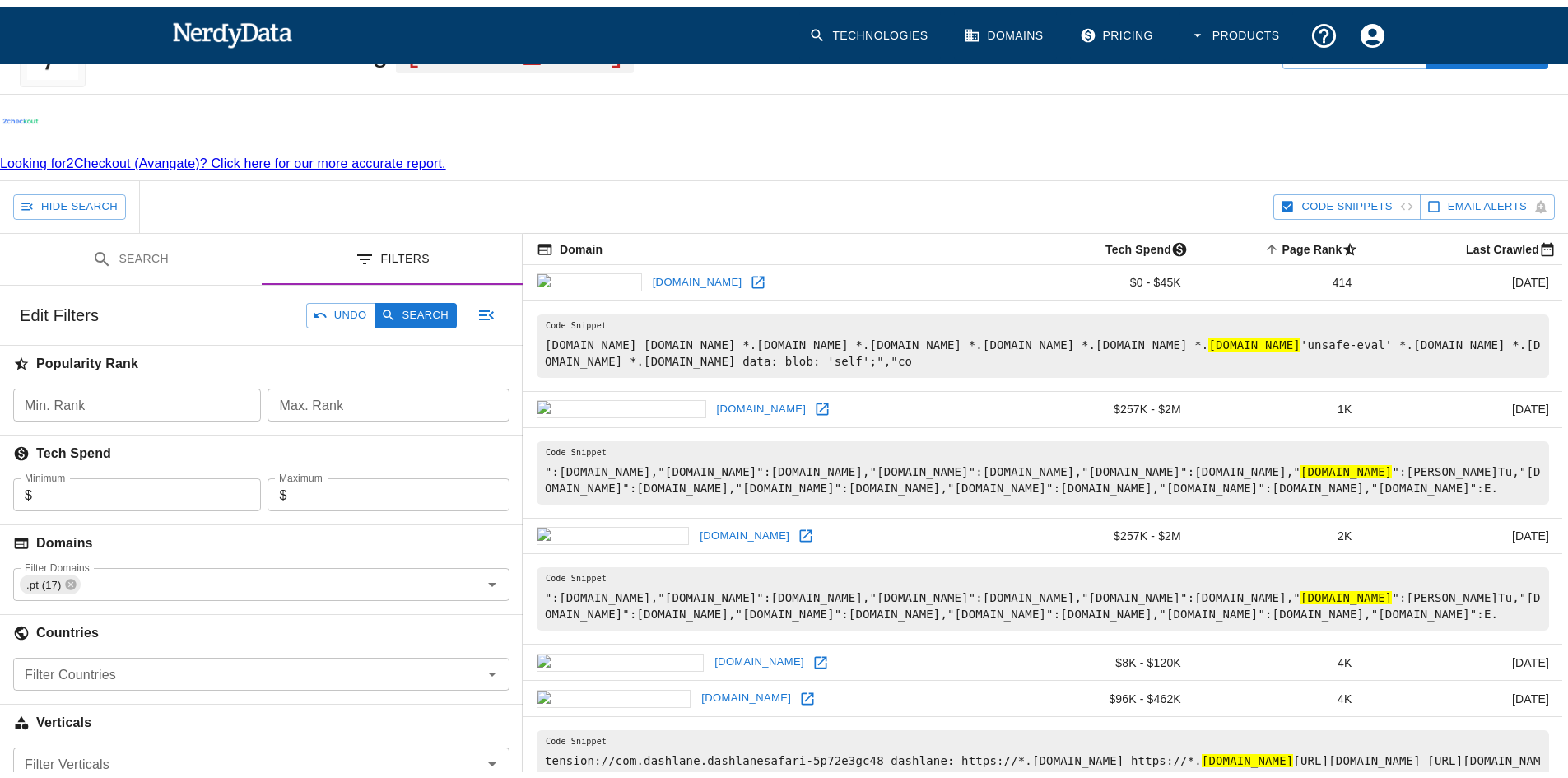
scroll to position [83, 0]
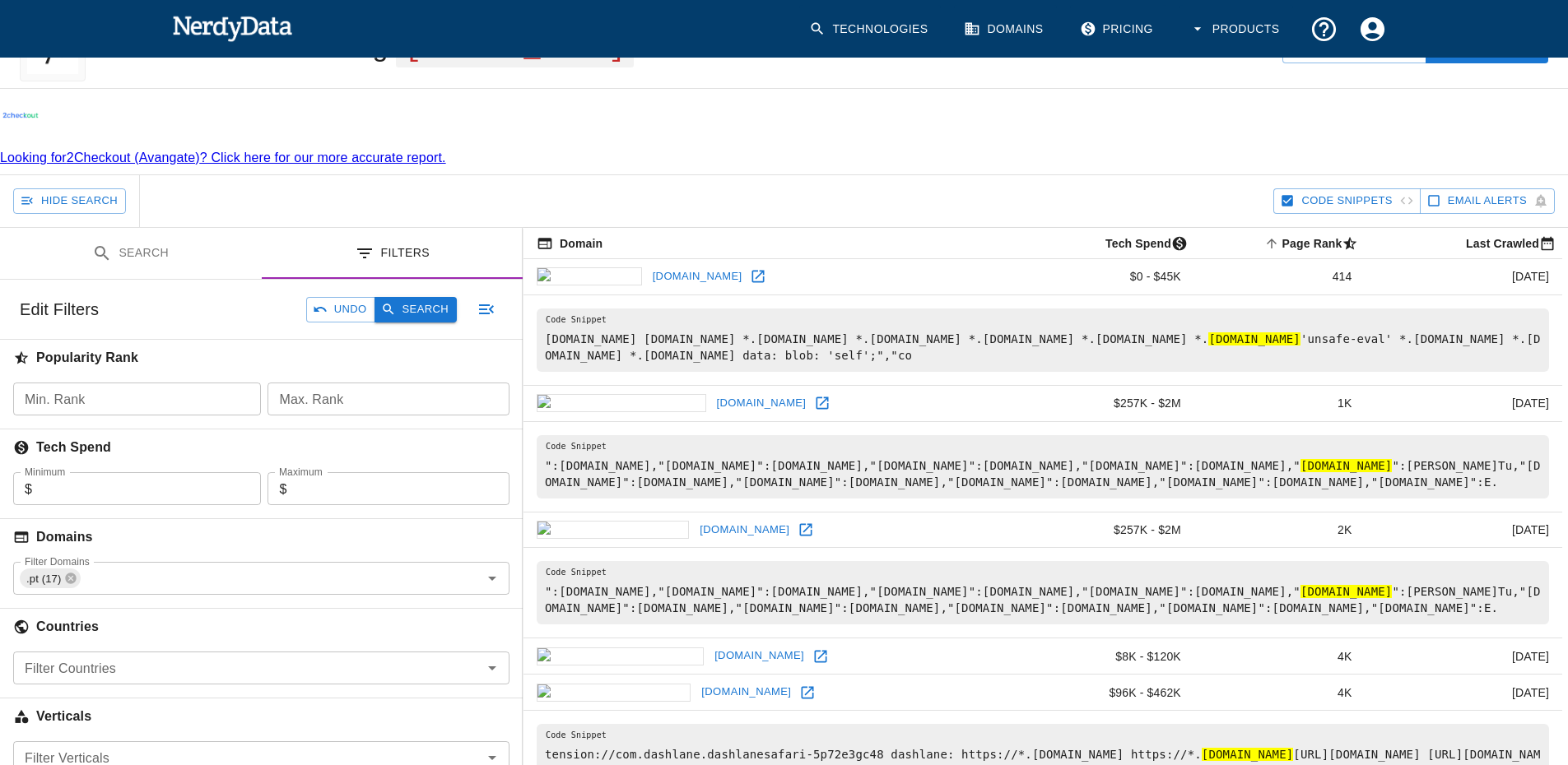
click at [419, 297] on button "Search" at bounding box center [416, 309] width 83 height 26
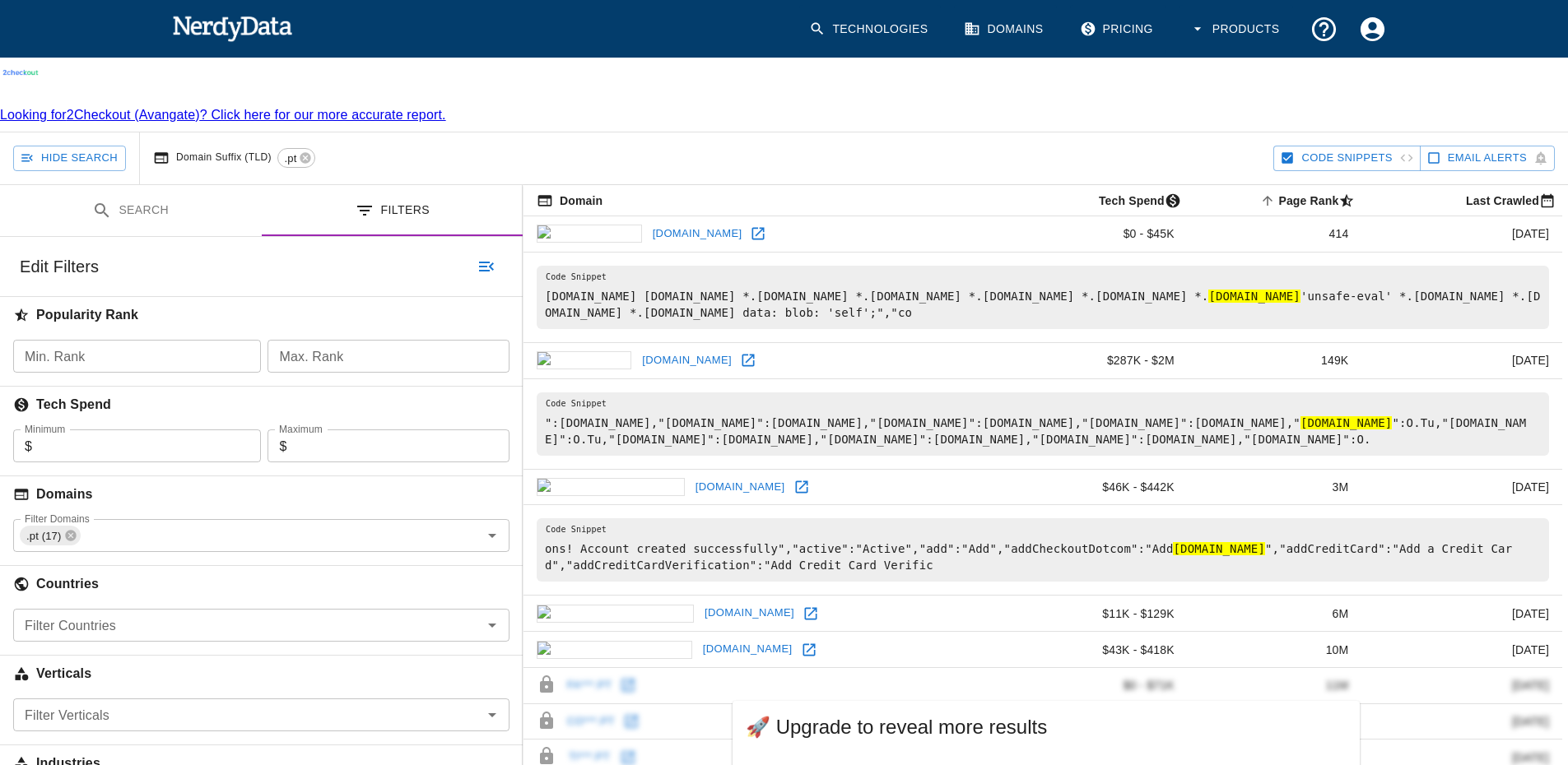
scroll to position [164, 0]
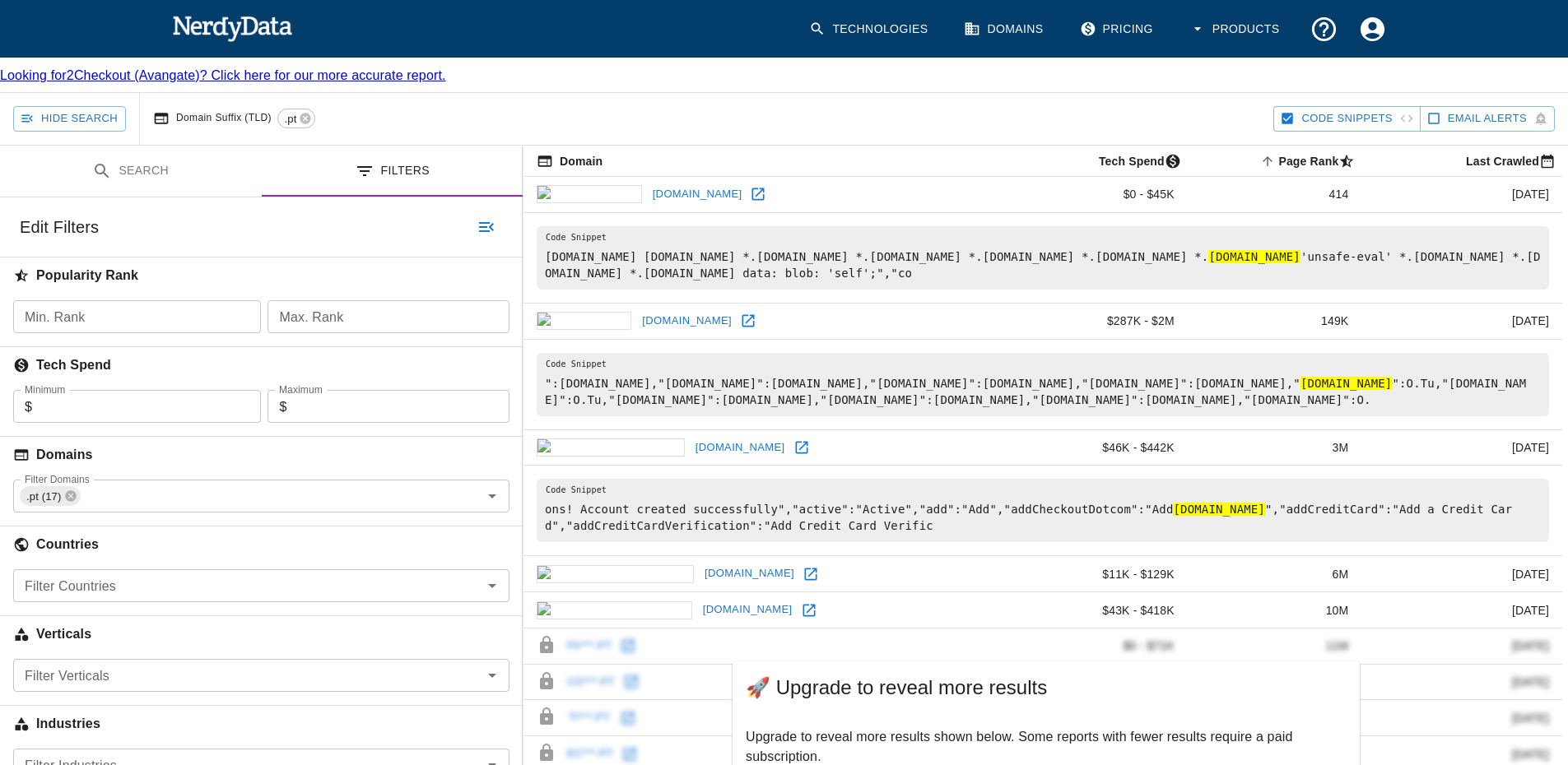
click at [793, 439] on icon at bounding box center [801, 447] width 16 height 16
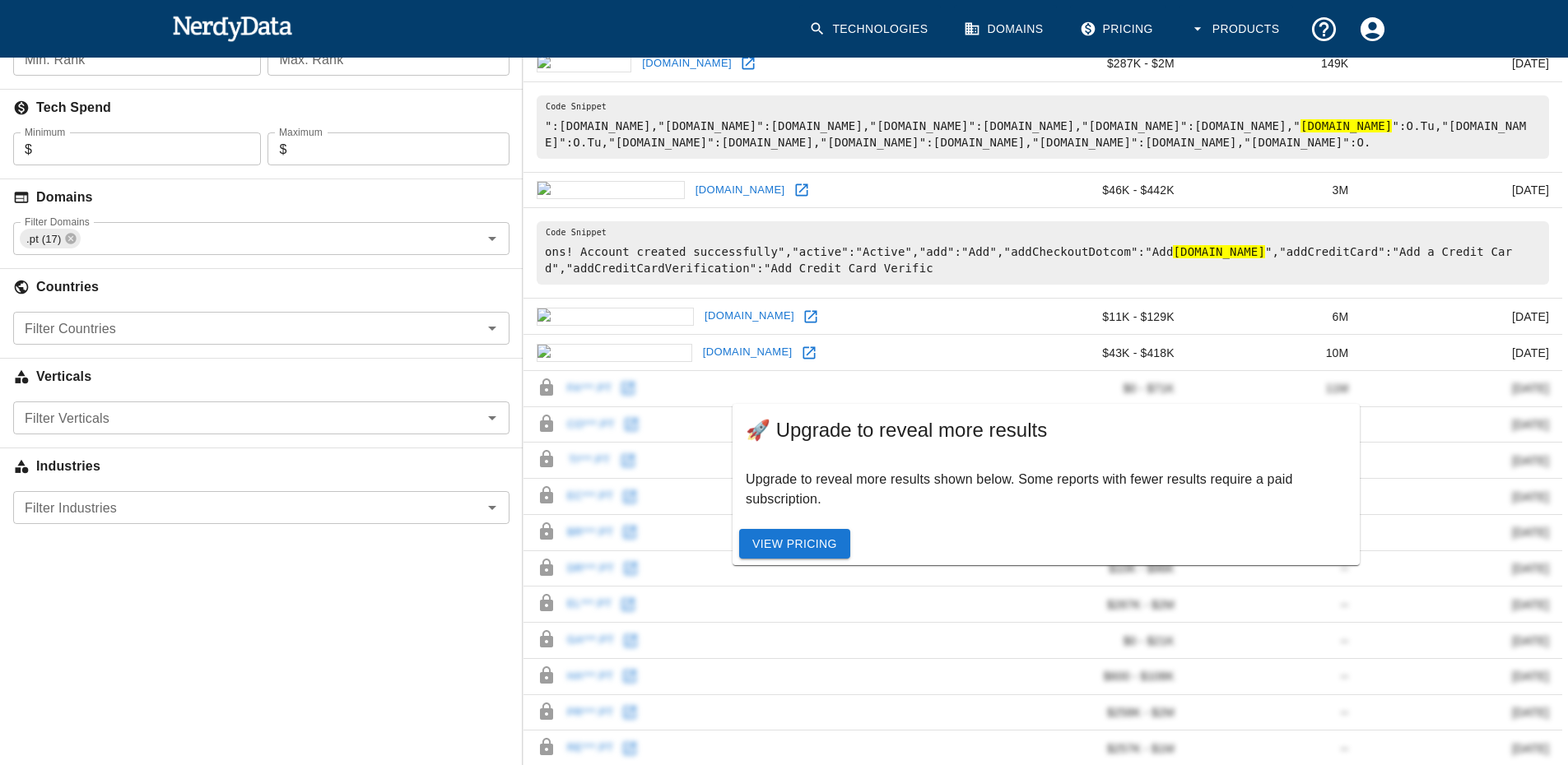
scroll to position [329, 0]
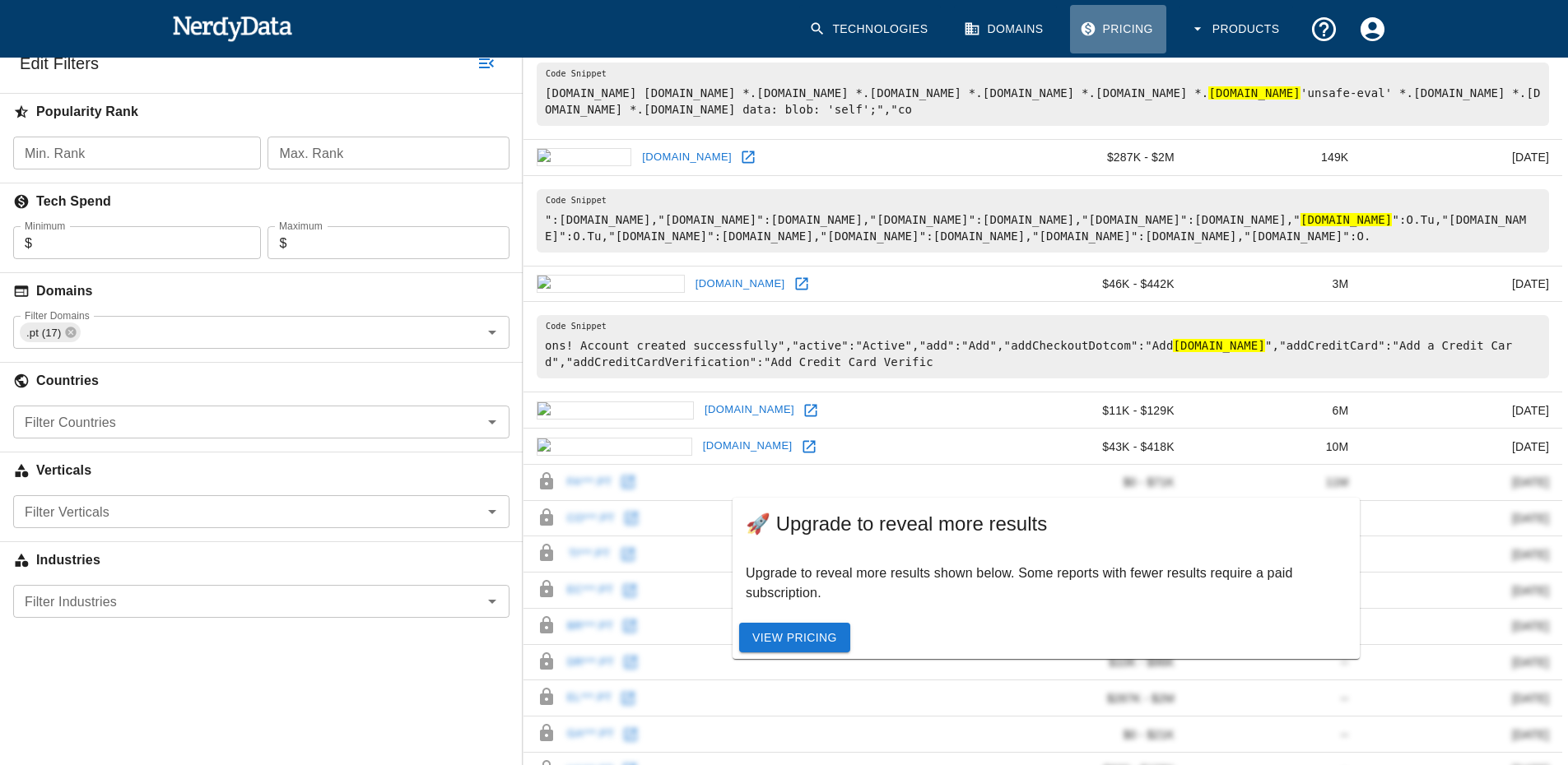
click at [1115, 32] on link "Pricing" at bounding box center [1118, 29] width 96 height 49
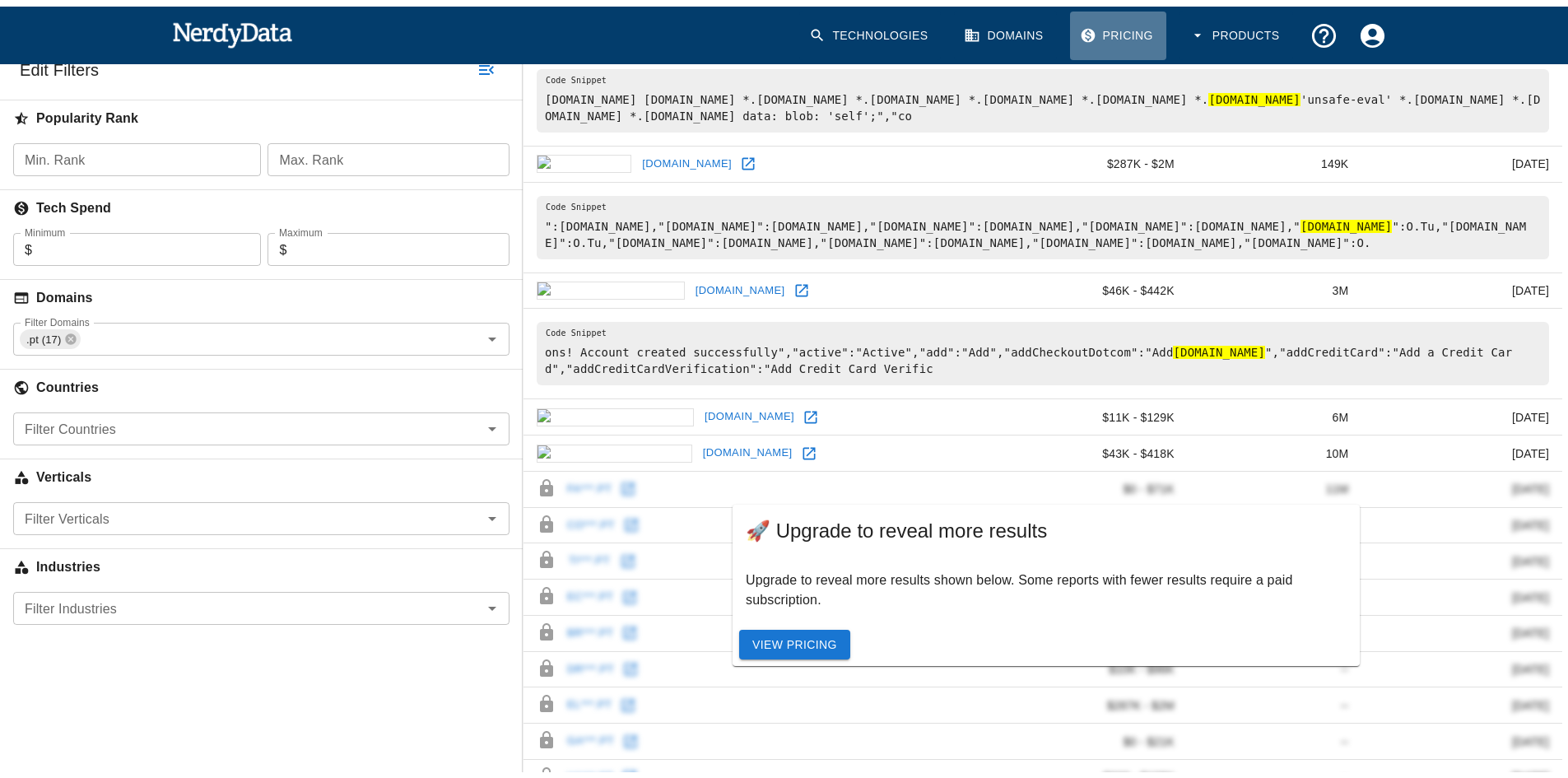
scroll to position [238, 0]
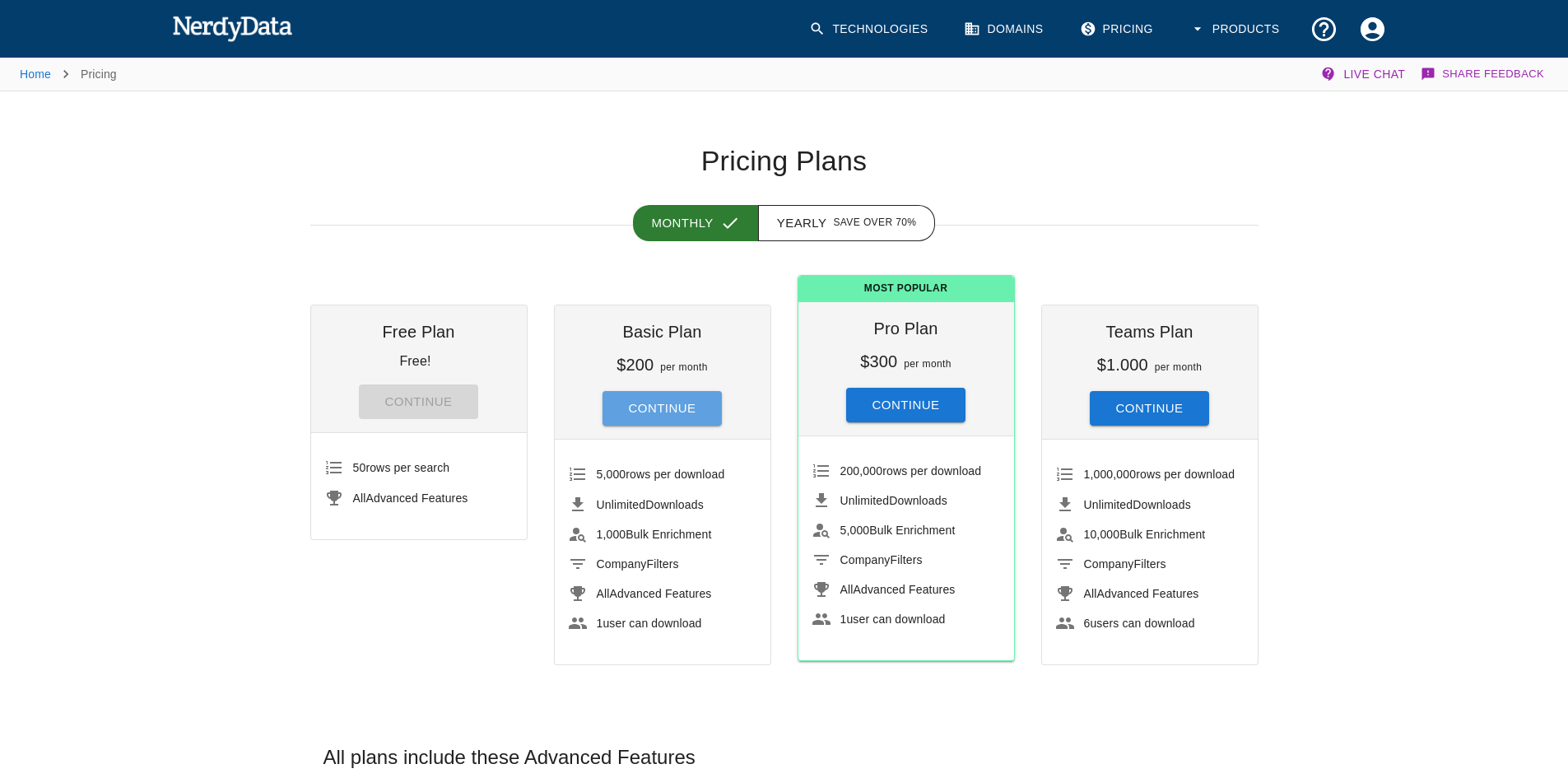
click at [666, 401] on button "Continue" at bounding box center [662, 409] width 120 height 35
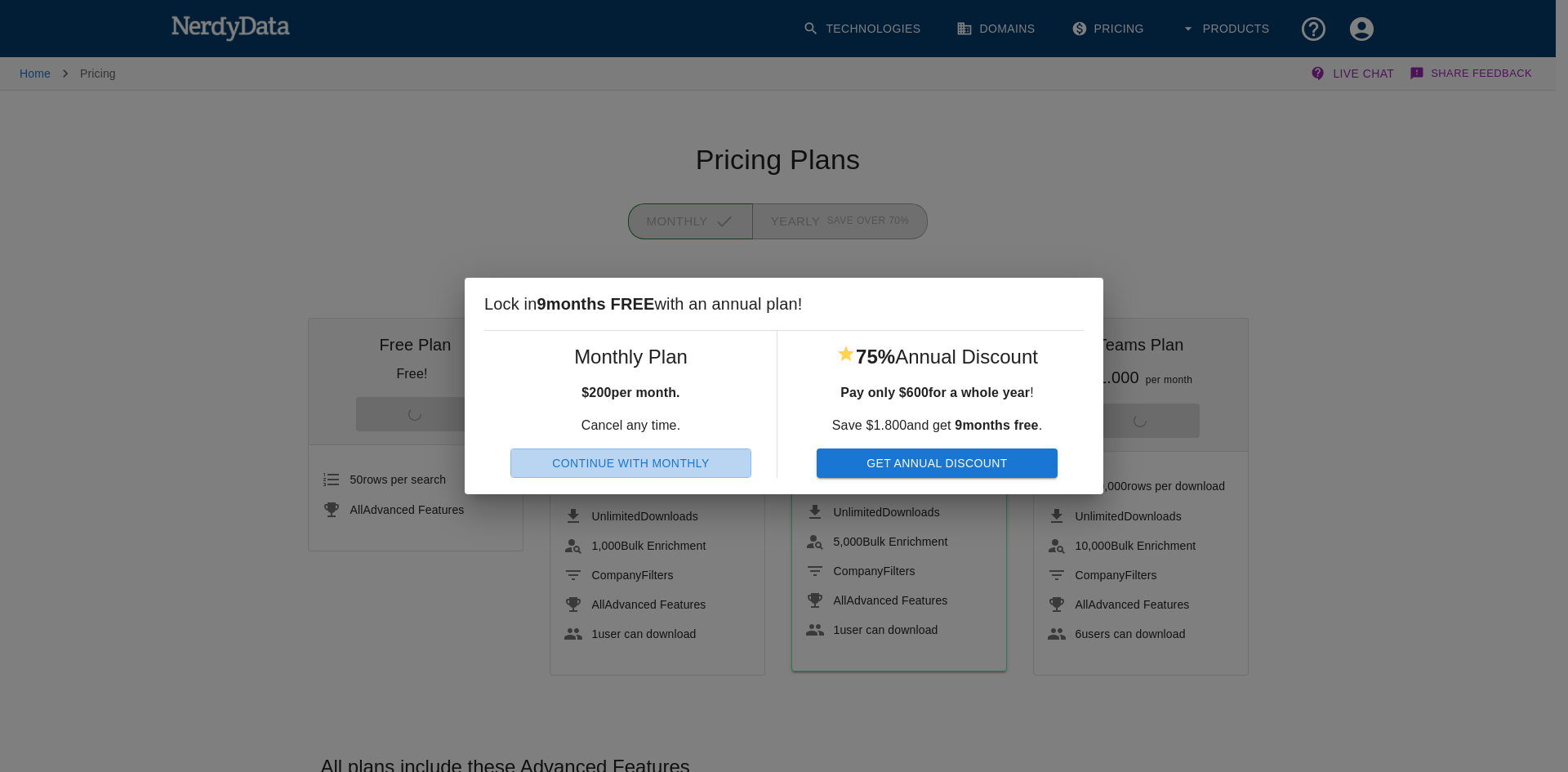
click at [642, 464] on button "Continue With Monthly" at bounding box center [630, 464] width 241 height 31
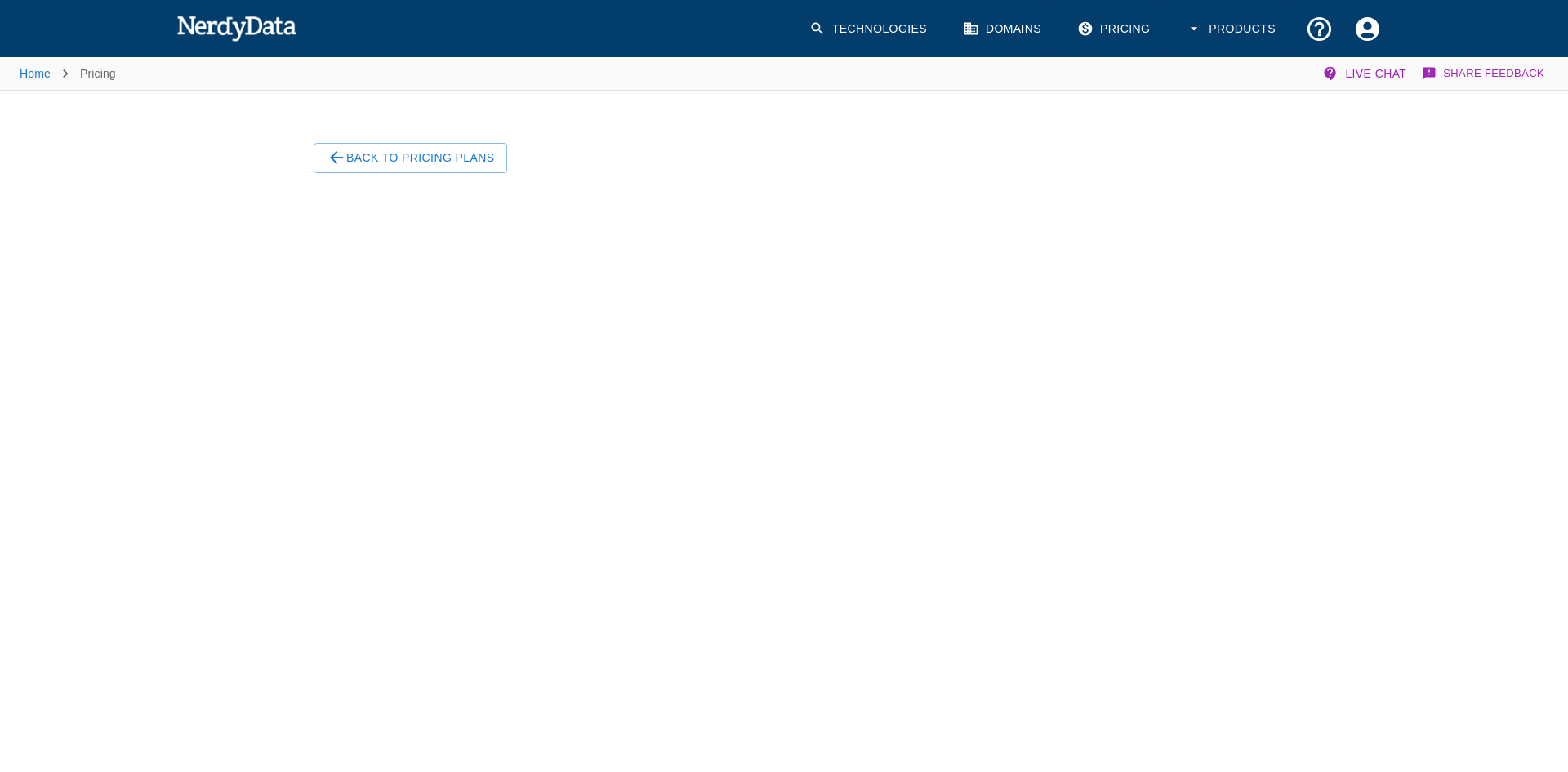
click at [418, 160] on button "Back To Pricing Plans" at bounding box center [410, 158] width 194 height 31
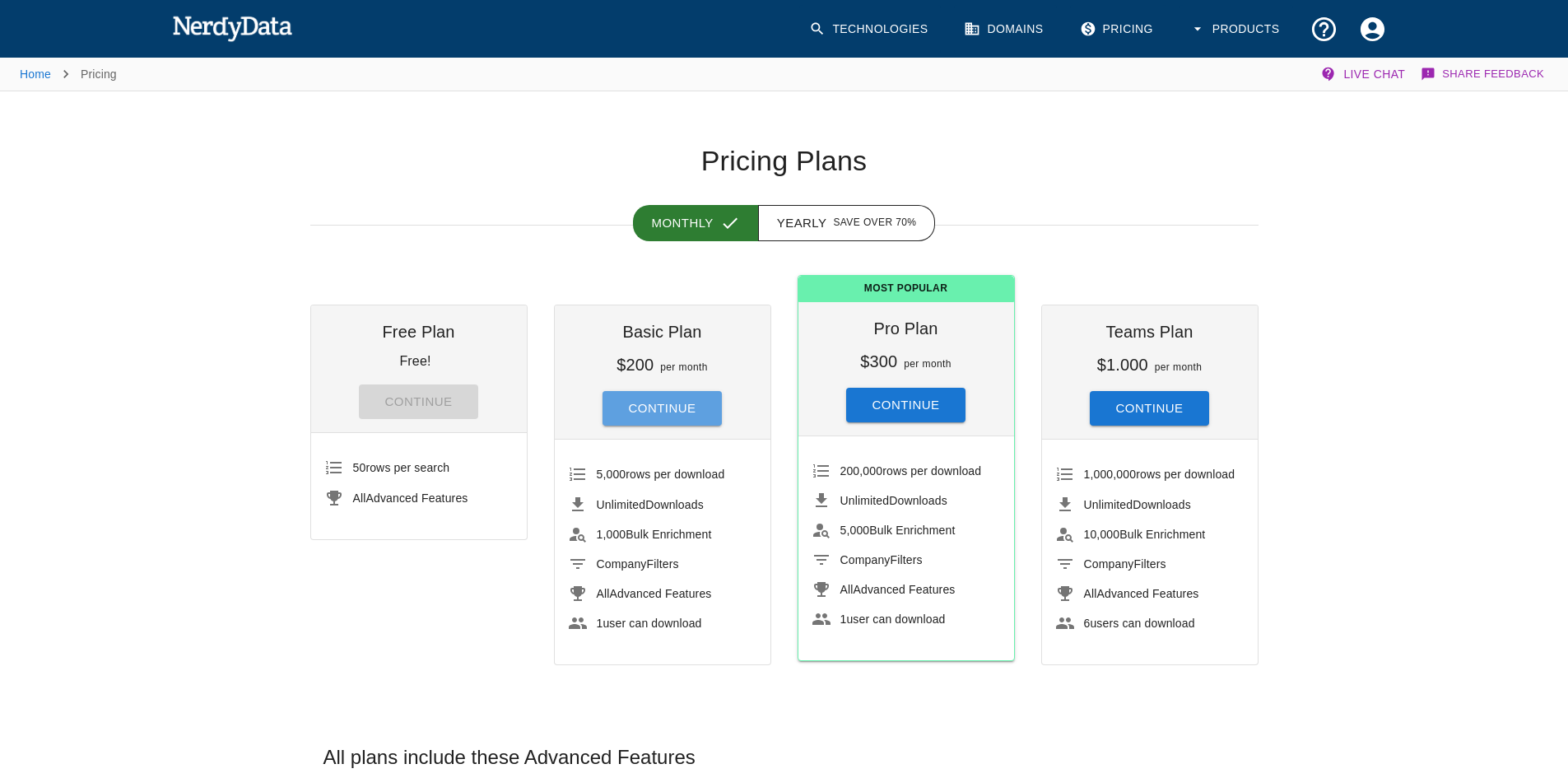
click at [663, 407] on button "Continue" at bounding box center [662, 409] width 120 height 35
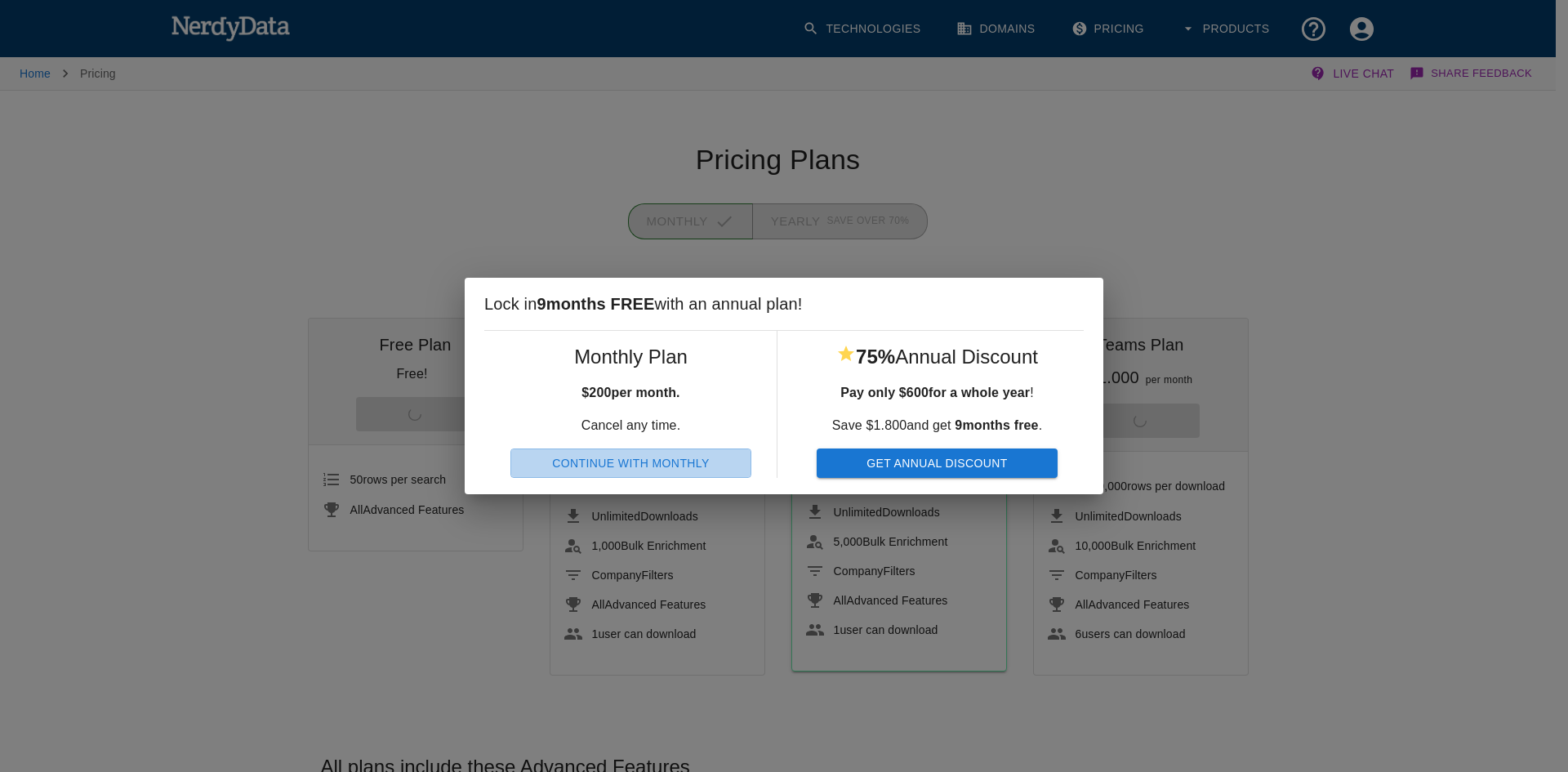
click at [631, 462] on button "Continue With Monthly" at bounding box center [630, 464] width 241 height 31
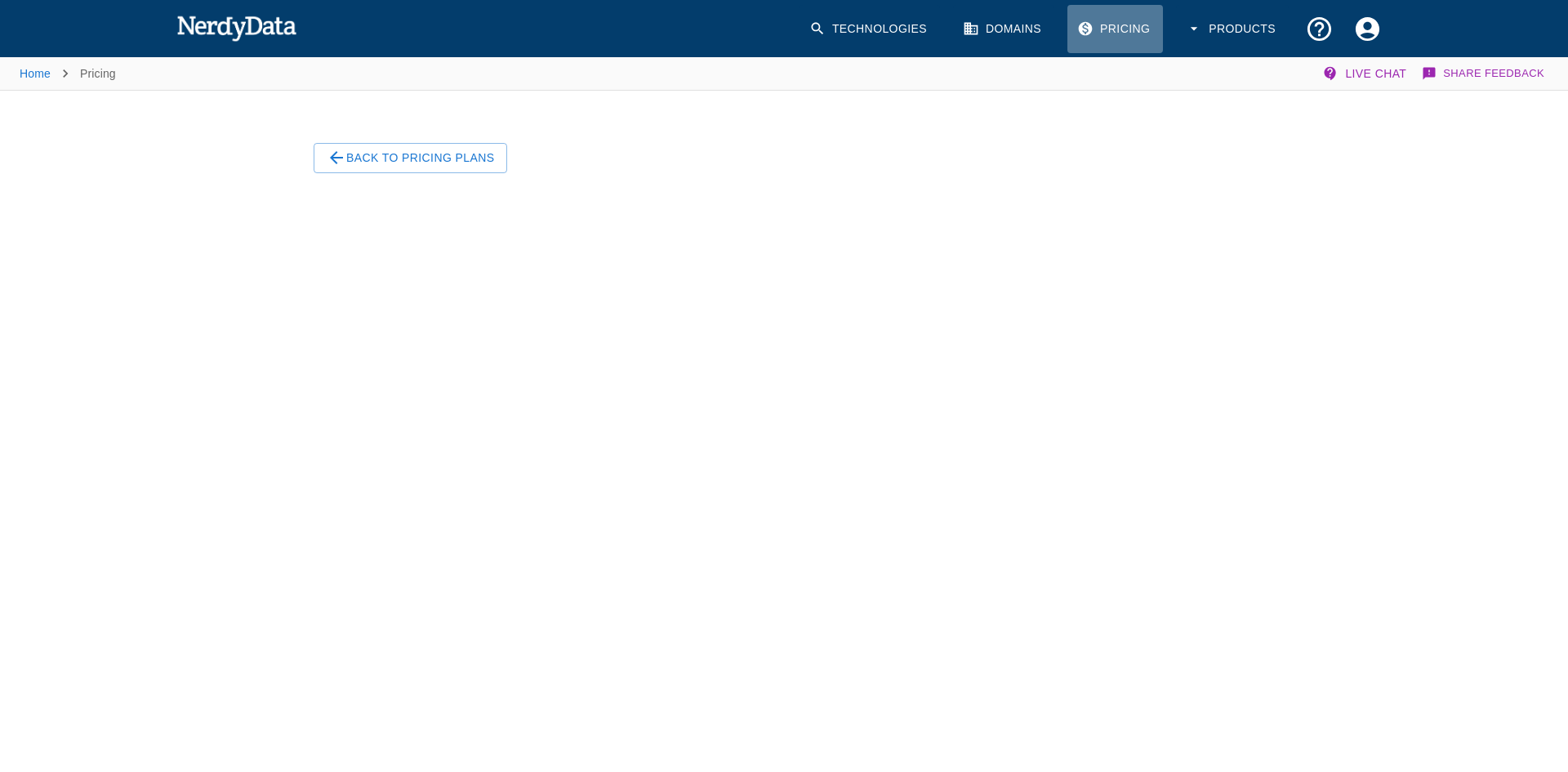
click at [1124, 29] on link "Pricing" at bounding box center [1115, 29] width 95 height 49
click at [403, 160] on button "Back To Pricing Plans" at bounding box center [410, 158] width 194 height 31
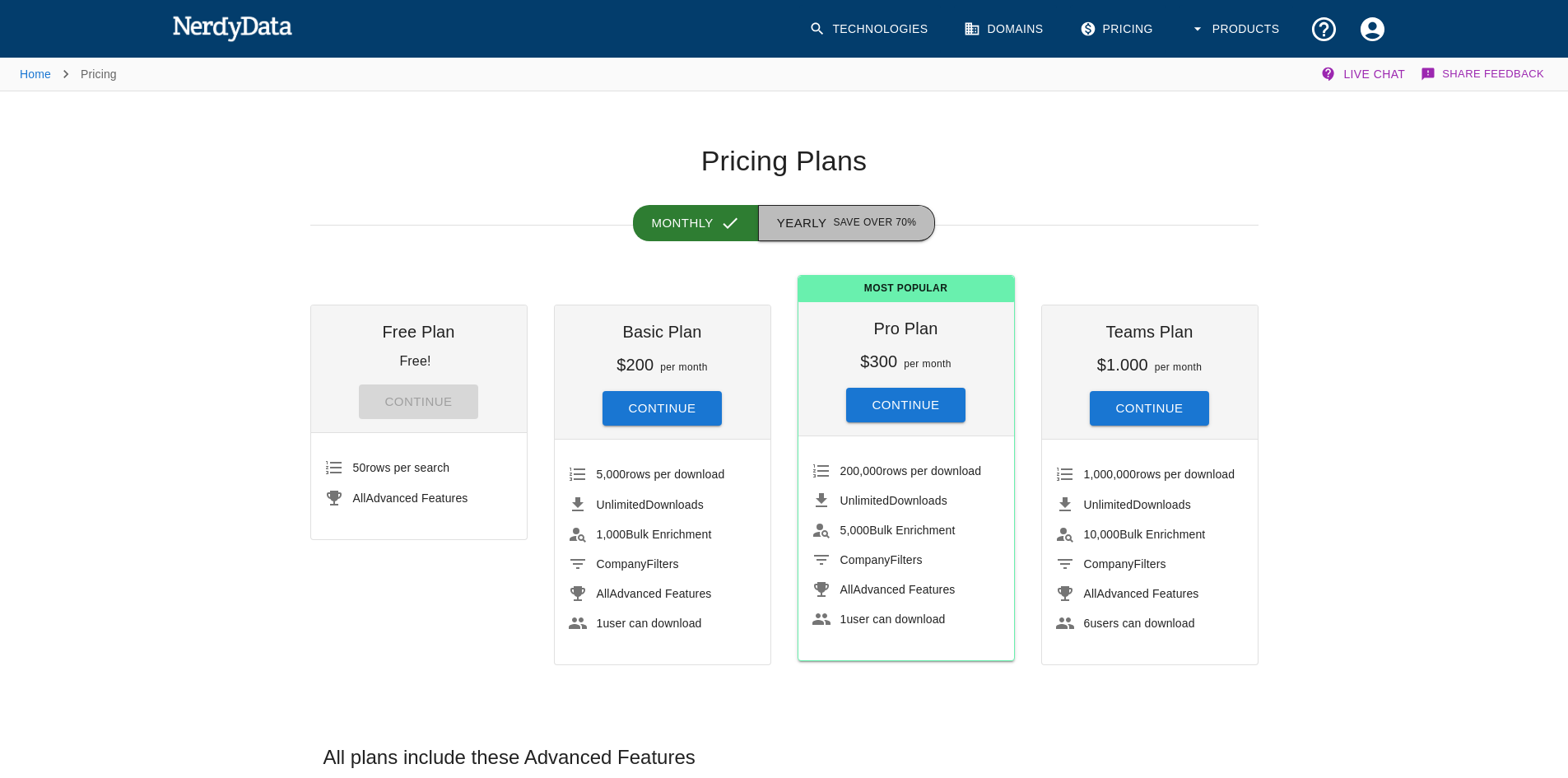
click at [785, 212] on button "Yearly Save over 70%" at bounding box center [847, 223] width 178 height 37
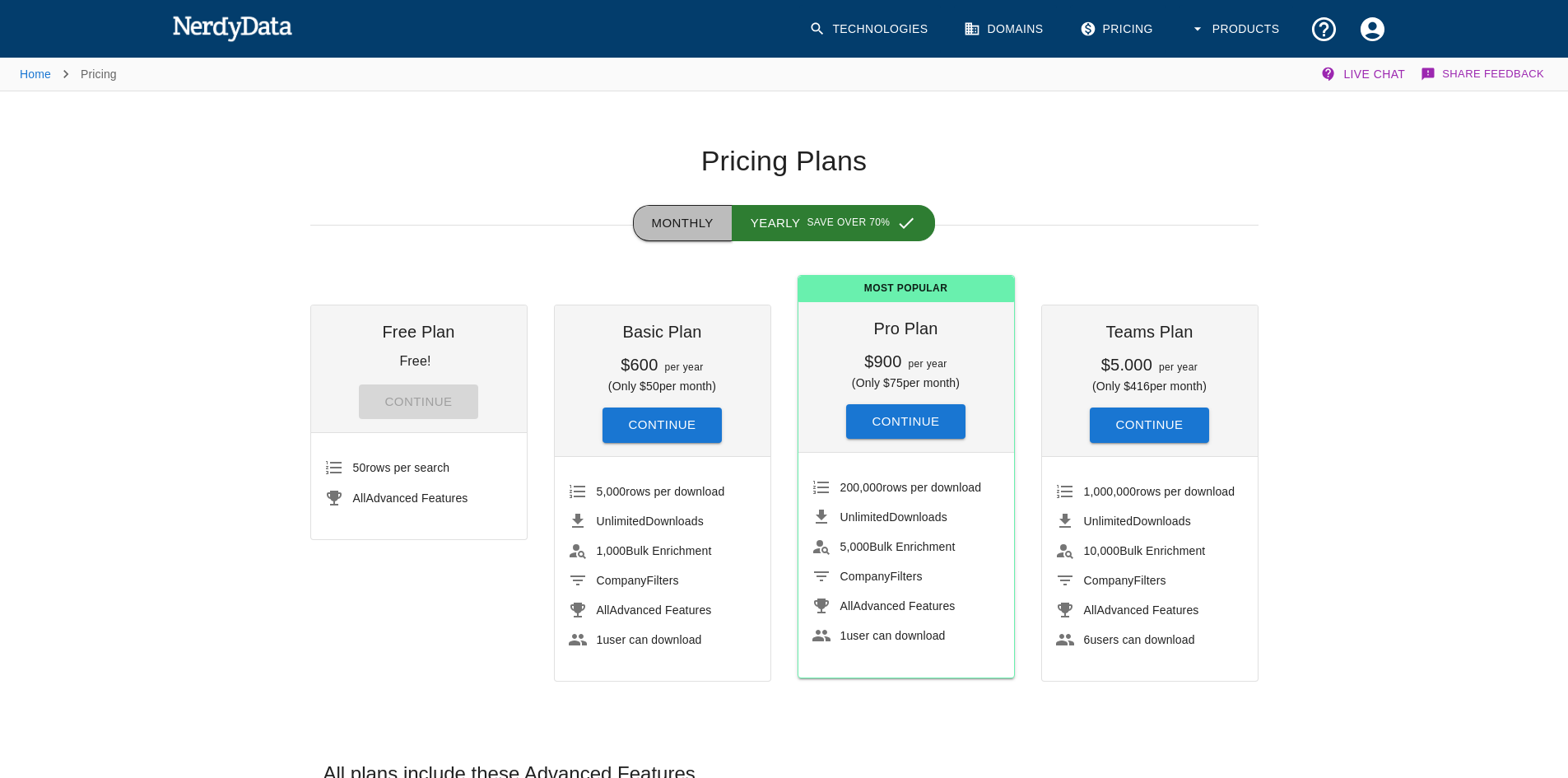
click at [674, 225] on button "Monthly" at bounding box center [683, 223] width 100 height 37
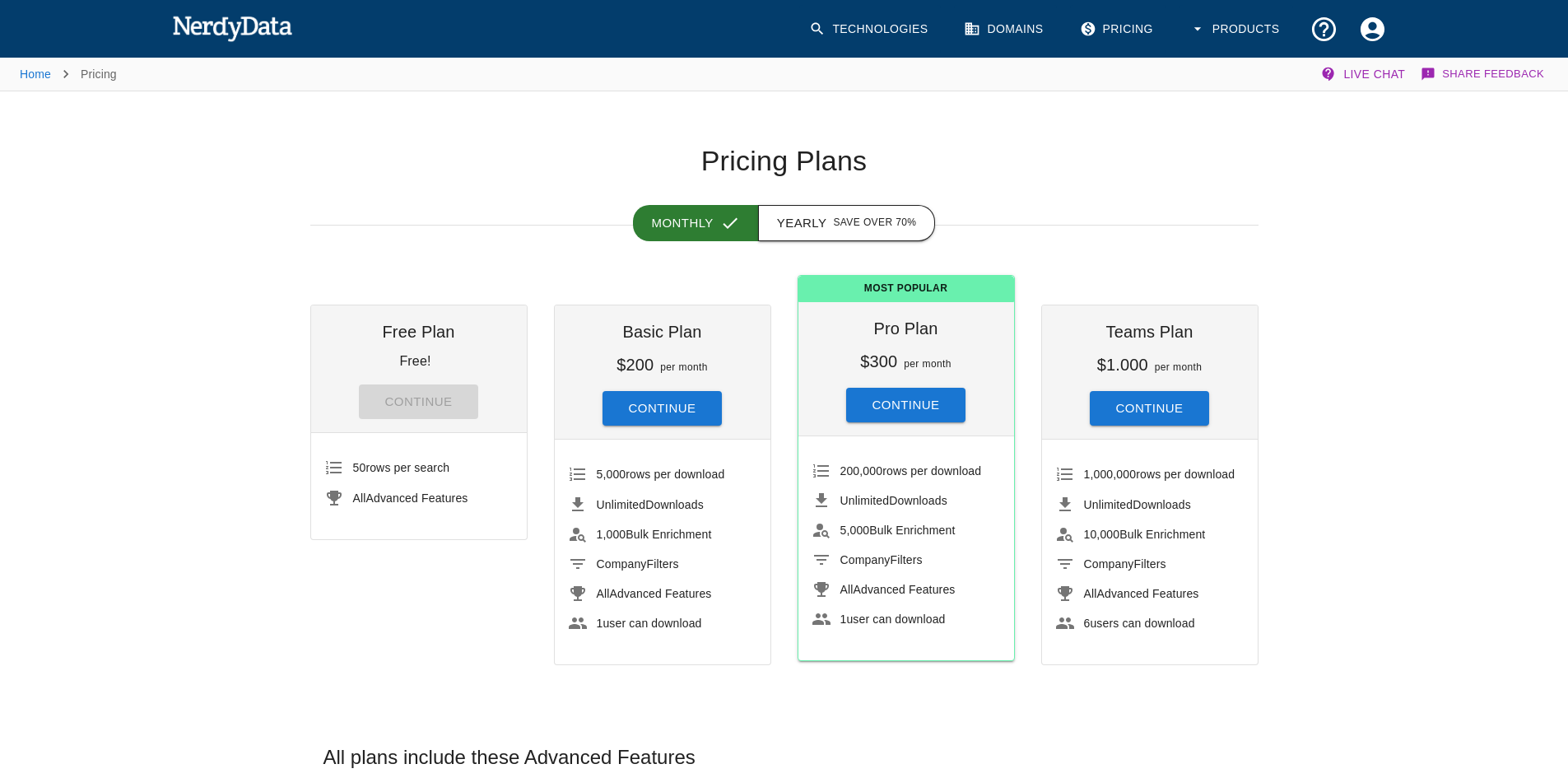
click at [799, 220] on button "Yearly Save over 70%" at bounding box center [847, 223] width 178 height 37
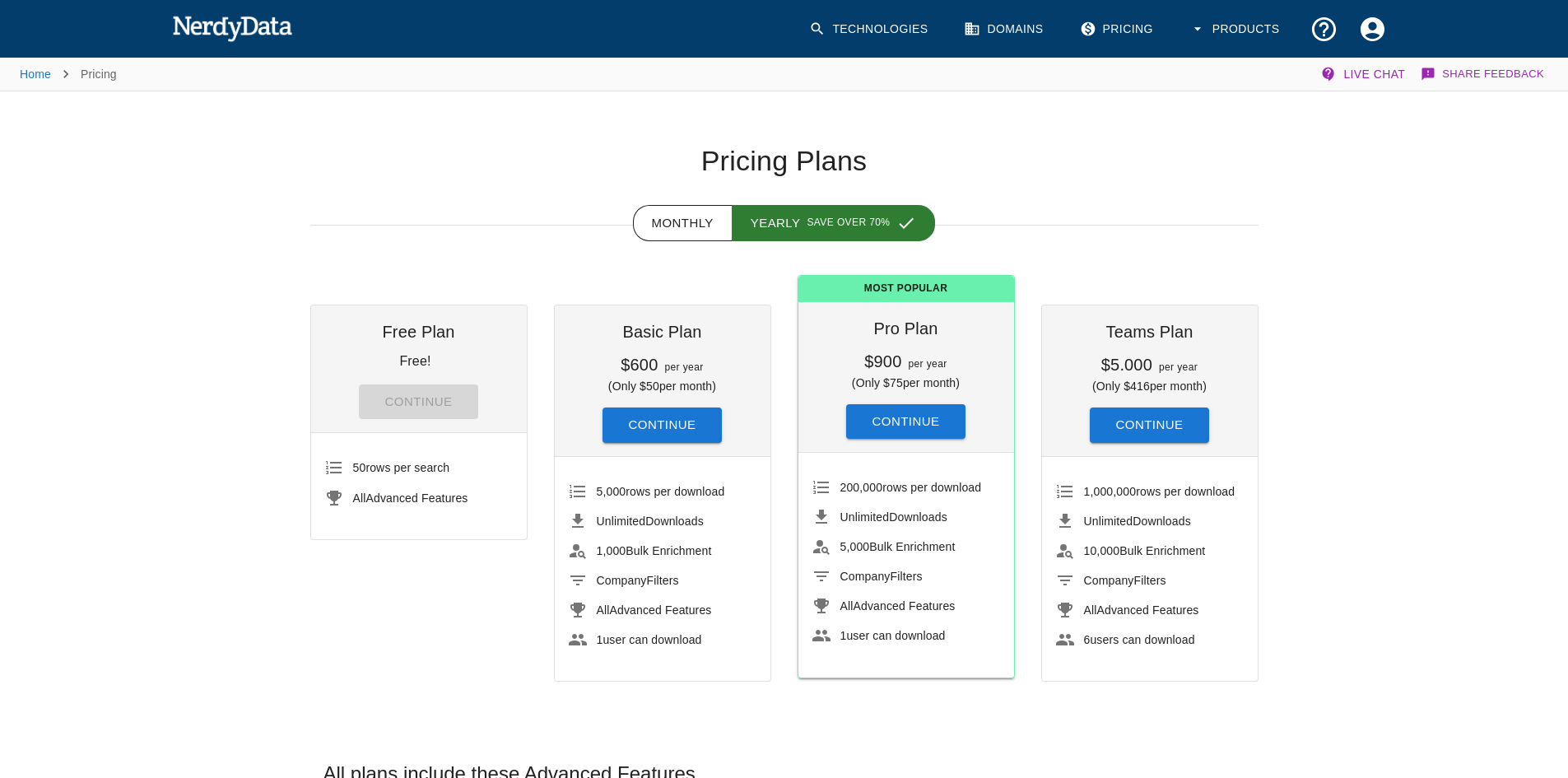
click at [643, 419] on button "Continue" at bounding box center [662, 425] width 120 height 35
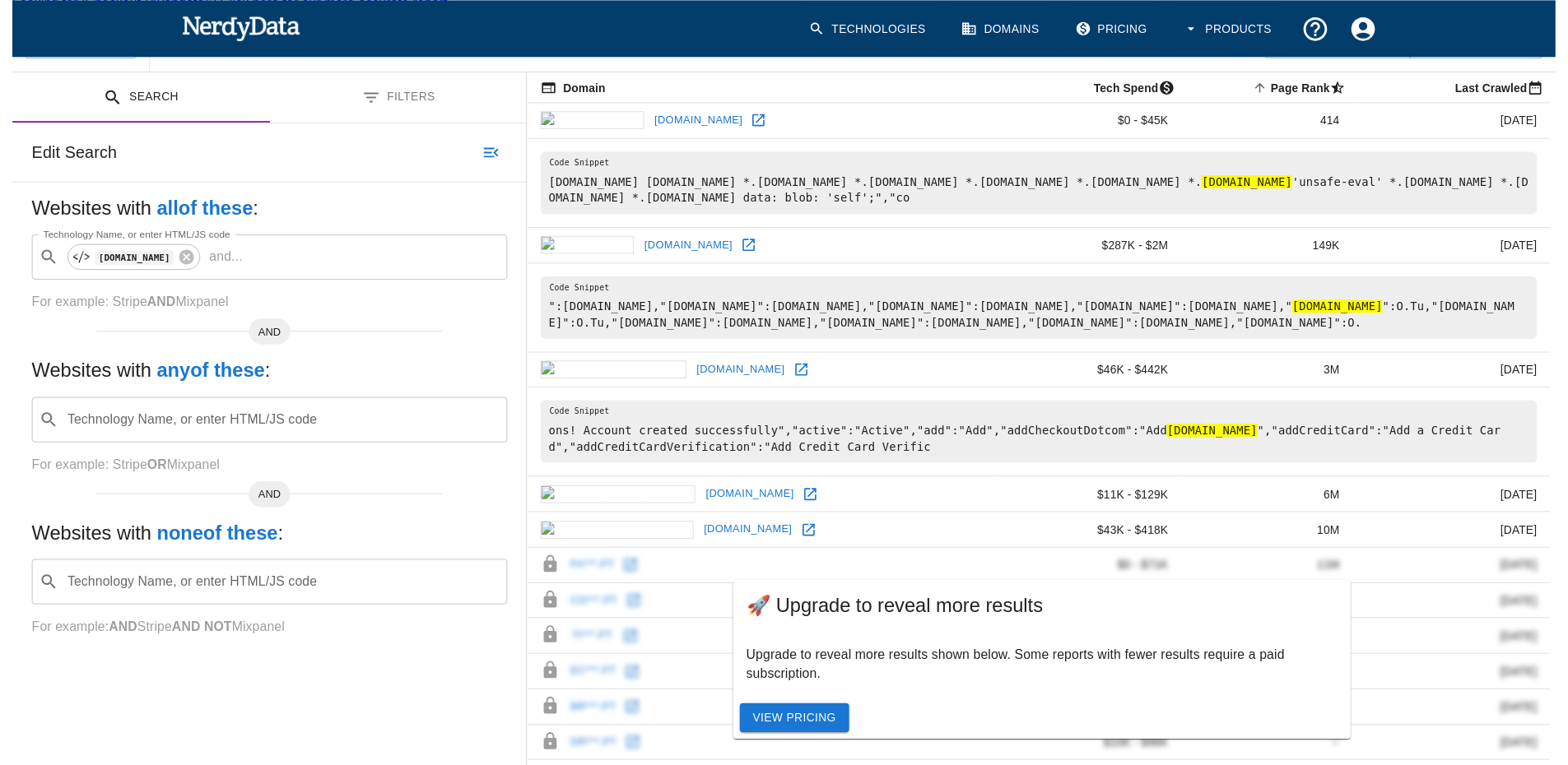
scroll to position [312, 0]
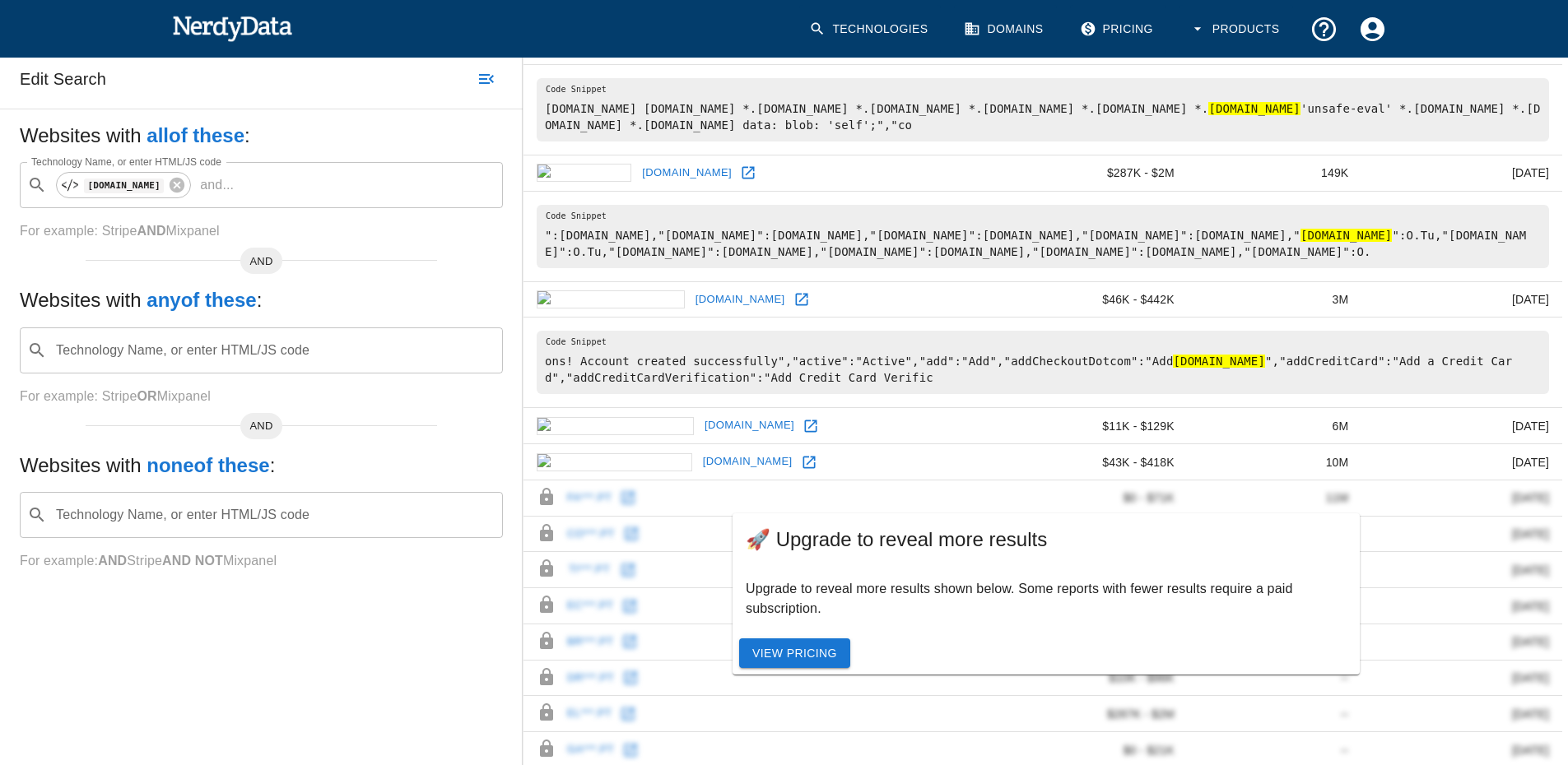
click at [788, 638] on link "View Pricing" at bounding box center [795, 654] width 112 height 31
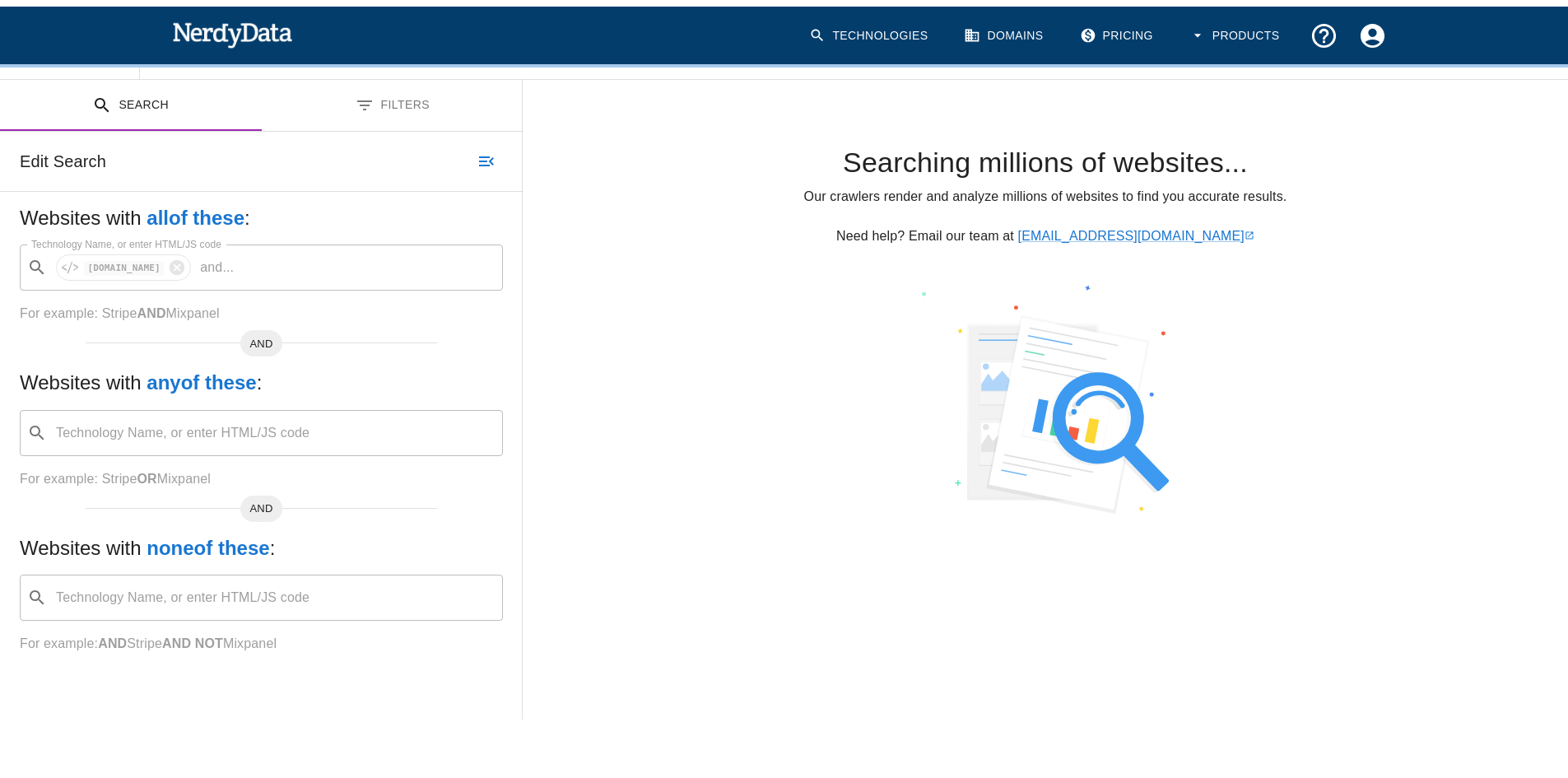
scroll to position [238, 0]
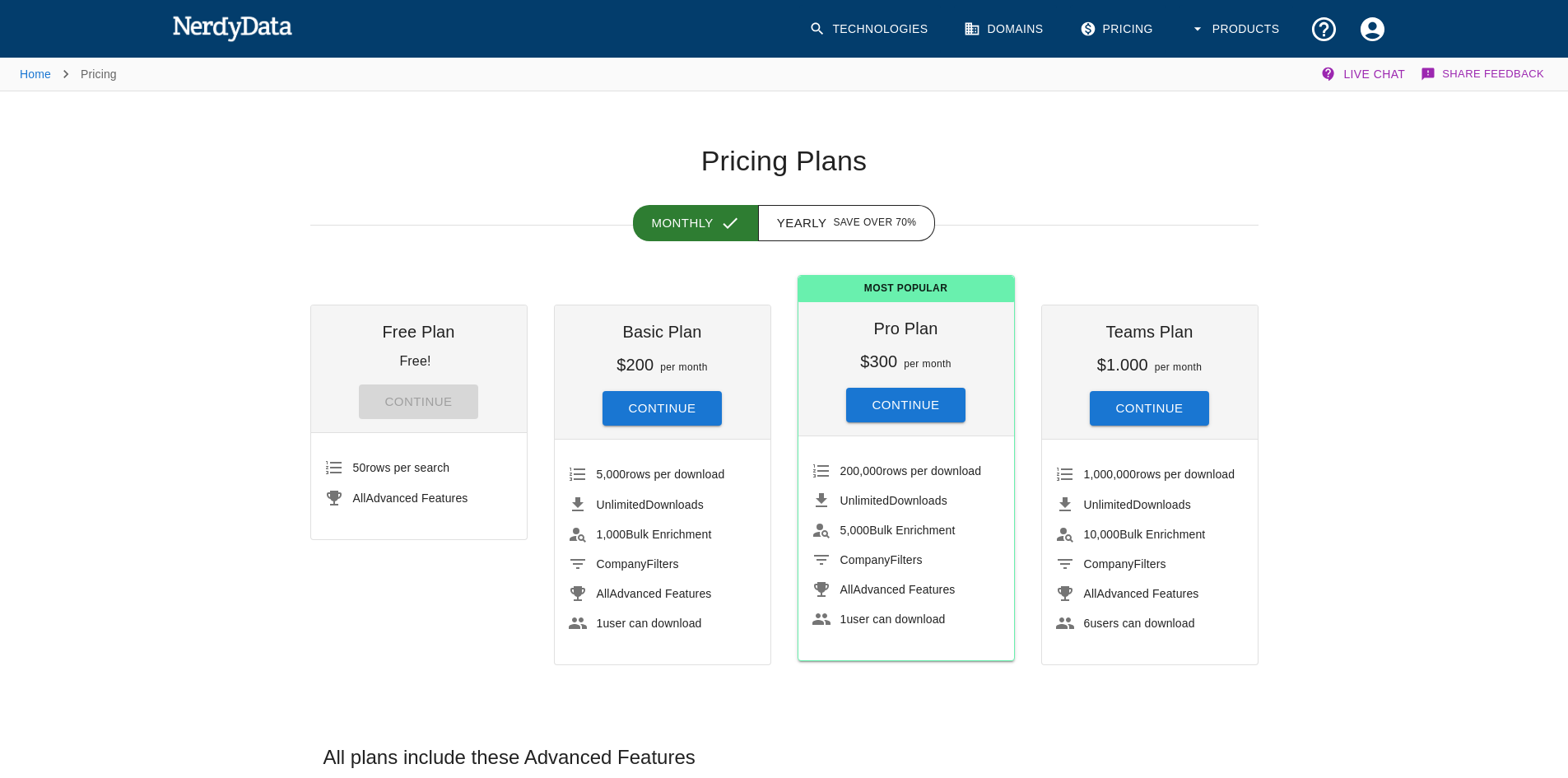
click at [913, 404] on button "Continue" at bounding box center [906, 405] width 120 height 35
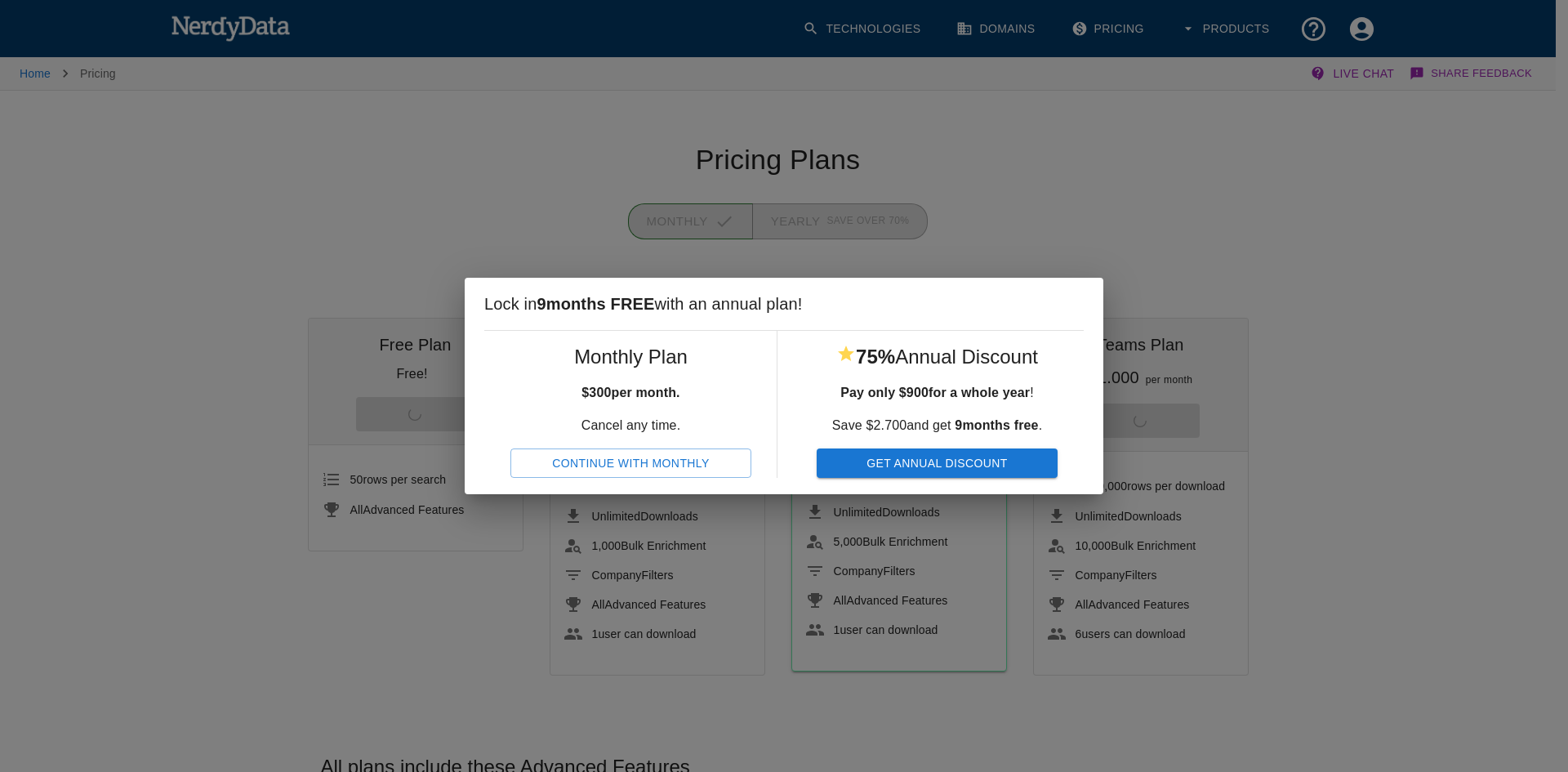
click at [847, 462] on button "Get Annual Discount" at bounding box center [937, 464] width 241 height 31
